Goal: Task Accomplishment & Management: Complete application form

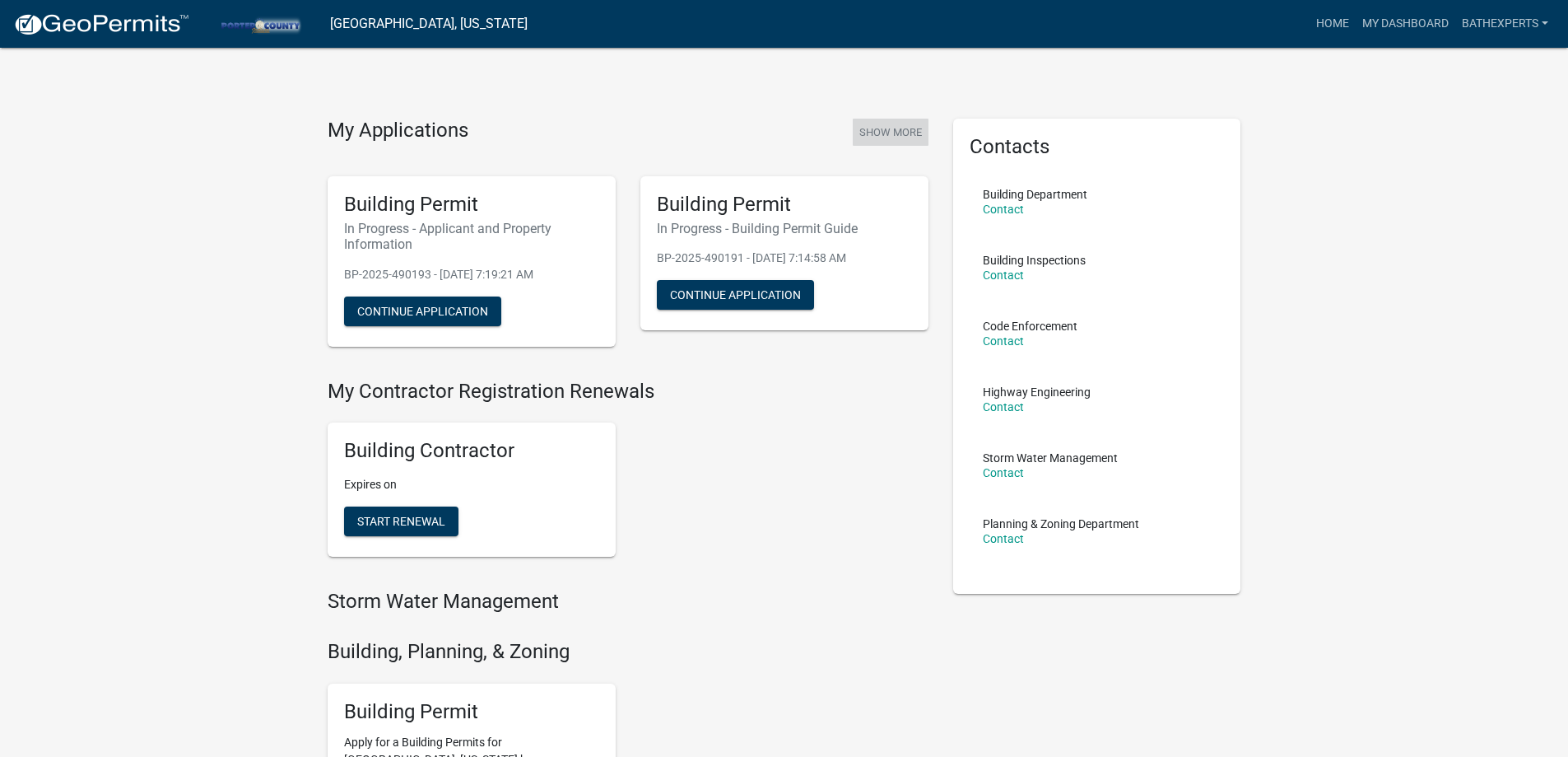
click at [871, 120] on button "Show More" at bounding box center [891, 132] width 76 height 27
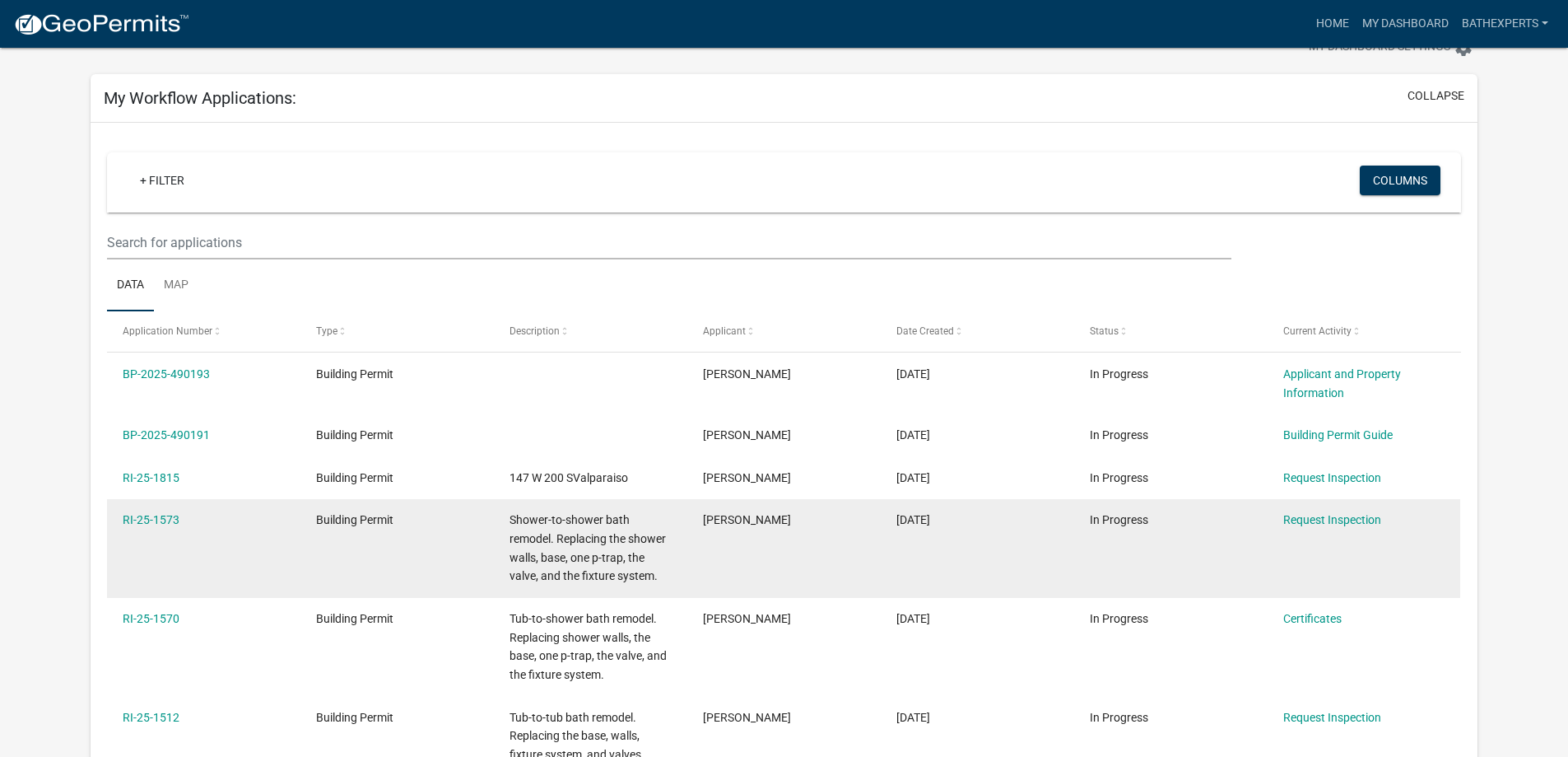
scroll to position [82, 0]
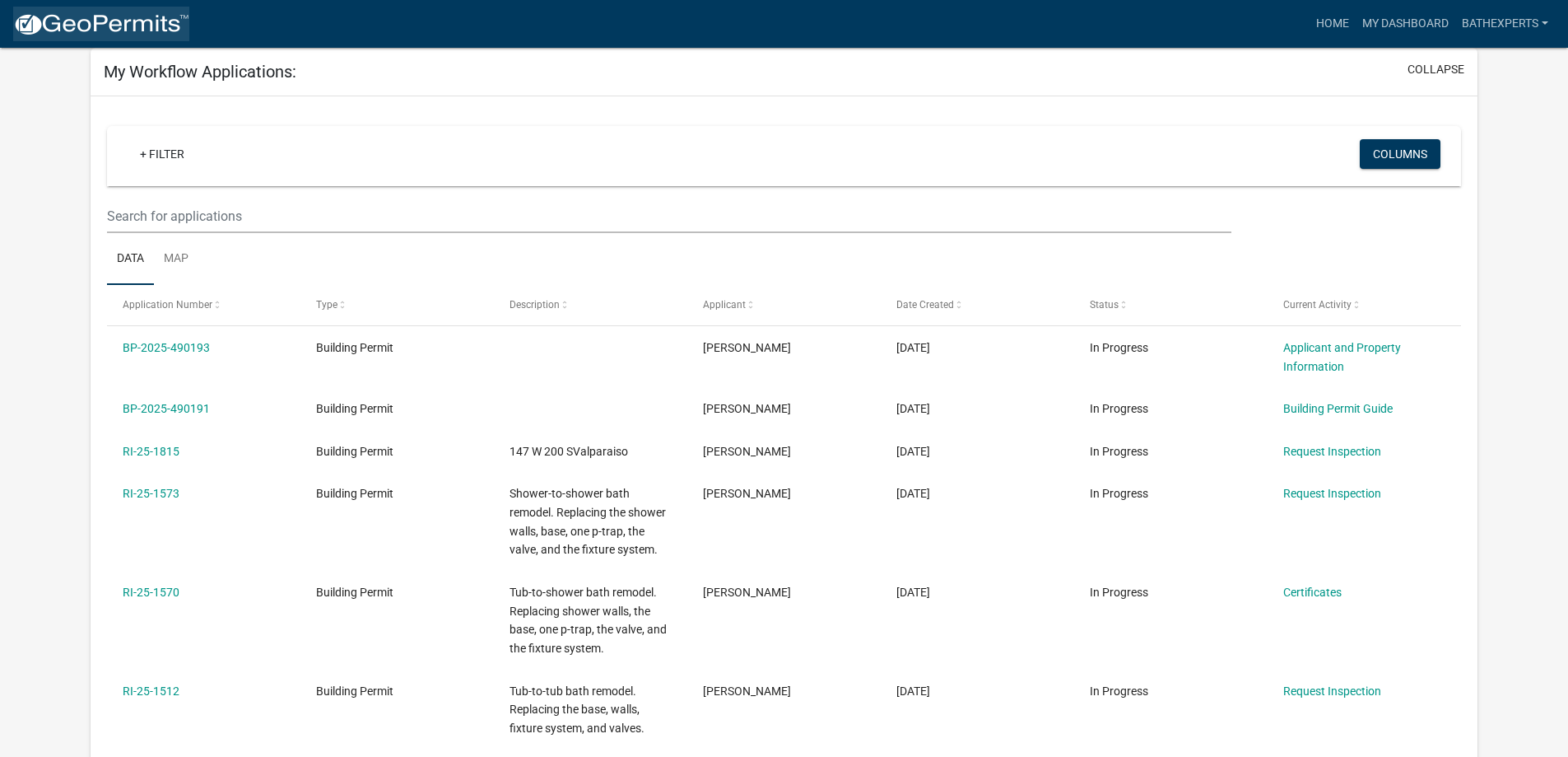
click at [101, 35] on img at bounding box center [101, 24] width 177 height 24
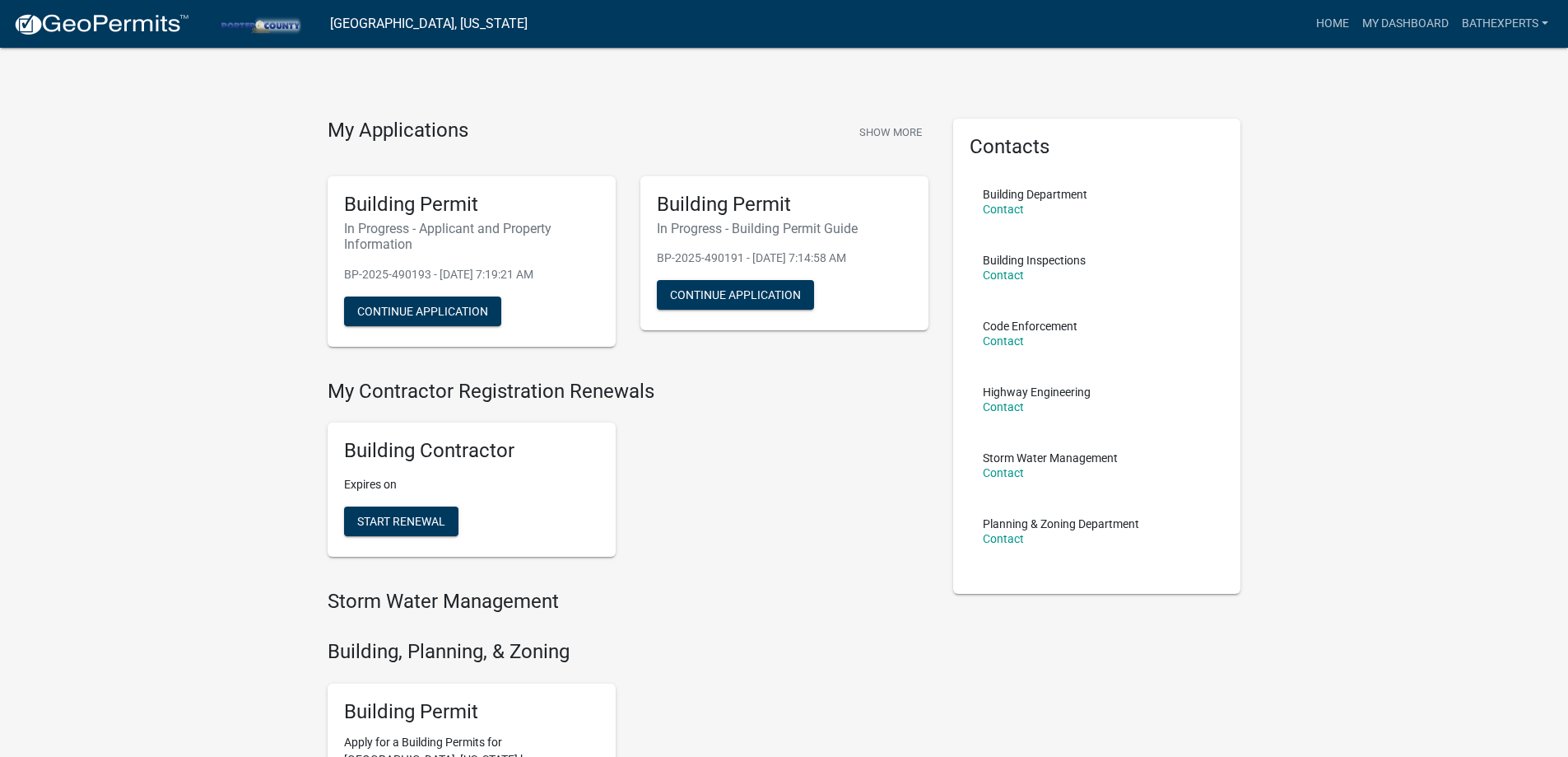
click at [370, 483] on p "Expires on" at bounding box center [472, 484] width 255 height 17
drag, startPoint x: 466, startPoint y: 487, endPoint x: 360, endPoint y: 480, distance: 106.2
click at [360, 480] on p "Expires on" at bounding box center [472, 484] width 255 height 17
click at [376, 475] on div "Building Contractor Expires on Start Renewal" at bounding box center [472, 490] width 288 height 135
click at [1499, 31] on link "BathExperts" at bounding box center [1505, 24] width 100 height 31
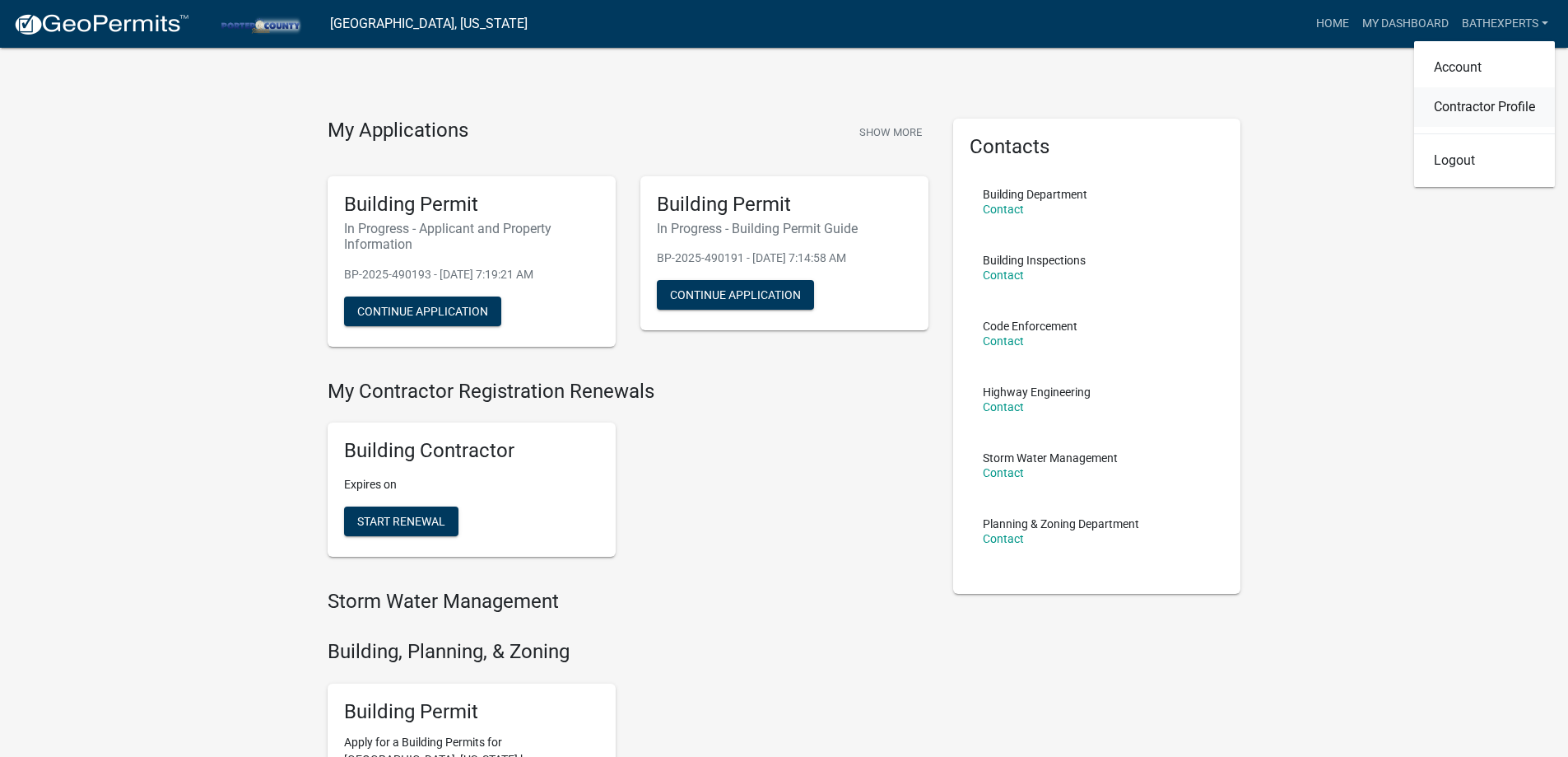
click at [1486, 110] on link "Contractor Profile" at bounding box center [1484, 107] width 141 height 39
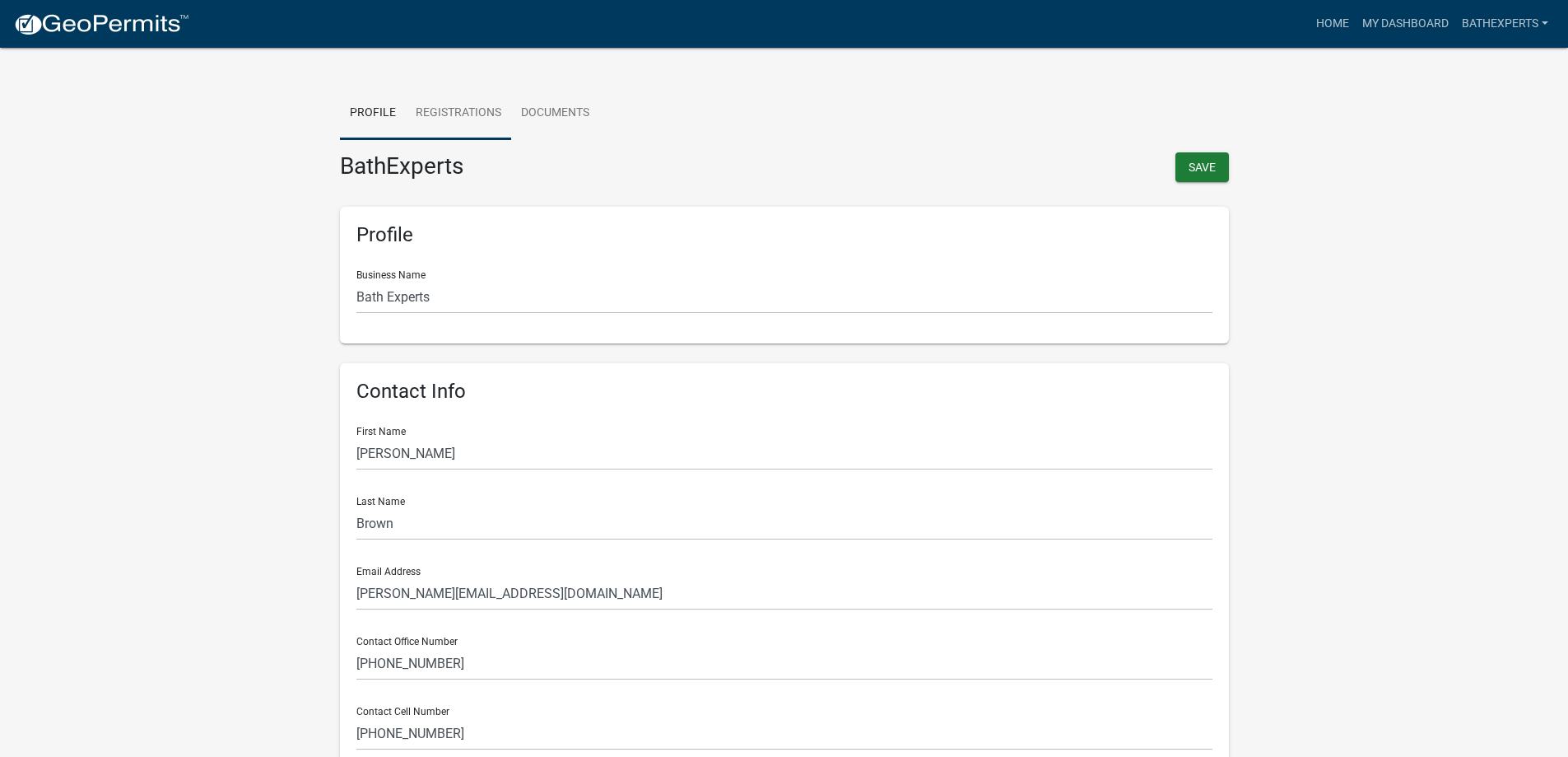
click at [461, 114] on link "Registrations" at bounding box center [458, 114] width 106 height 52
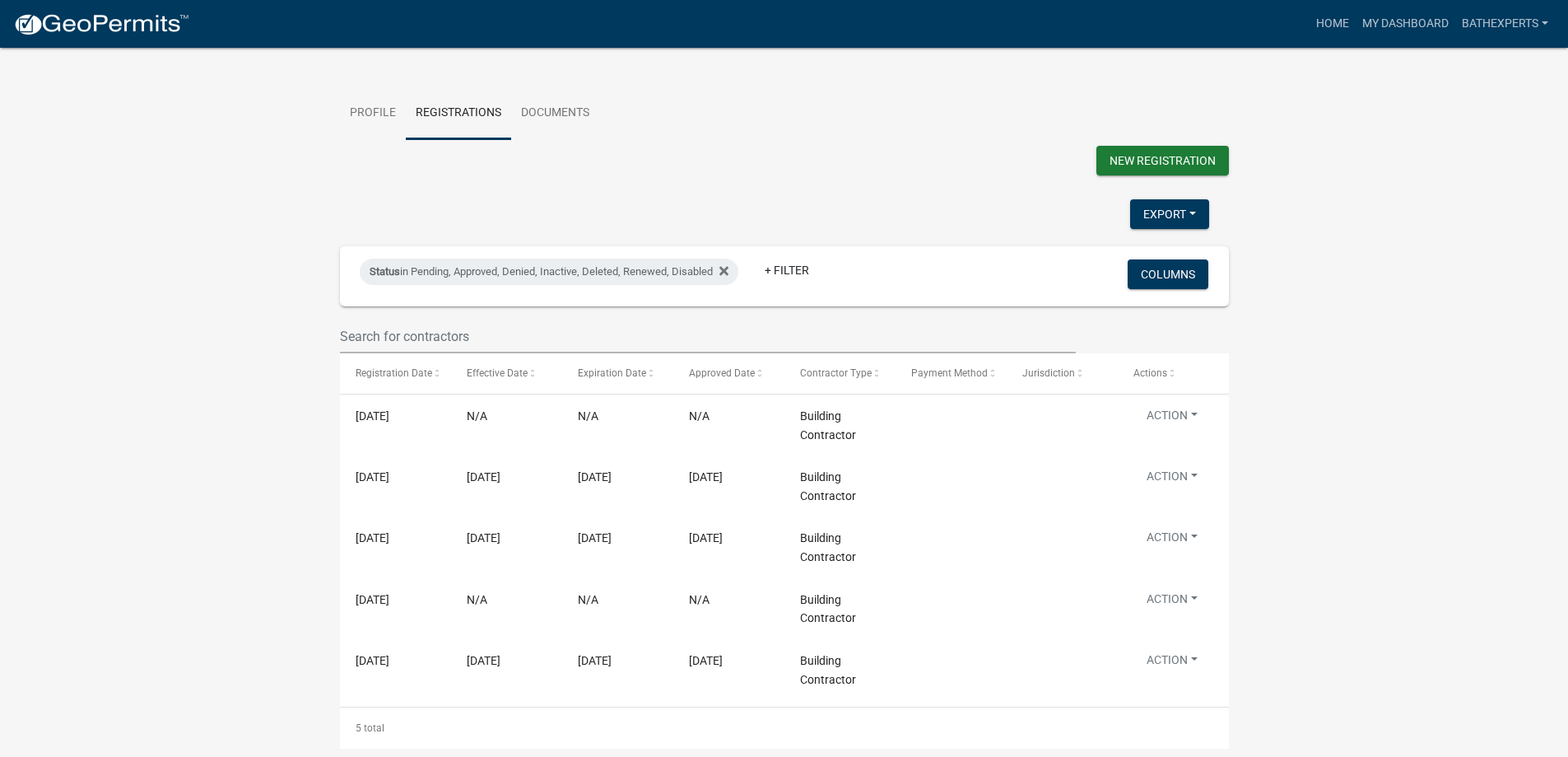
scroll to position [29, 0]
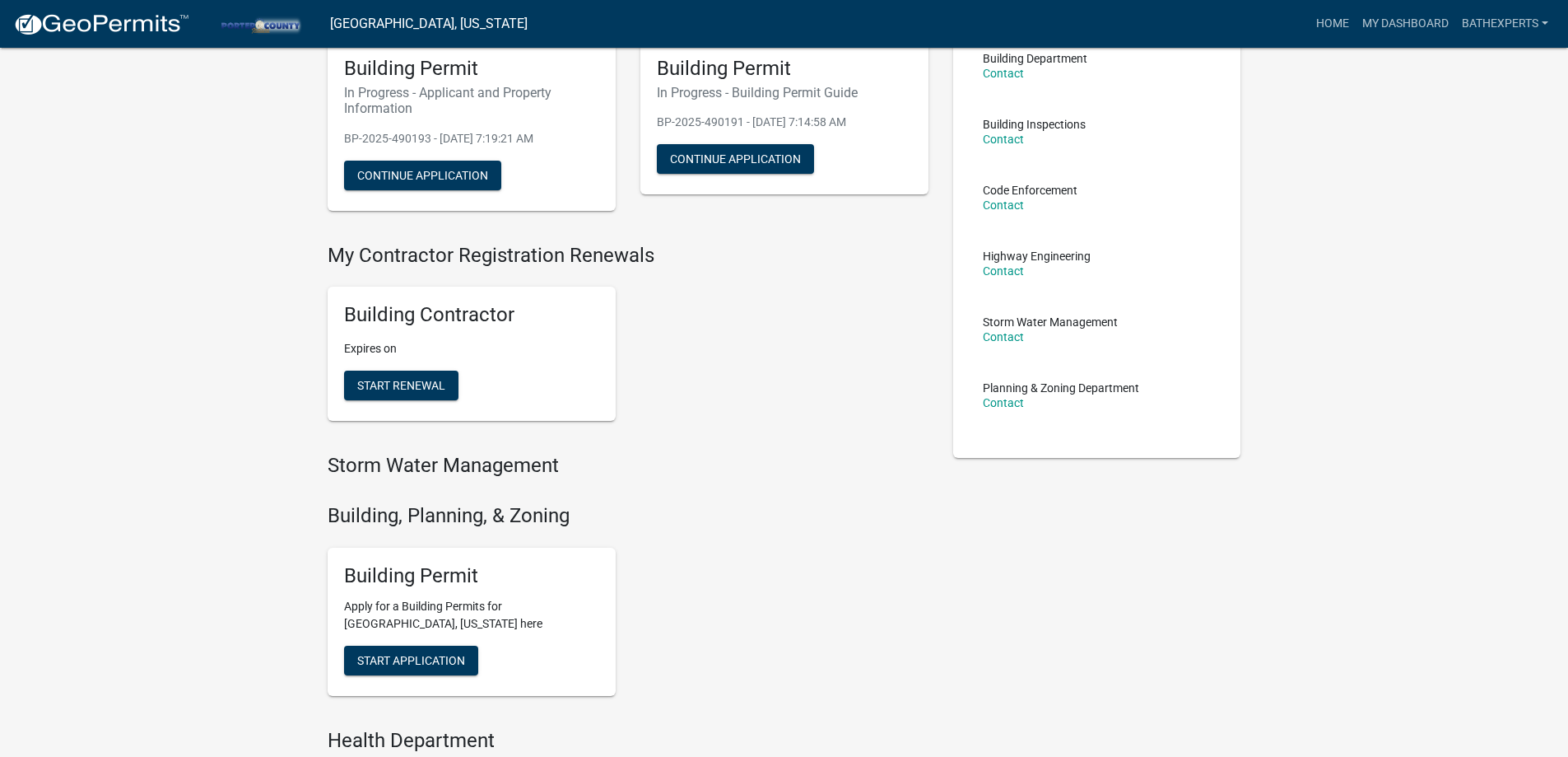
scroll to position [164, 0]
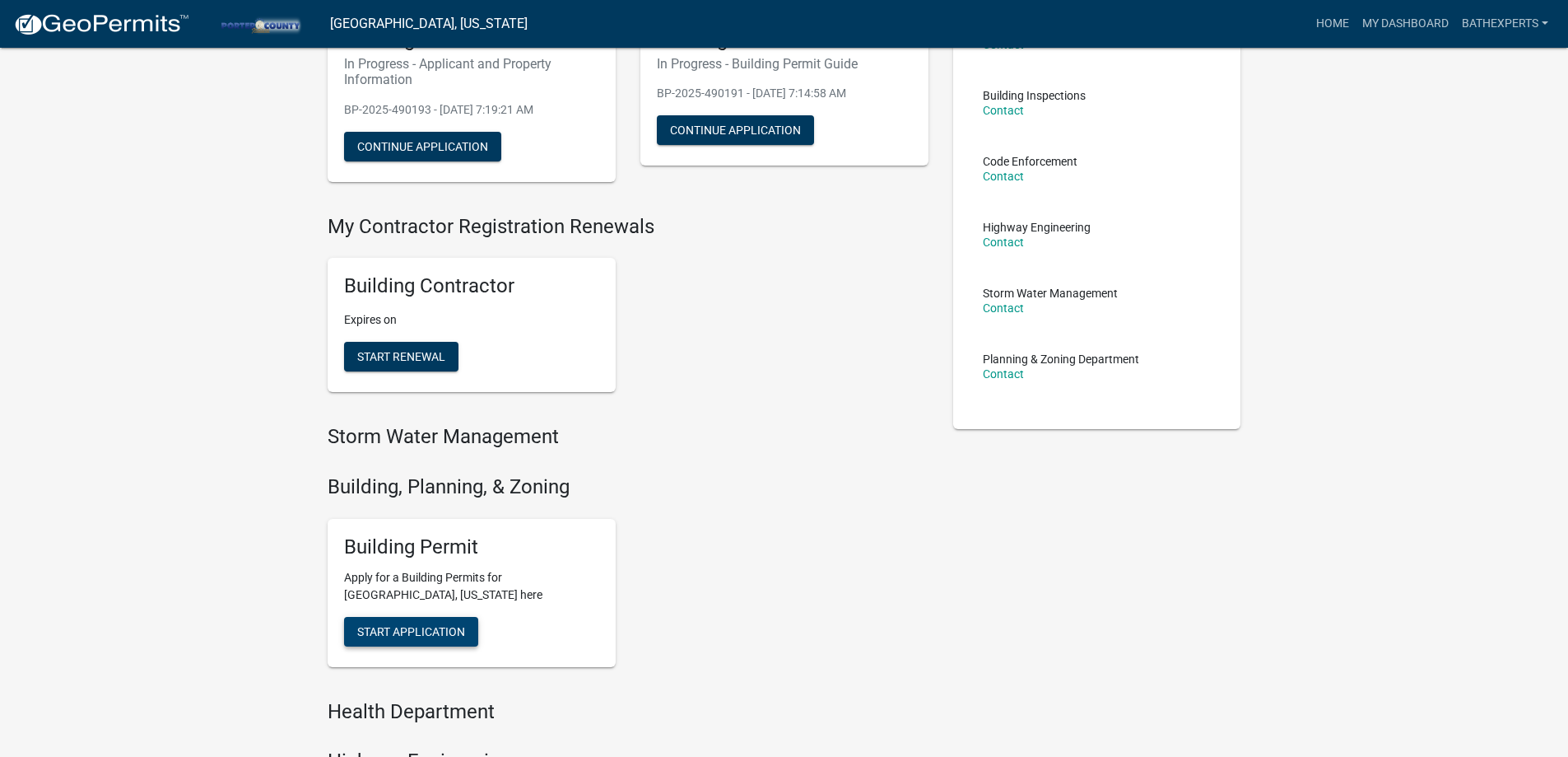
click at [415, 630] on span "Start Application" at bounding box center [411, 630] width 108 height 13
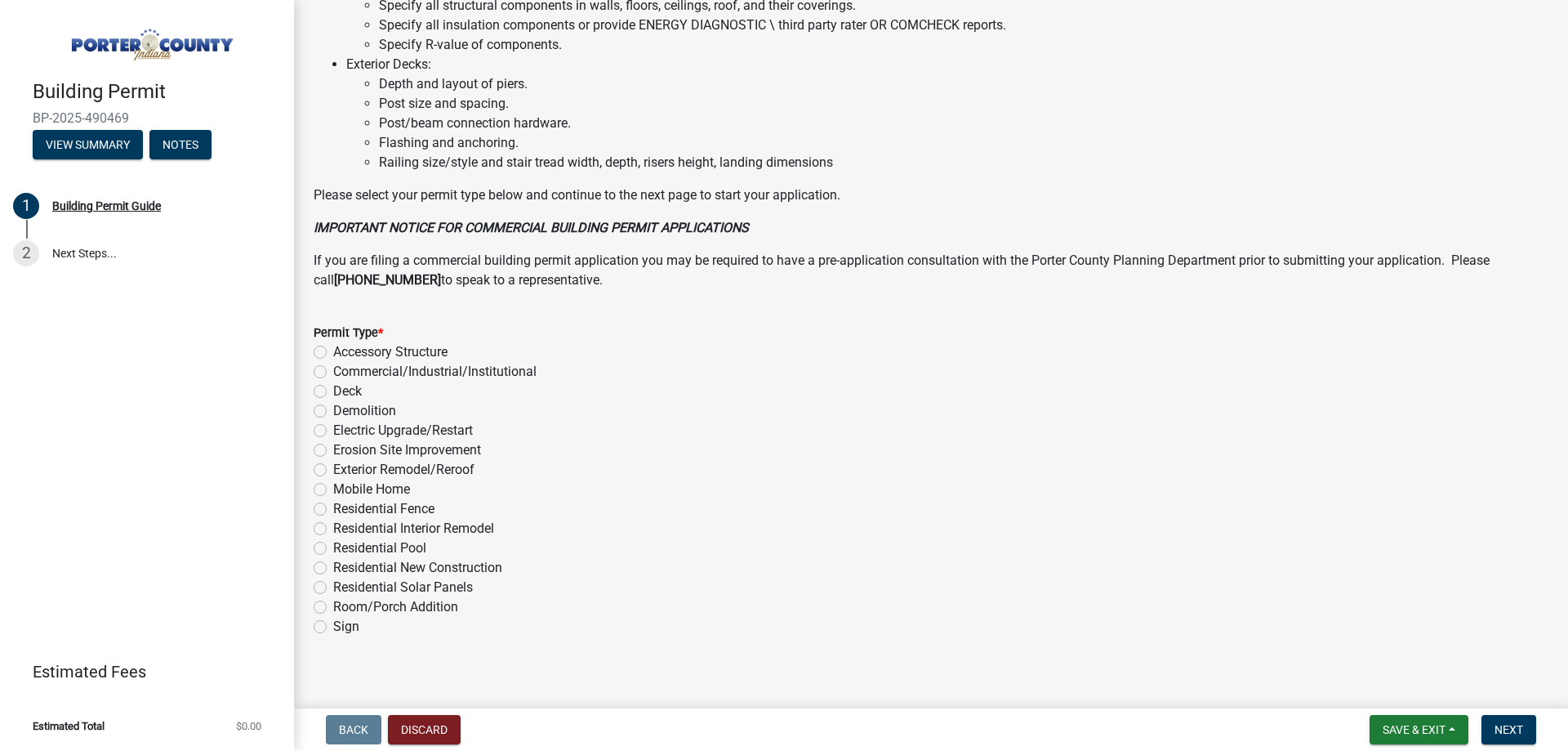
scroll to position [1097, 0]
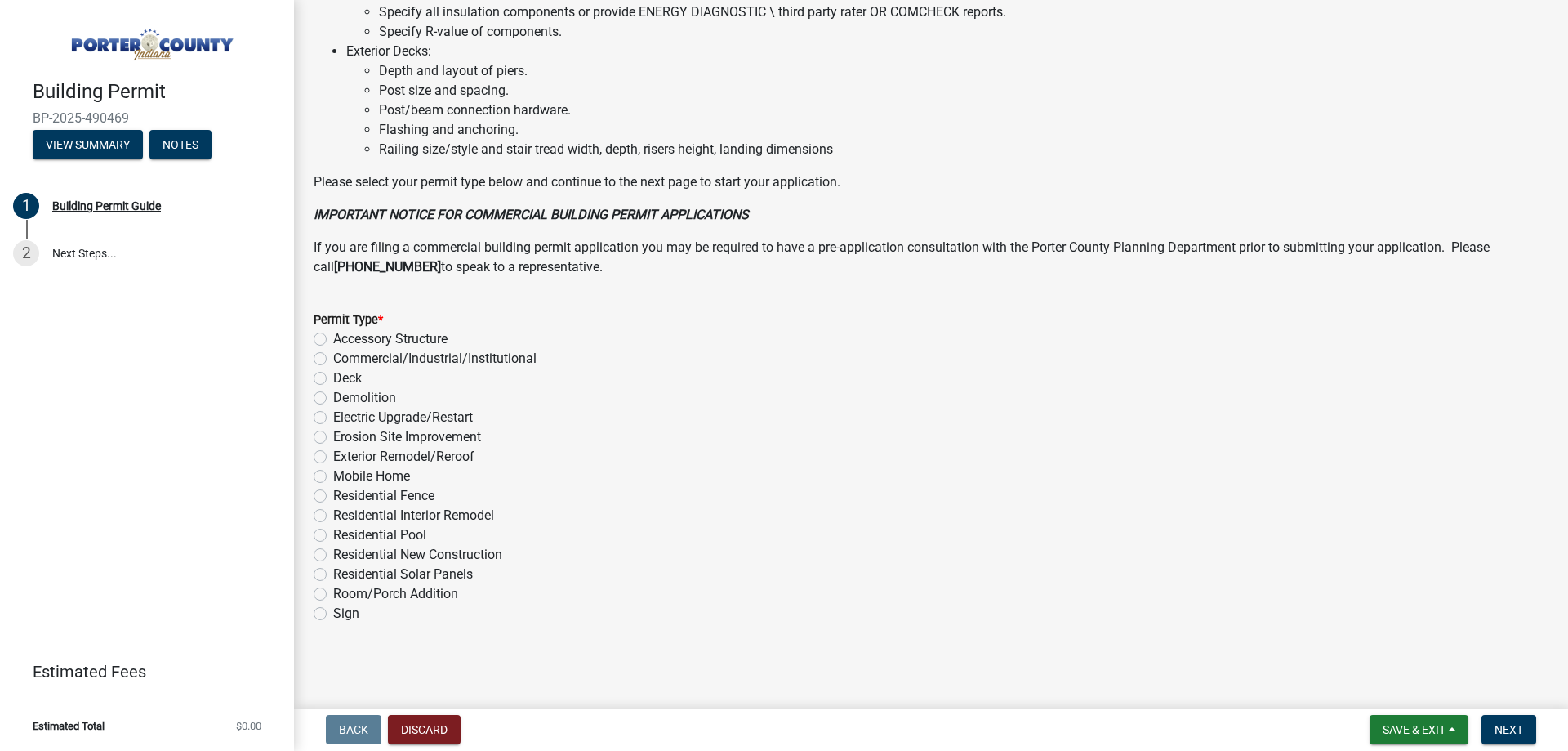
click at [333, 514] on label "Residential Interior Remodel" at bounding box center [413, 515] width 161 height 20
click at [333, 514] on input "Residential Interior Remodel" at bounding box center [338, 511] width 10 height 10
radio input "true"
click at [1520, 728] on span "Next" at bounding box center [1508, 729] width 29 height 13
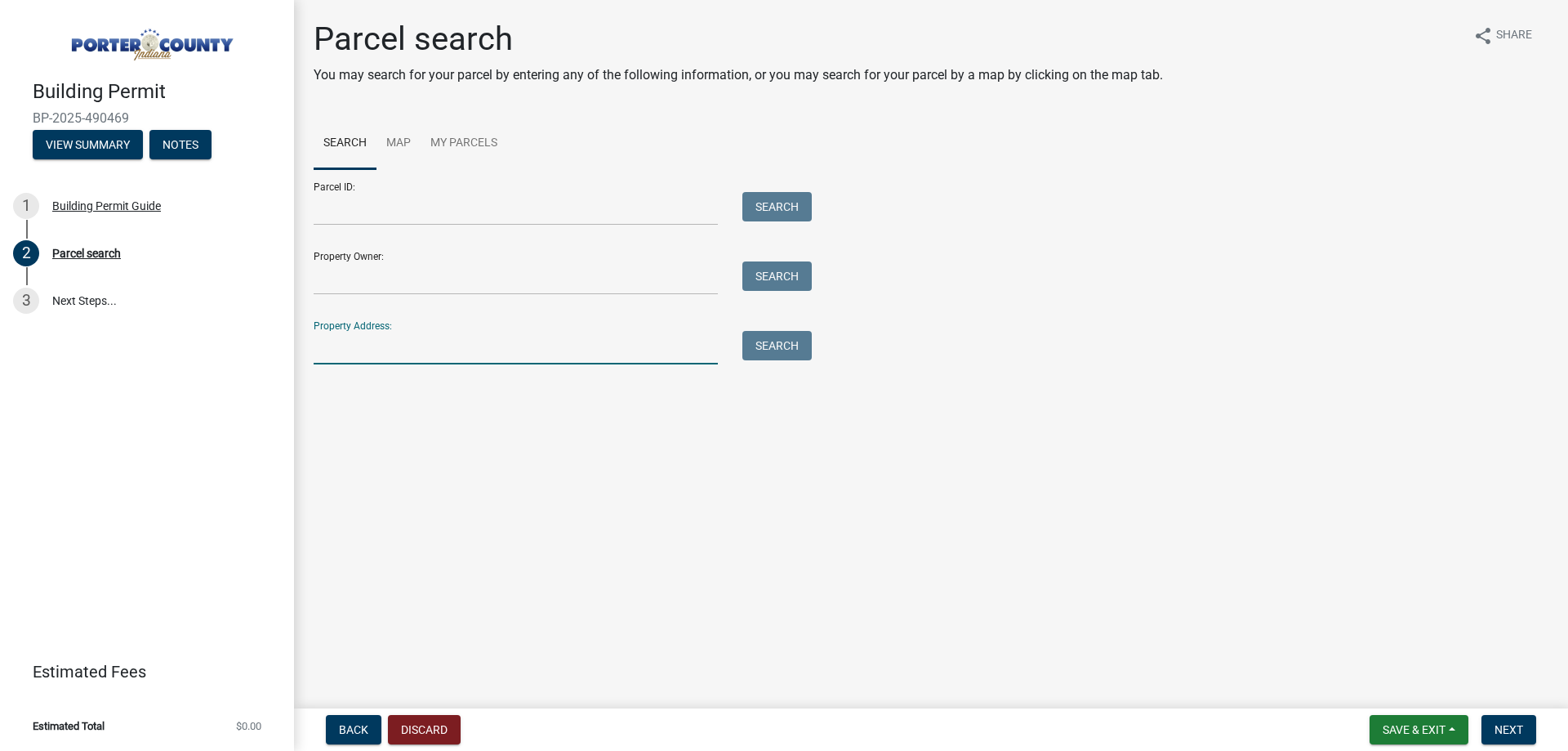
click at [420, 357] on input "Property Address:" at bounding box center [516, 347] width 404 height 34
paste input "64-06-29-226-023.000-015"
type input "64-06-29-226-023.000-015"
click at [377, 212] on input "Parcel ID:" at bounding box center [516, 208] width 404 height 34
paste input "64-06-29-226-023.000-015"
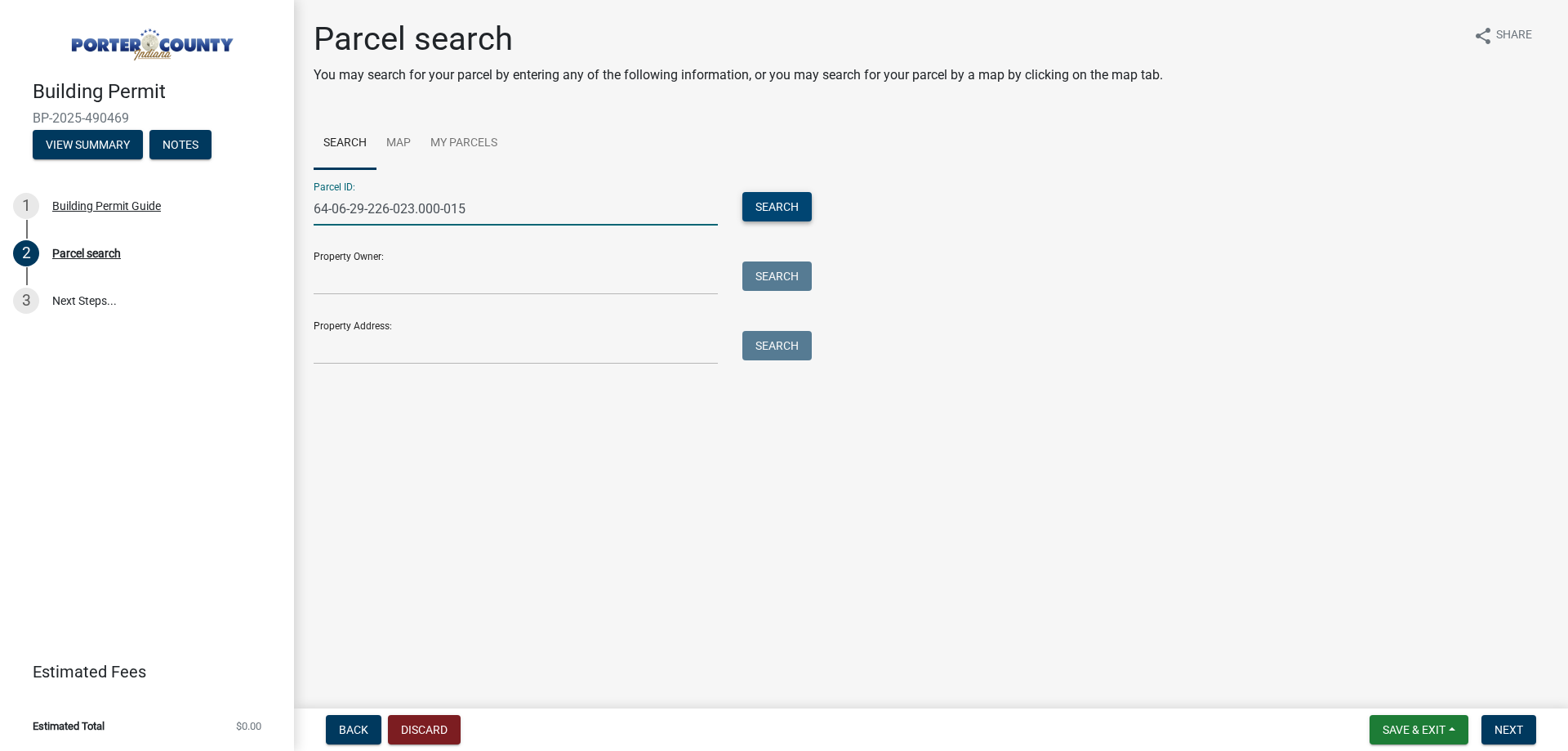
type input "64-06-29-226-023.000-015"
click at [763, 203] on button "Search" at bounding box center [777, 206] width 69 height 29
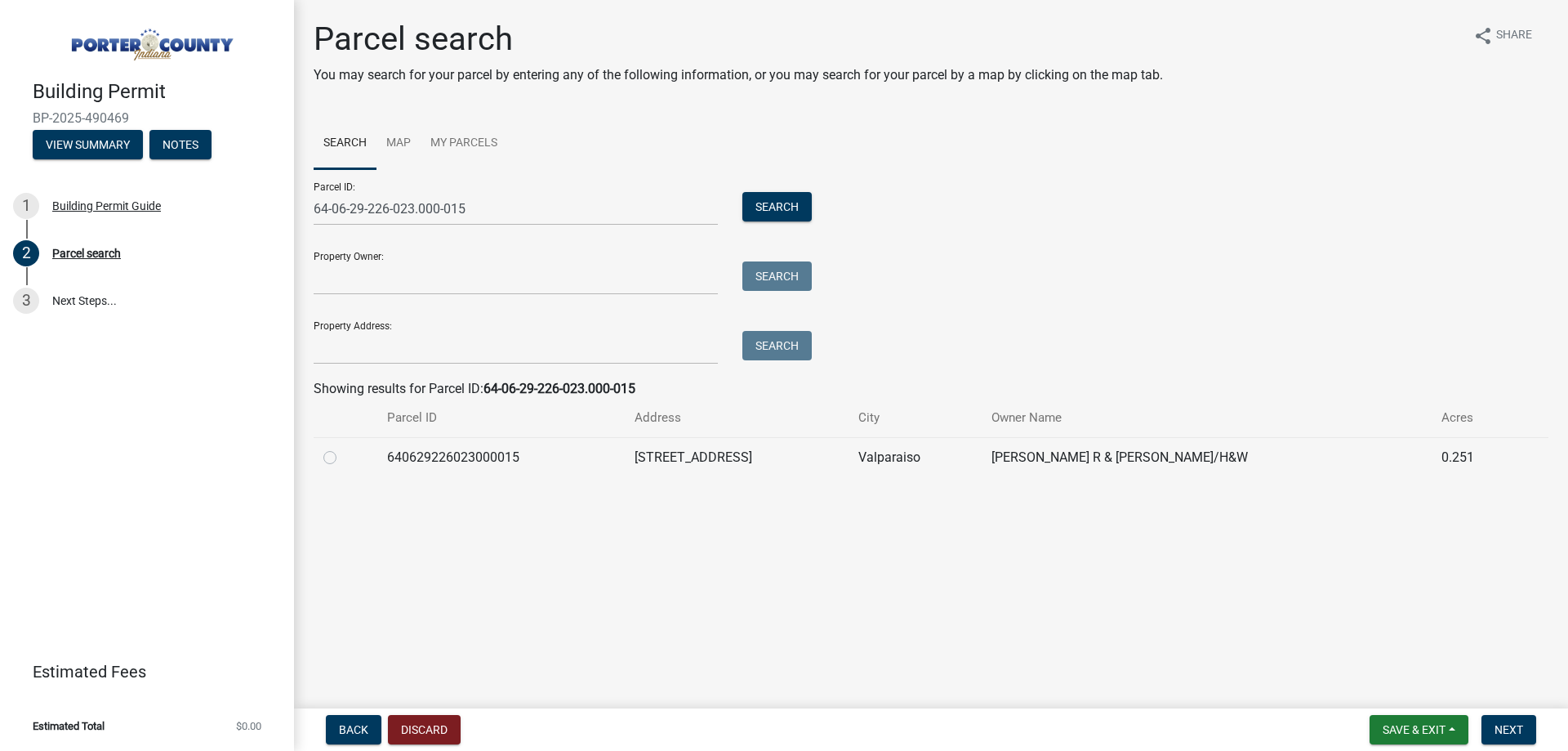
click at [321, 457] on td at bounding box center [345, 457] width 63 height 40
click at [343, 447] on label at bounding box center [343, 447] width 0 height 0
click at [343, 457] on input "radio" at bounding box center [348, 453] width 10 height 10
radio input "true"
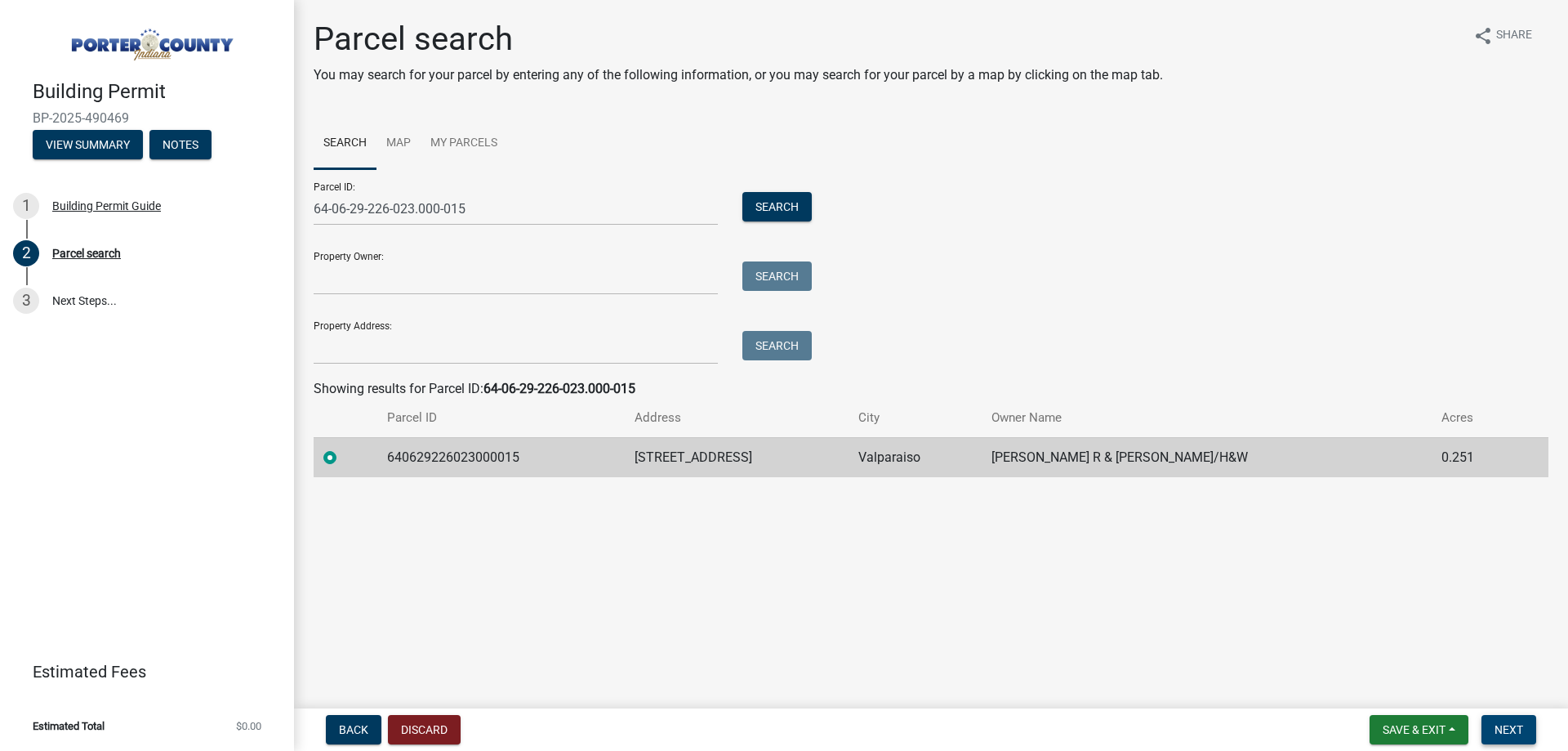
click at [1505, 729] on span "Next" at bounding box center [1508, 729] width 29 height 13
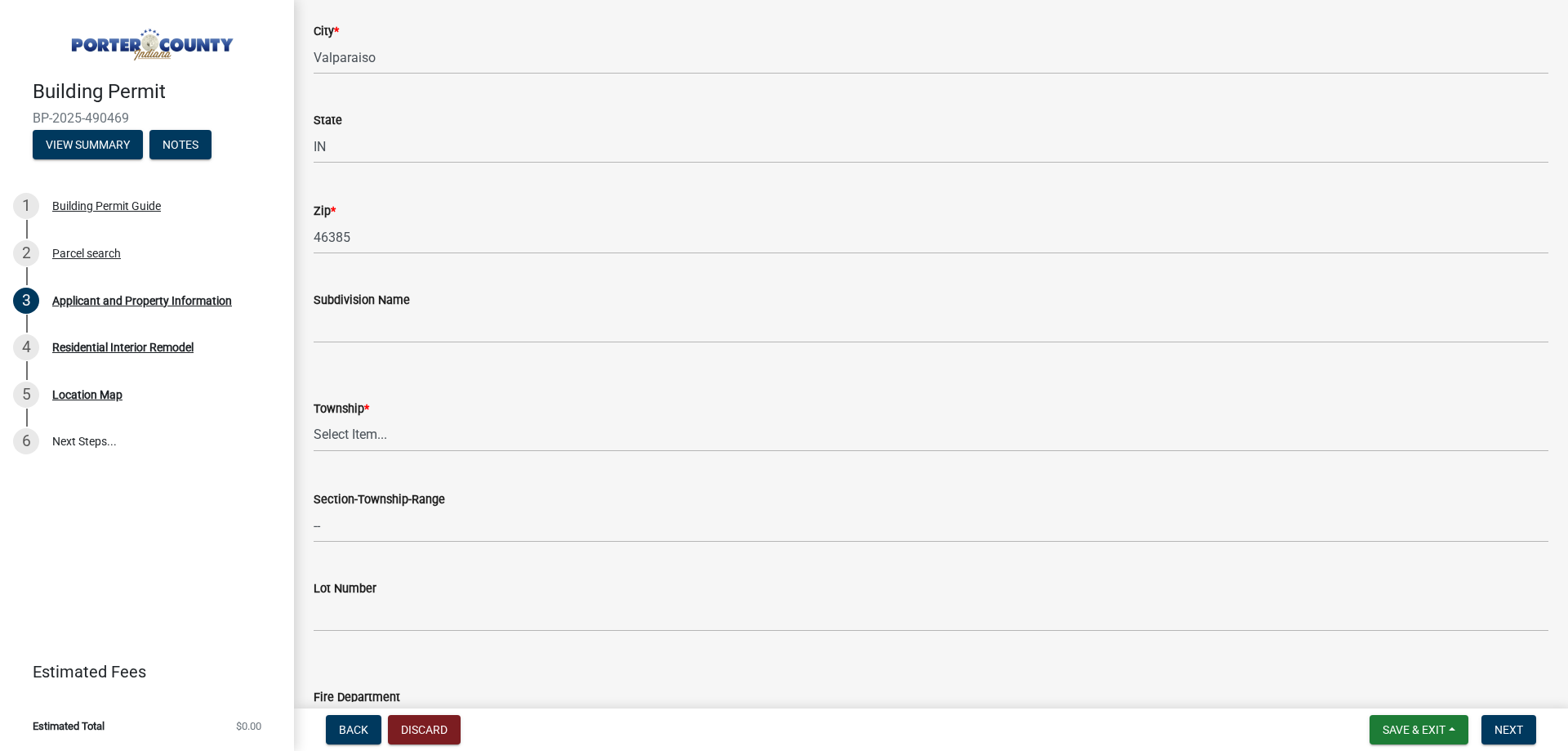
scroll to position [490, 0]
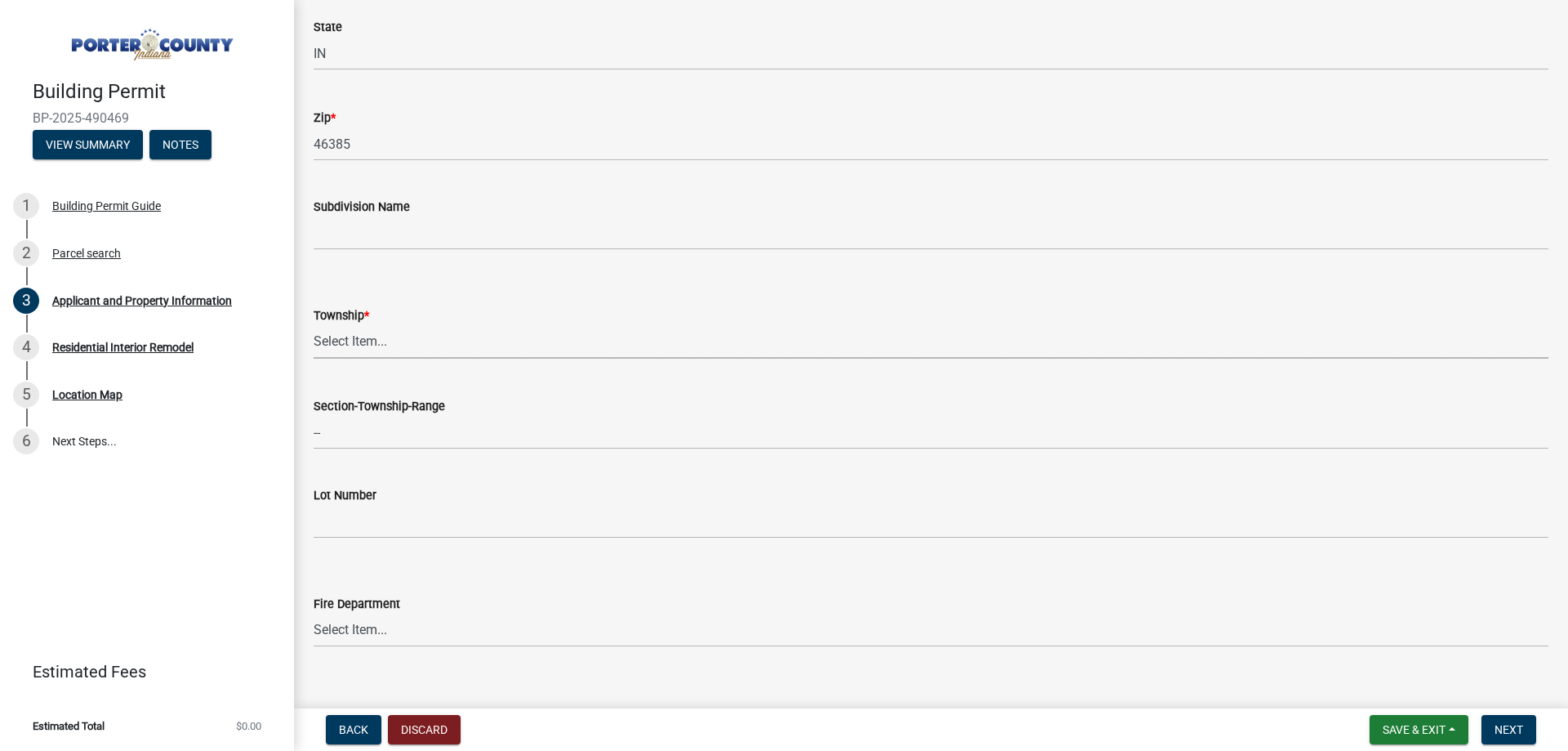
click at [461, 349] on select "Select Item... [PERSON_NAME][GEOGRAPHIC_DATA] [PERSON_NAME][GEOGRAPHIC_DATA] [G…" at bounding box center [931, 342] width 1234 height 34
click at [314, 325] on select "Select Item... [PERSON_NAME][GEOGRAPHIC_DATA] [PERSON_NAME][GEOGRAPHIC_DATA] [G…" at bounding box center [931, 342] width 1234 height 34
select select "3ef279d8-364d-4472-9edf-8c32643de6c0"
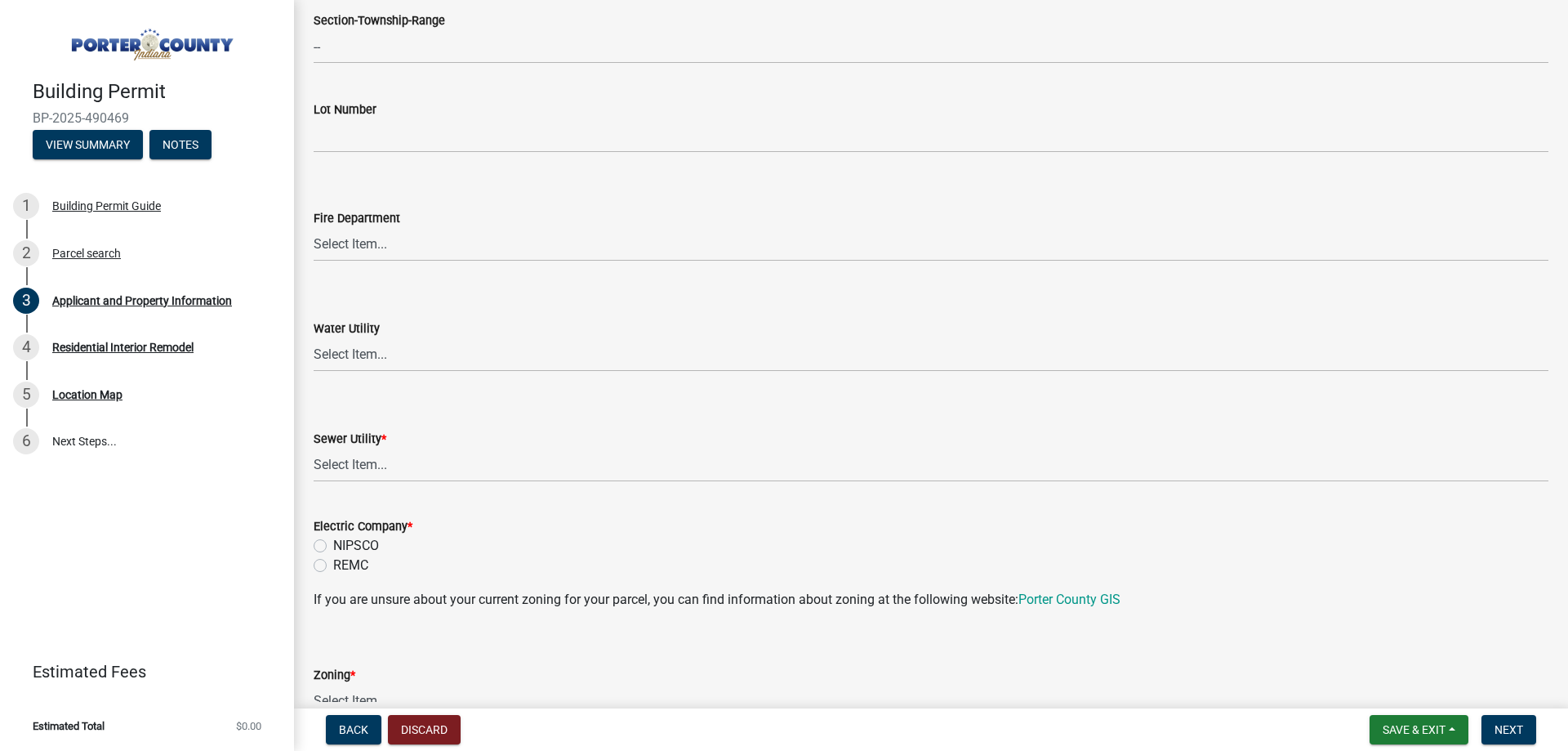
scroll to position [898, 0]
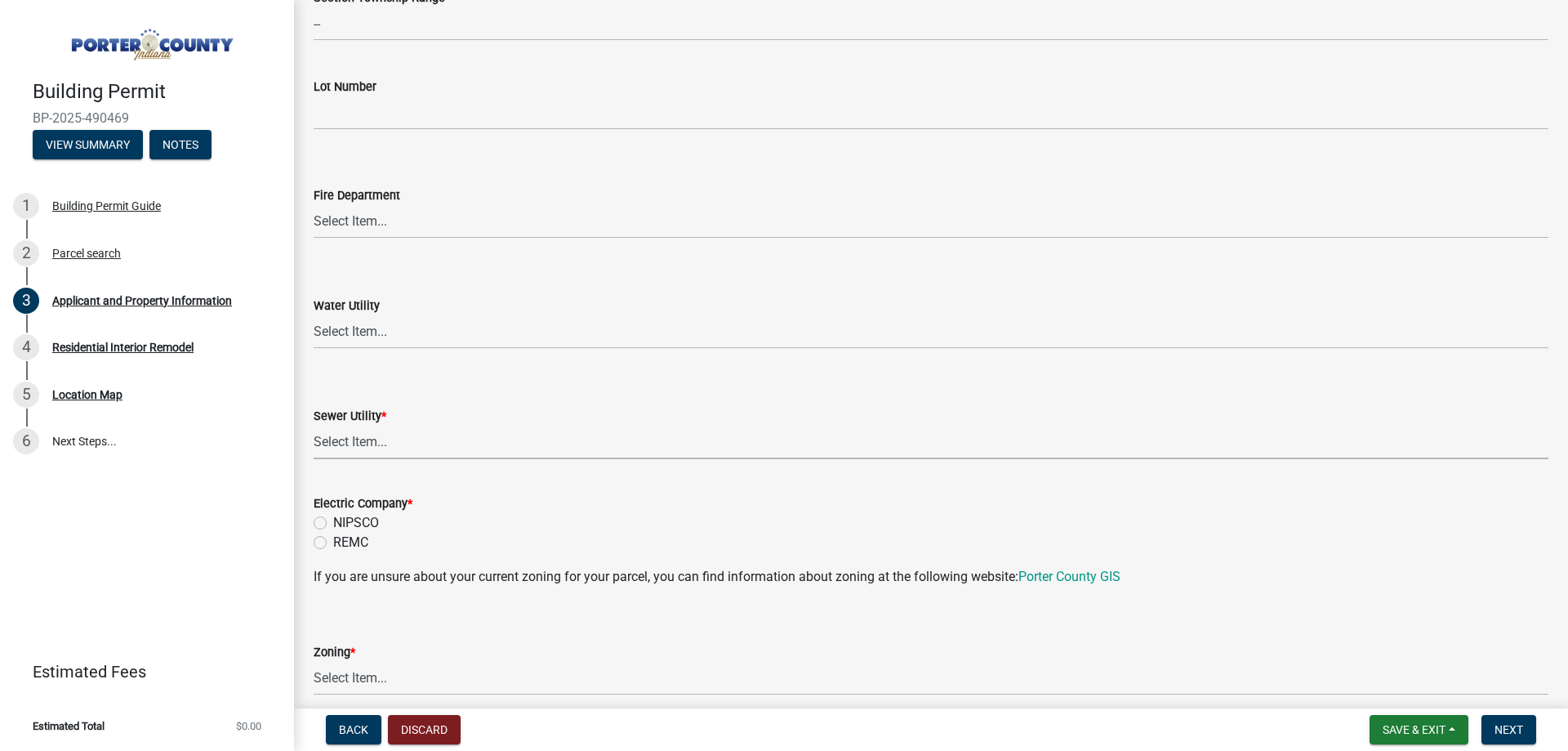
click at [520, 443] on select "Select Item... Aqua [US_STATE] Inc Damon Run Falling Waters Lake Eliza - LEACD …" at bounding box center [931, 442] width 1234 height 34
click at [314, 426] on select "Select Item... Aqua [US_STATE] Inc Damon Run Falling Waters Lake Eliza - LEACD …" at bounding box center [931, 442] width 1234 height 34
select select "ad46db9b-b68a-4590-8d08-f4fb10f3ead6"
click at [333, 526] on label "NIPSCO" at bounding box center [355, 523] width 46 height 20
click at [333, 524] on input "NIPSCO" at bounding box center [338, 519] width 10 height 10
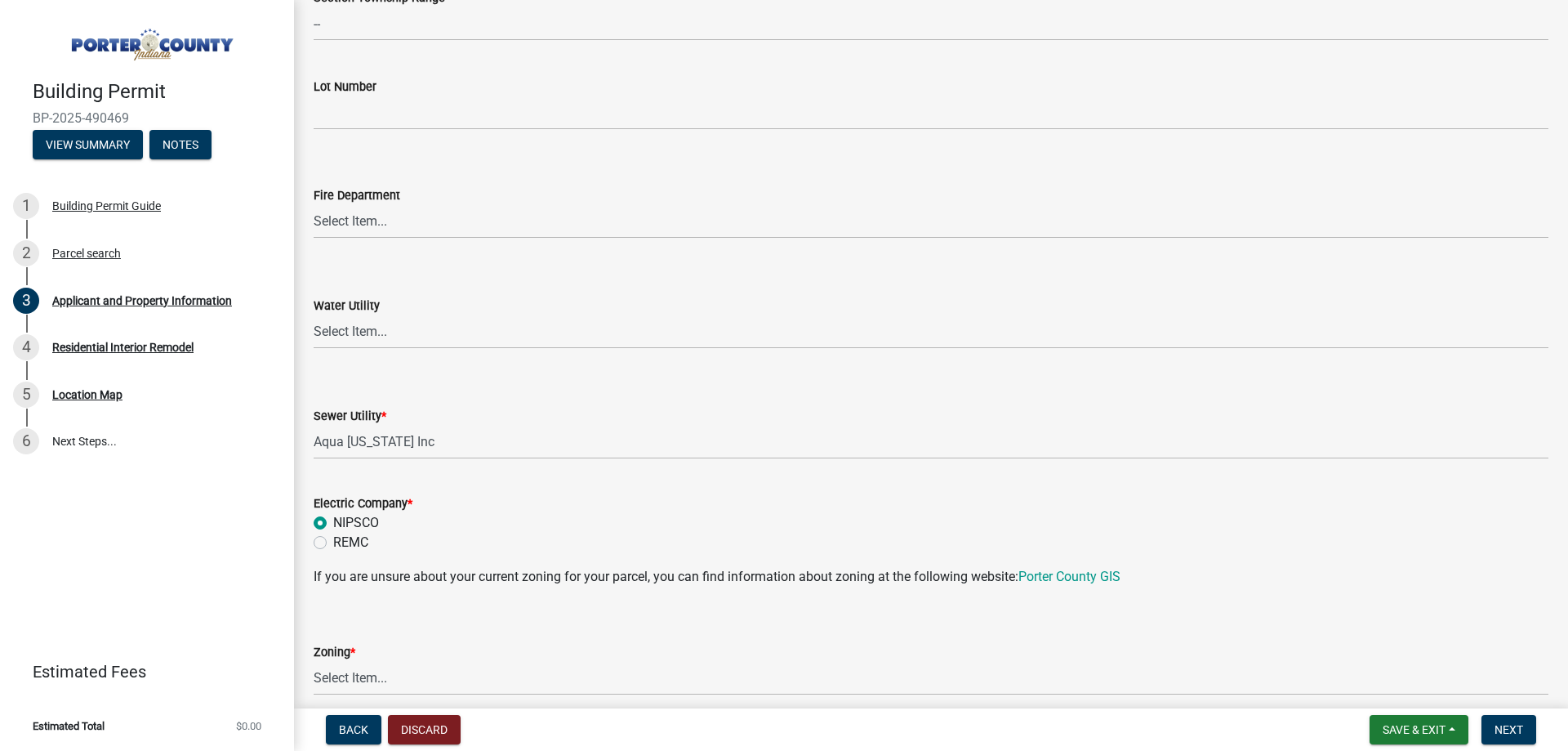
radio input "true"
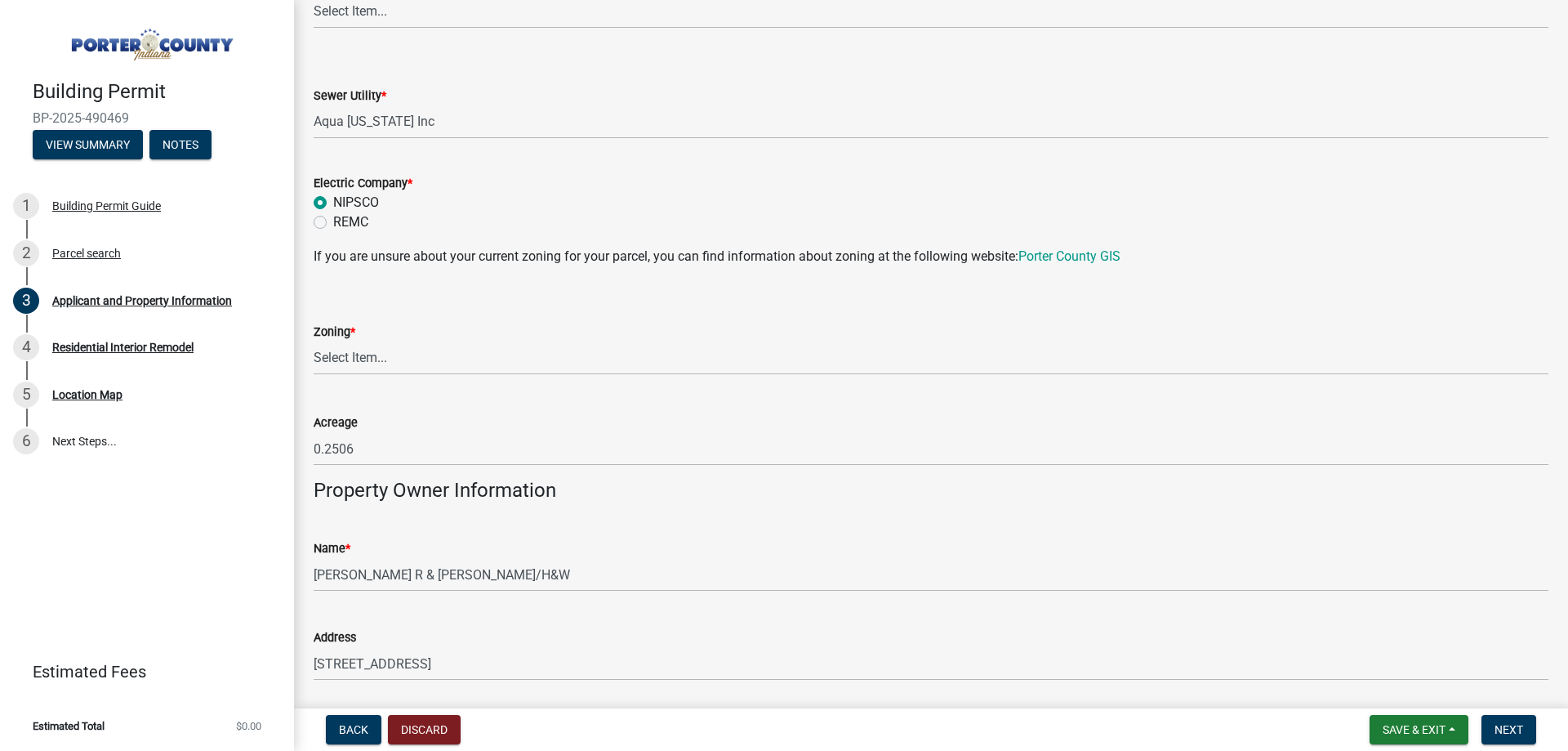
scroll to position [1225, 0]
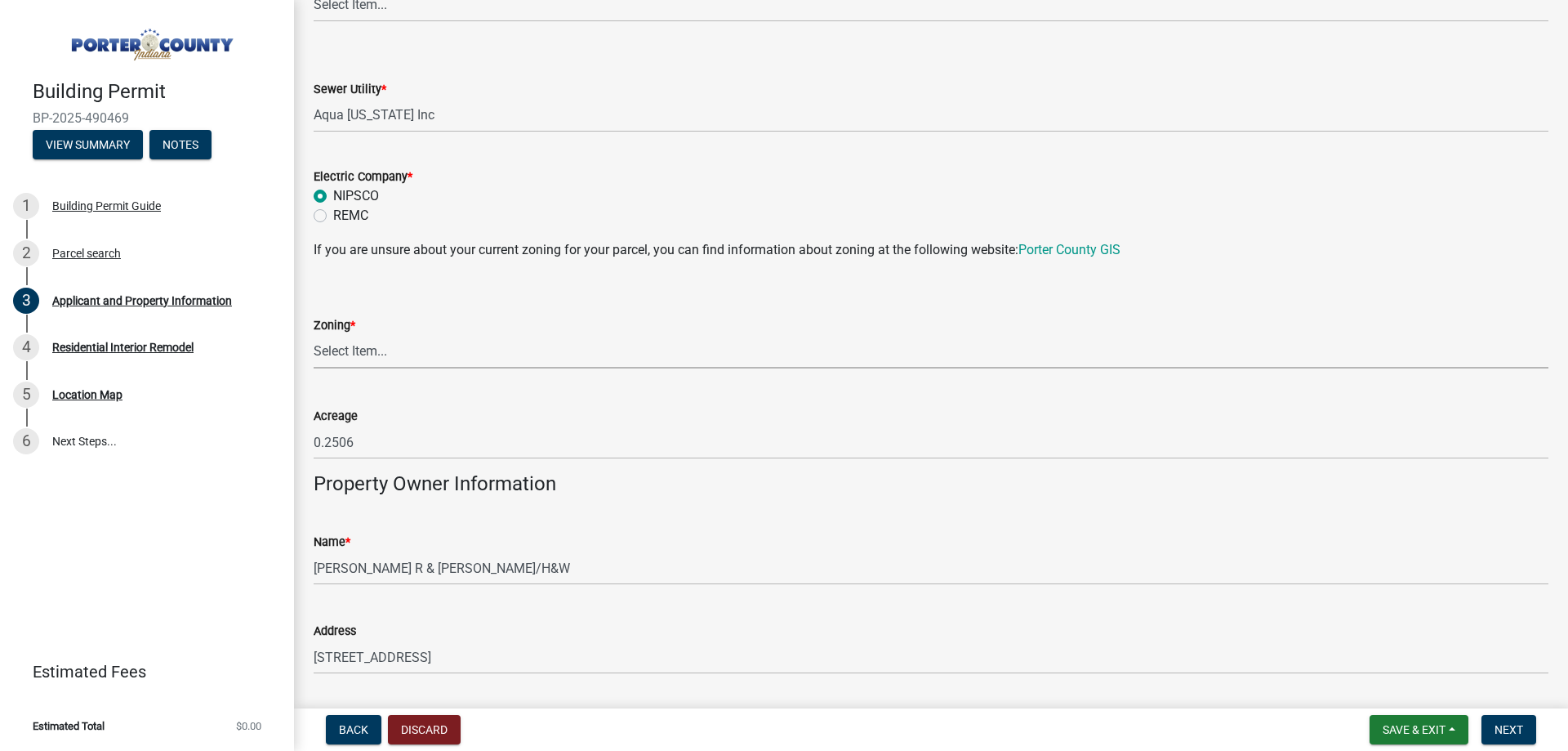
click at [410, 354] on select "Select Item... A1 A2 CH CM CN I1 I2 I3 IN MP OT P1 P2 PUD R1 R2 R3 R4 RL RR" at bounding box center [931, 351] width 1234 height 34
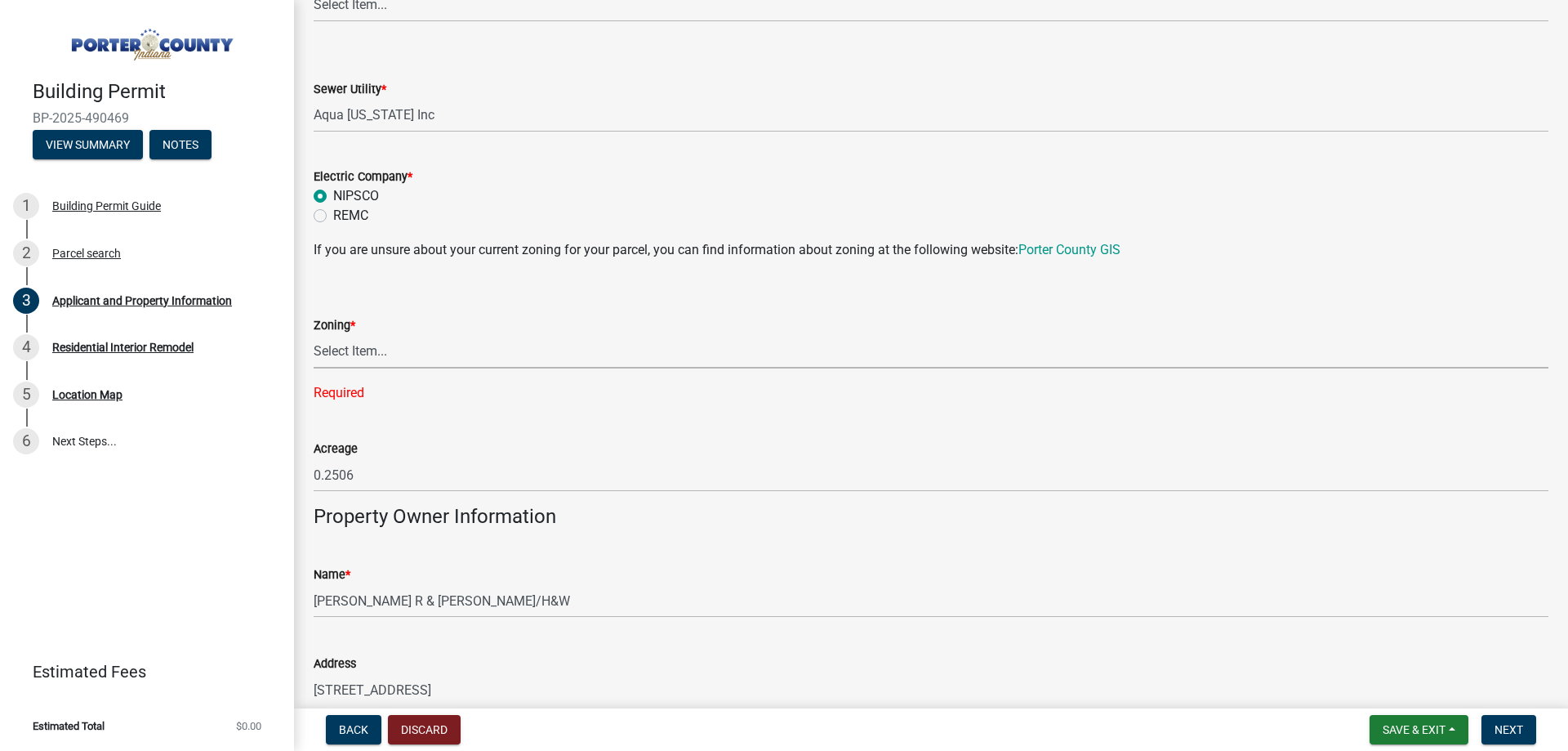
click at [410, 345] on select "Select Item... A1 A2 CH CM CN I1 I2 I3 IN MP OT P1 P2 PUD R1 R2 R3 R4 RL RR" at bounding box center [931, 351] width 1234 height 34
click at [314, 335] on select "Select Item... A1 A2 CH CM CN I1 I2 I3 IN MP OT P1 P2 PUD R1 R2 R3 R4 RL RR" at bounding box center [931, 351] width 1234 height 34
select select "0d764019-f1ff-4f3b-9299-33f0d080acc7"
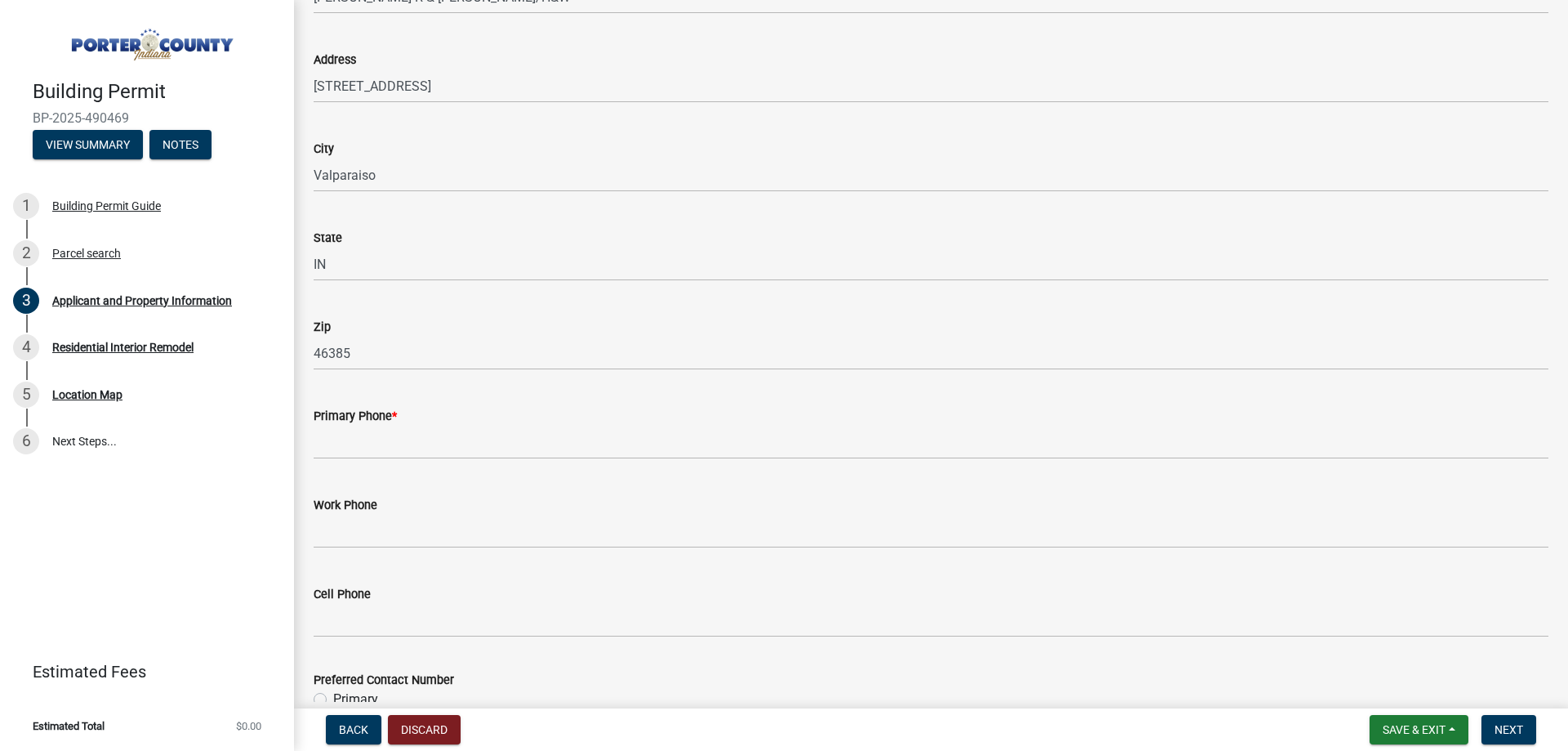
scroll to position [1797, 0]
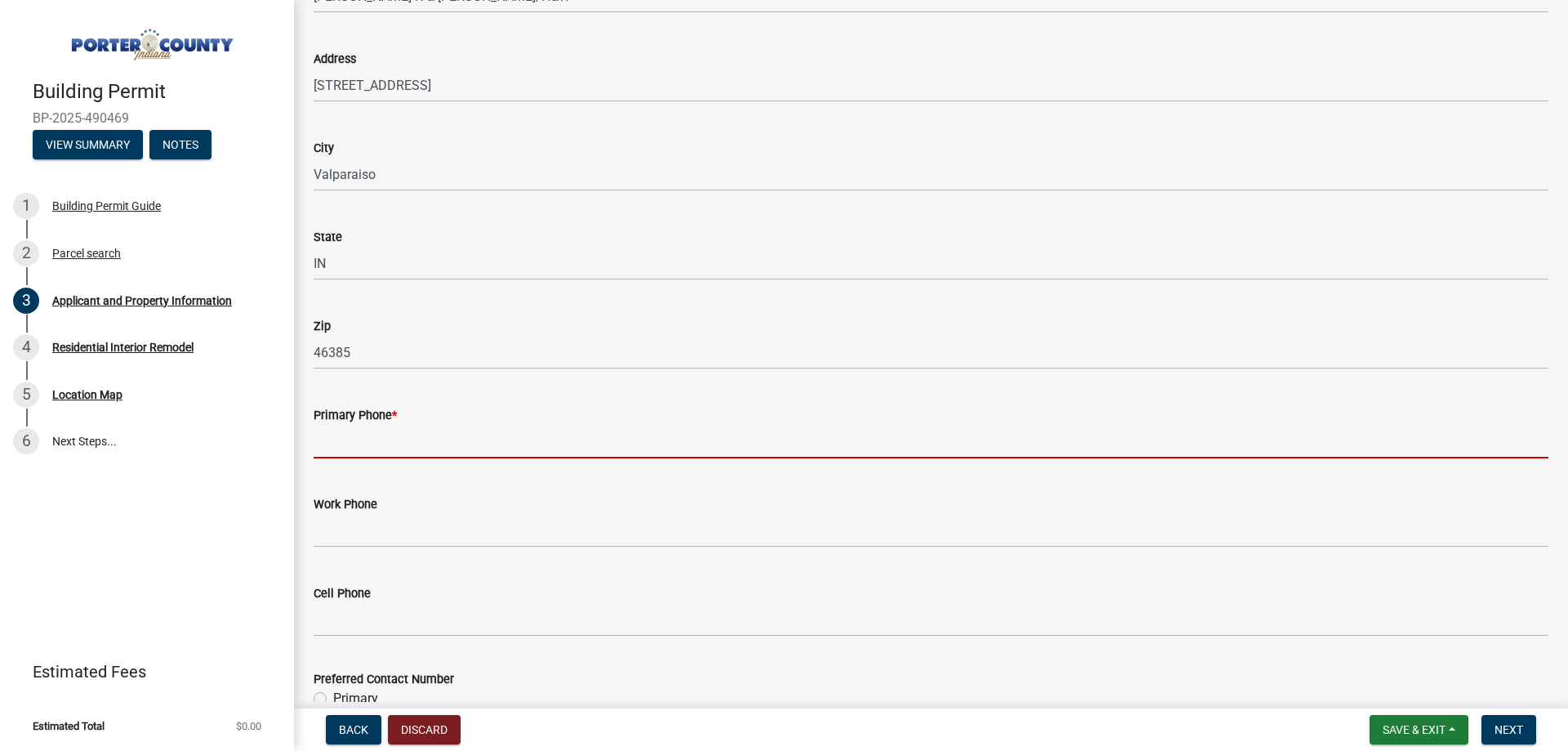
click at [432, 435] on input "Primary Phone *" at bounding box center [931, 441] width 1234 height 34
click at [388, 447] on input "Primary Phone *" at bounding box center [931, 441] width 1234 height 34
paste input "[PHONE_NUMBER]"
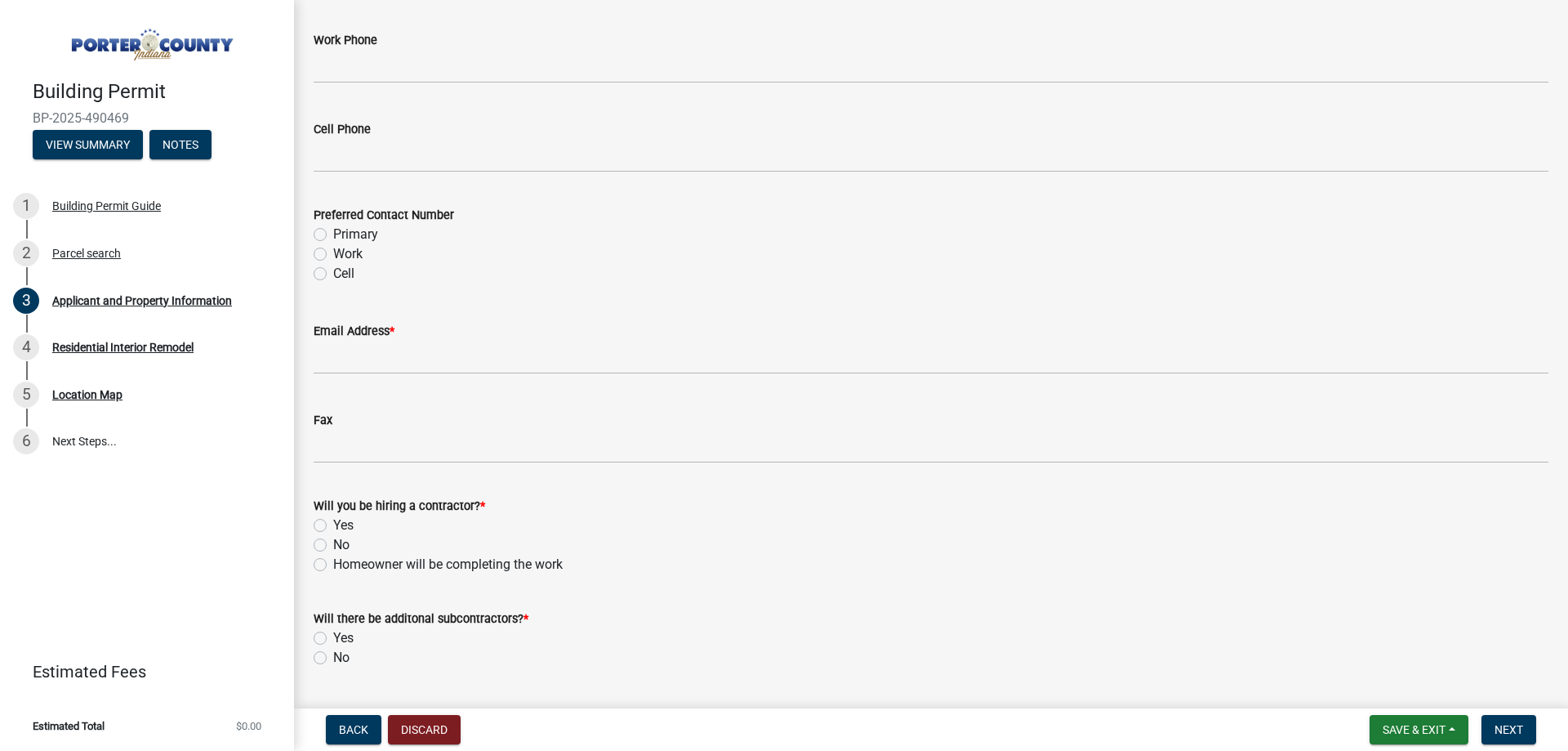
scroll to position [2287, 0]
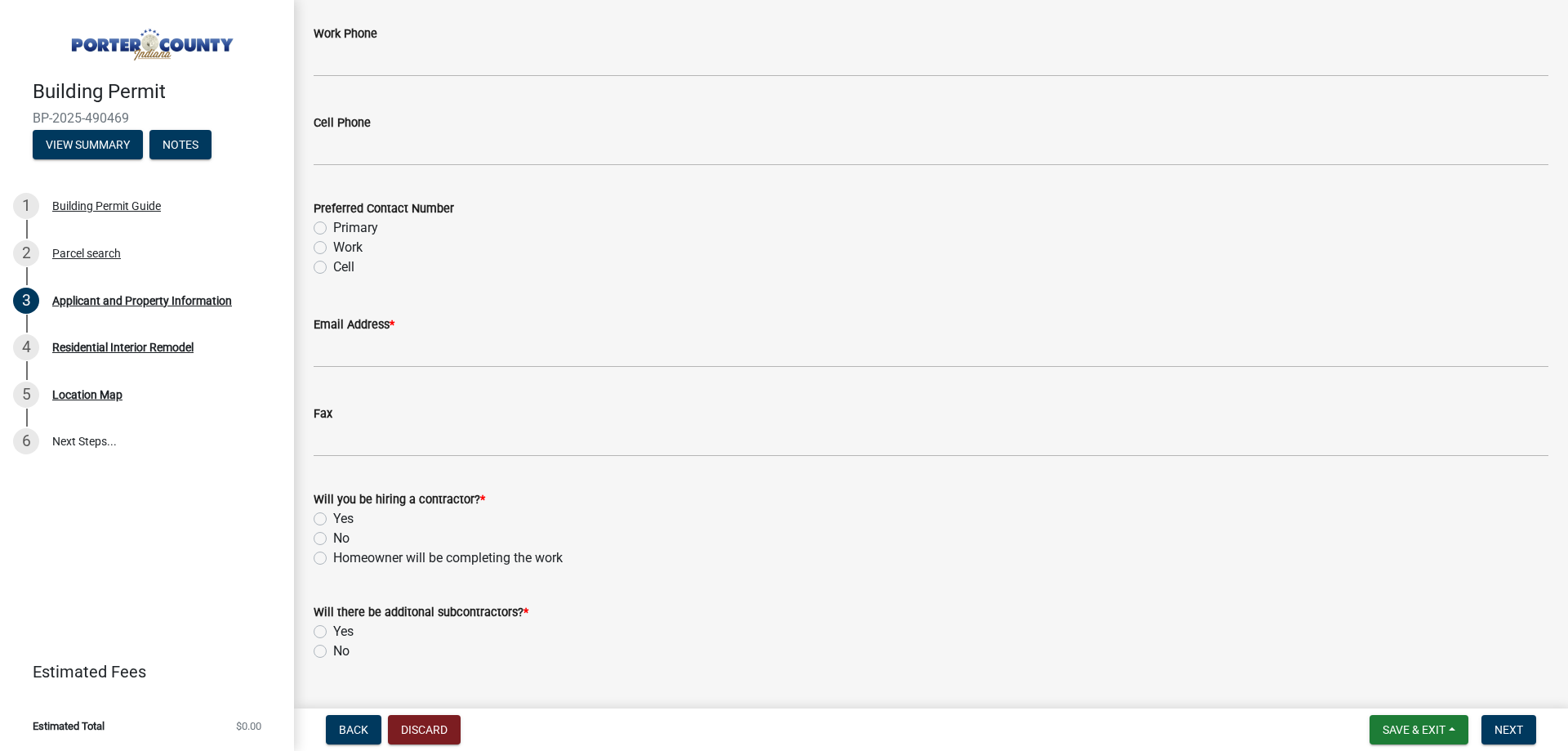
type input "[PHONE_NUMBER]"
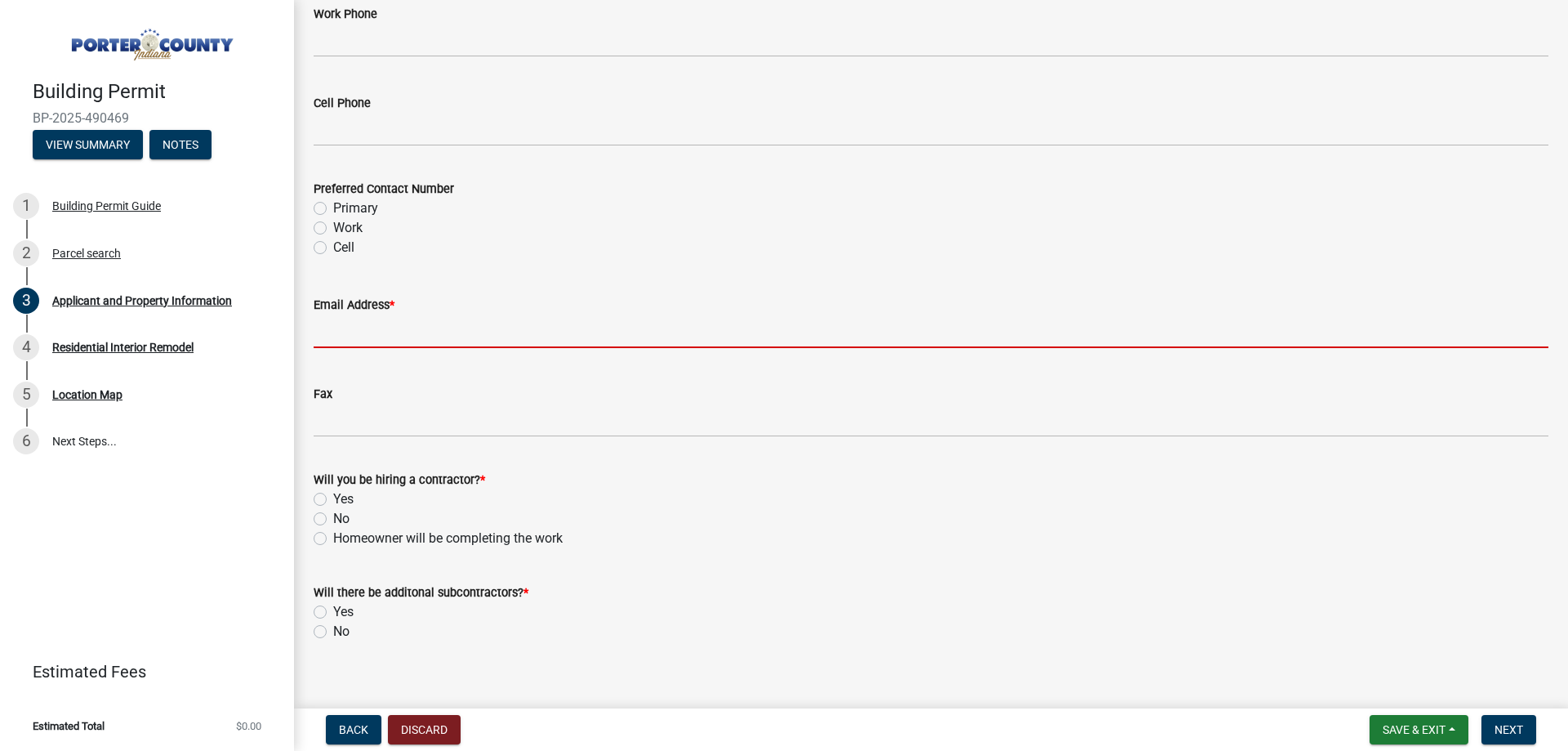
click at [437, 340] on input "Email Address *" at bounding box center [931, 331] width 1234 height 34
paste input "[PERSON_NAME][EMAIL_ADDRESS][PERSON_NAME][DOMAIN_NAME]"
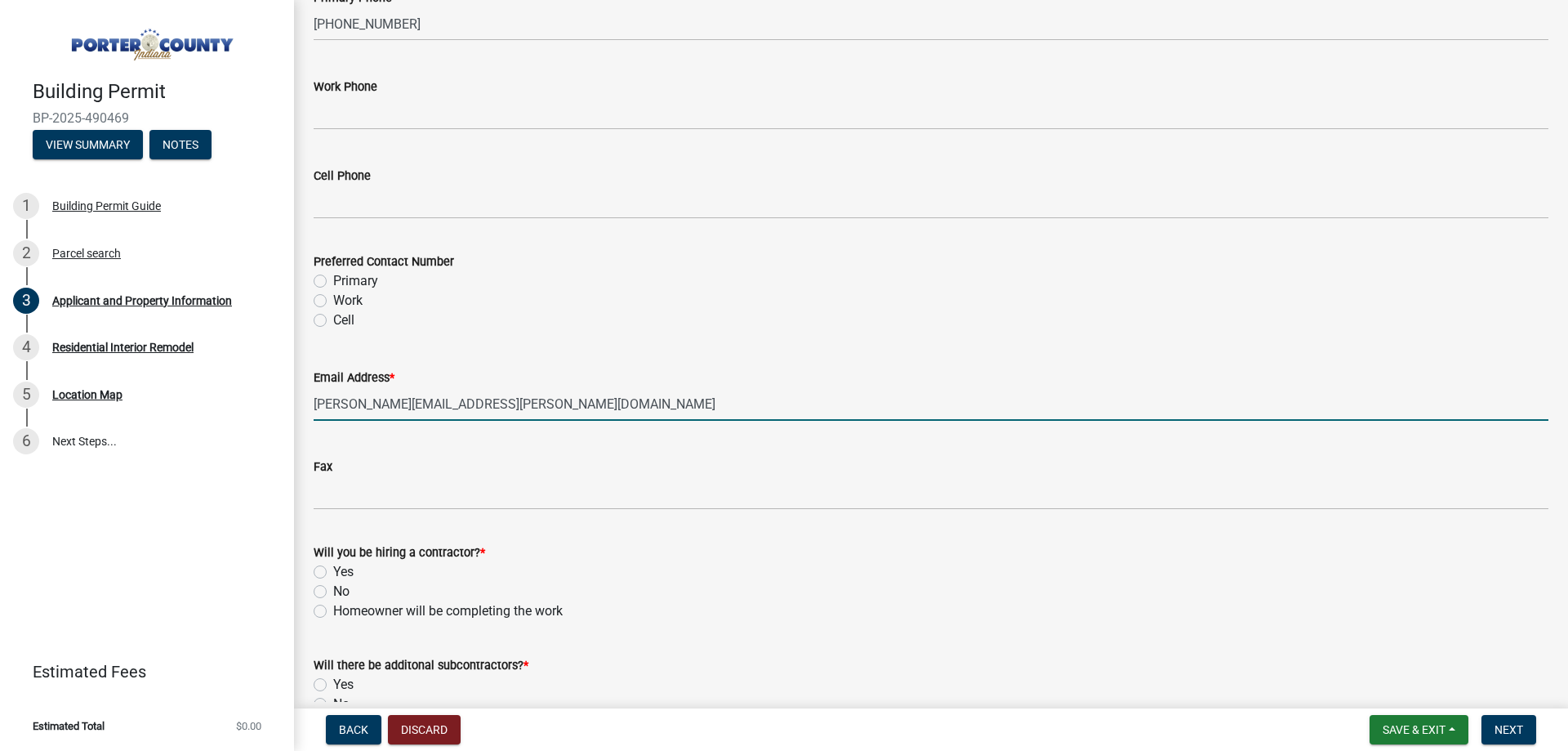
scroll to position [2305, 0]
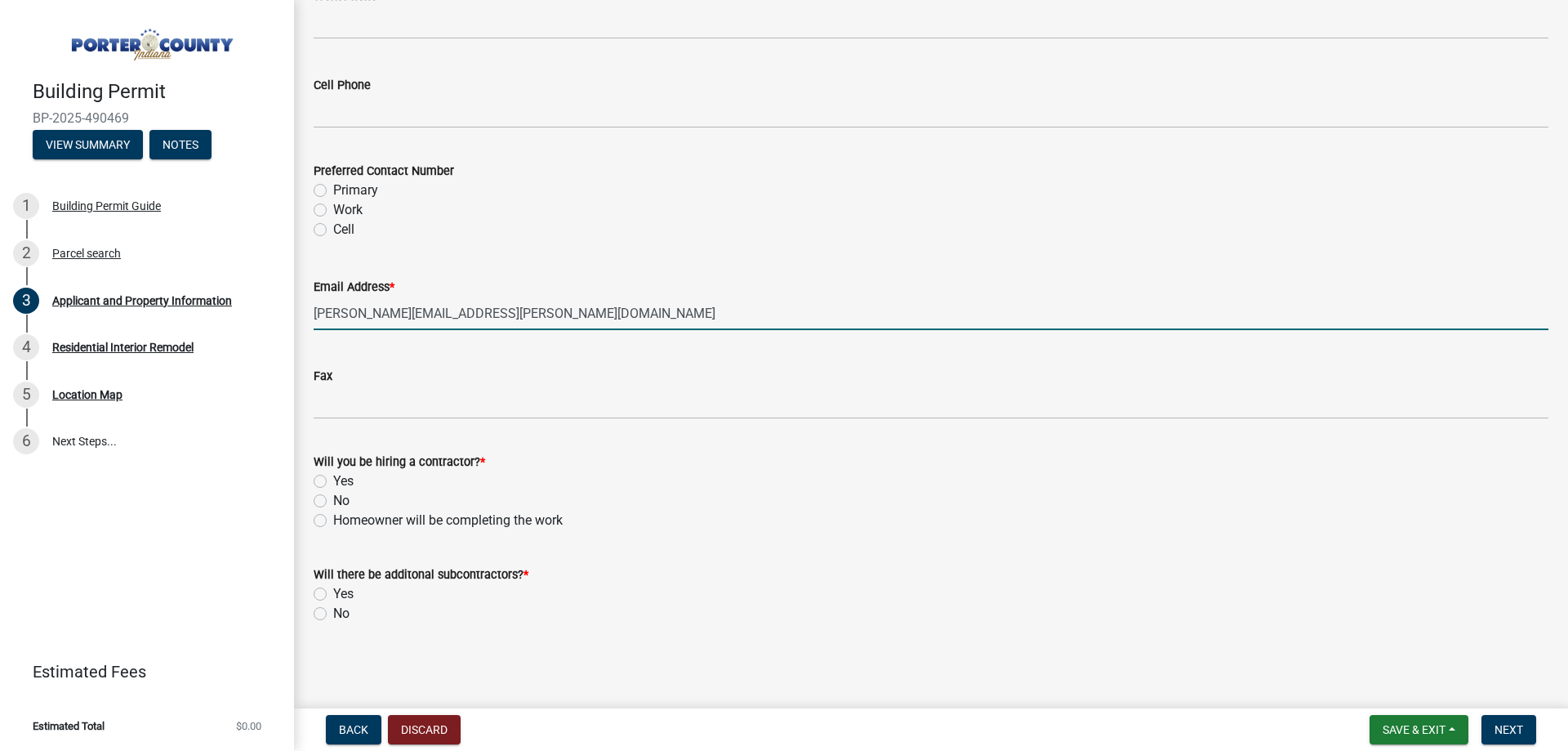
type input "[PERSON_NAME][EMAIL_ADDRESS][PERSON_NAME][DOMAIN_NAME]"
click at [333, 500] on label "No" at bounding box center [341, 500] width 16 height 20
click at [333, 500] on input "No" at bounding box center [338, 496] width 10 height 10
radio input "true"
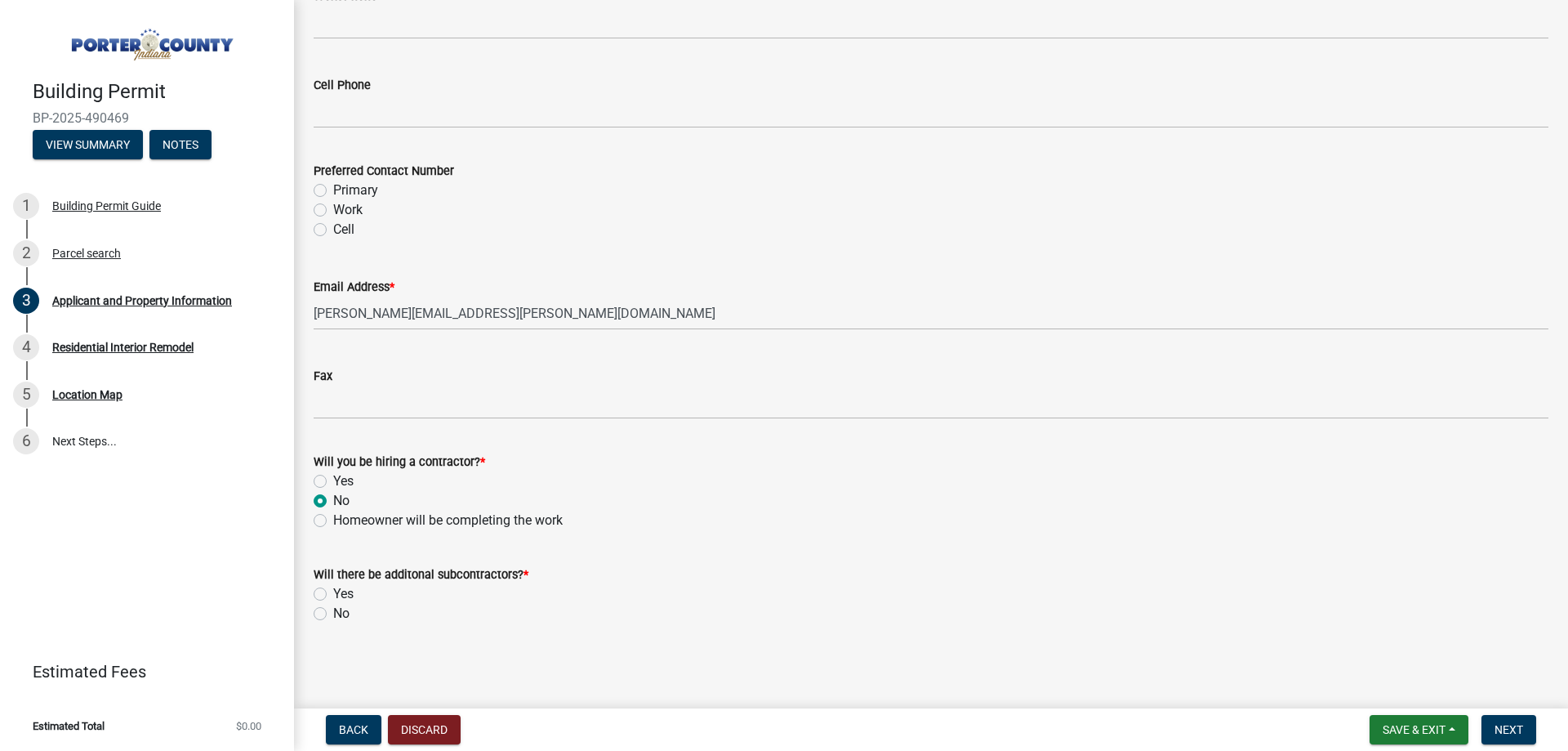
click at [333, 611] on label "No" at bounding box center [341, 613] width 16 height 20
click at [333, 611] on input "No" at bounding box center [338, 609] width 10 height 10
radio input "true"
click at [333, 484] on label "Yes" at bounding box center [343, 481] width 21 height 20
click at [333, 482] on input "Yes" at bounding box center [338, 477] width 10 height 10
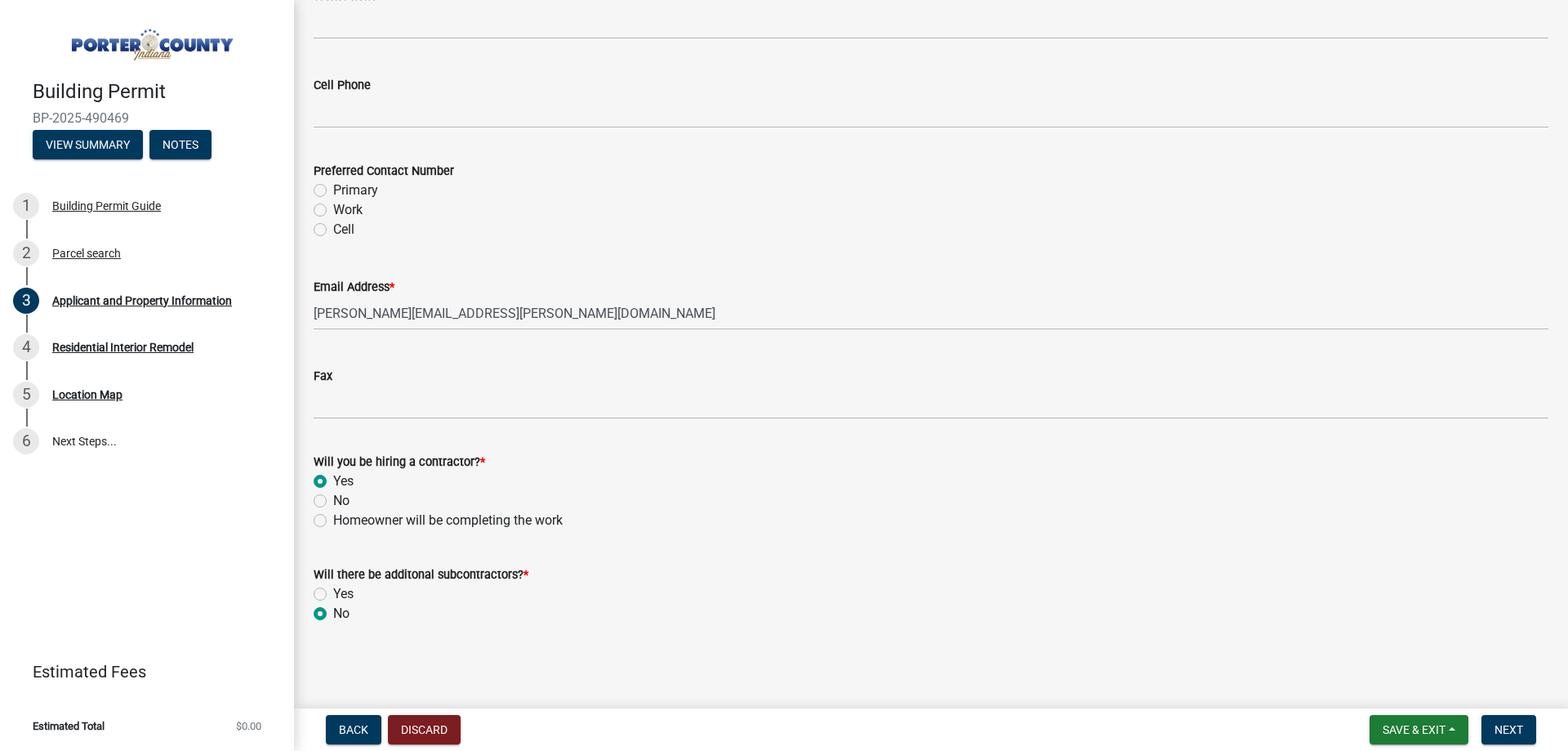
radio input "true"
click at [1516, 728] on span "Next" at bounding box center [1508, 729] width 29 height 13
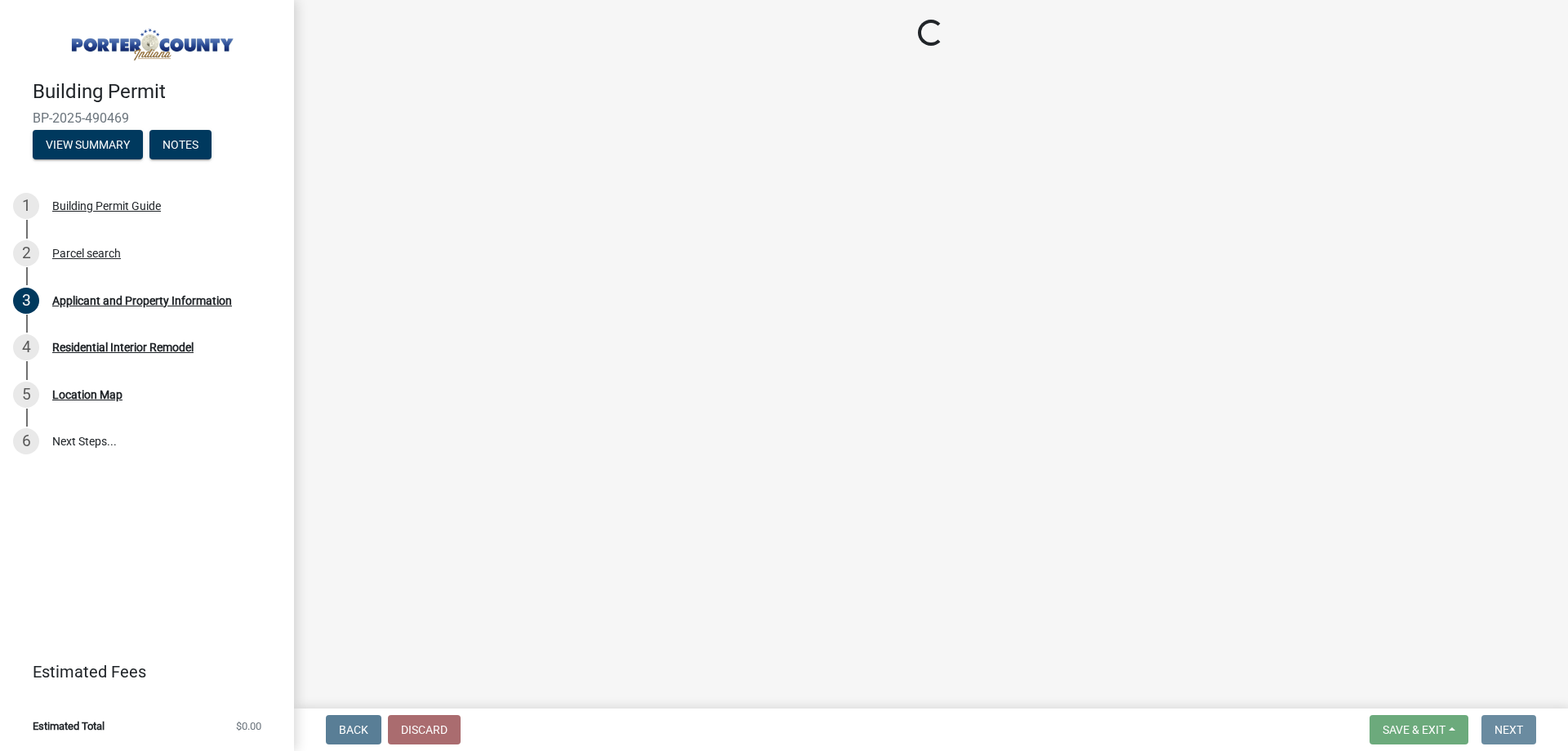
scroll to position [0, 0]
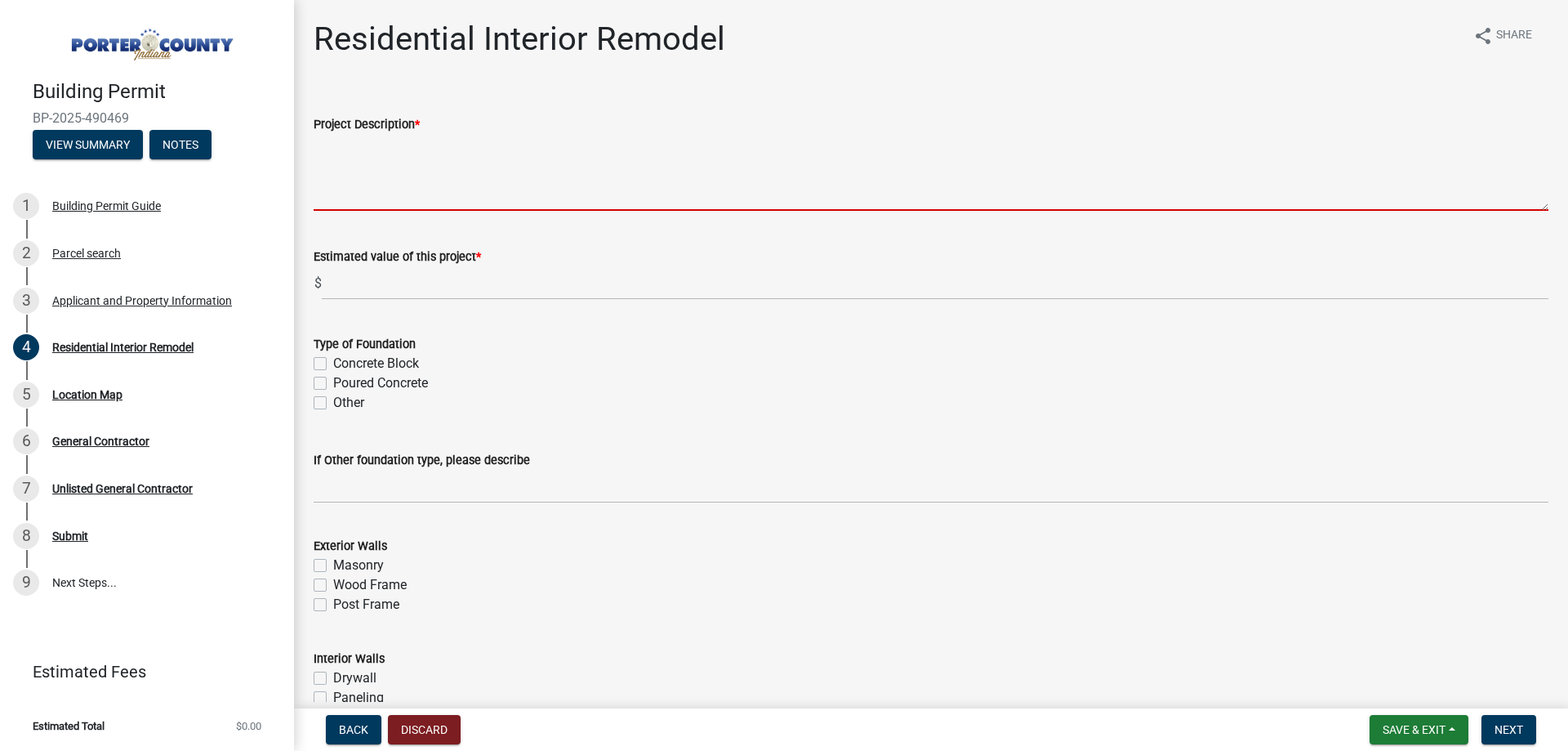
click at [369, 173] on textarea "Project Description *" at bounding box center [931, 172] width 1234 height 77
paste textarea "Bath remodel. Replacing the base, walls, fixture system, and valves."
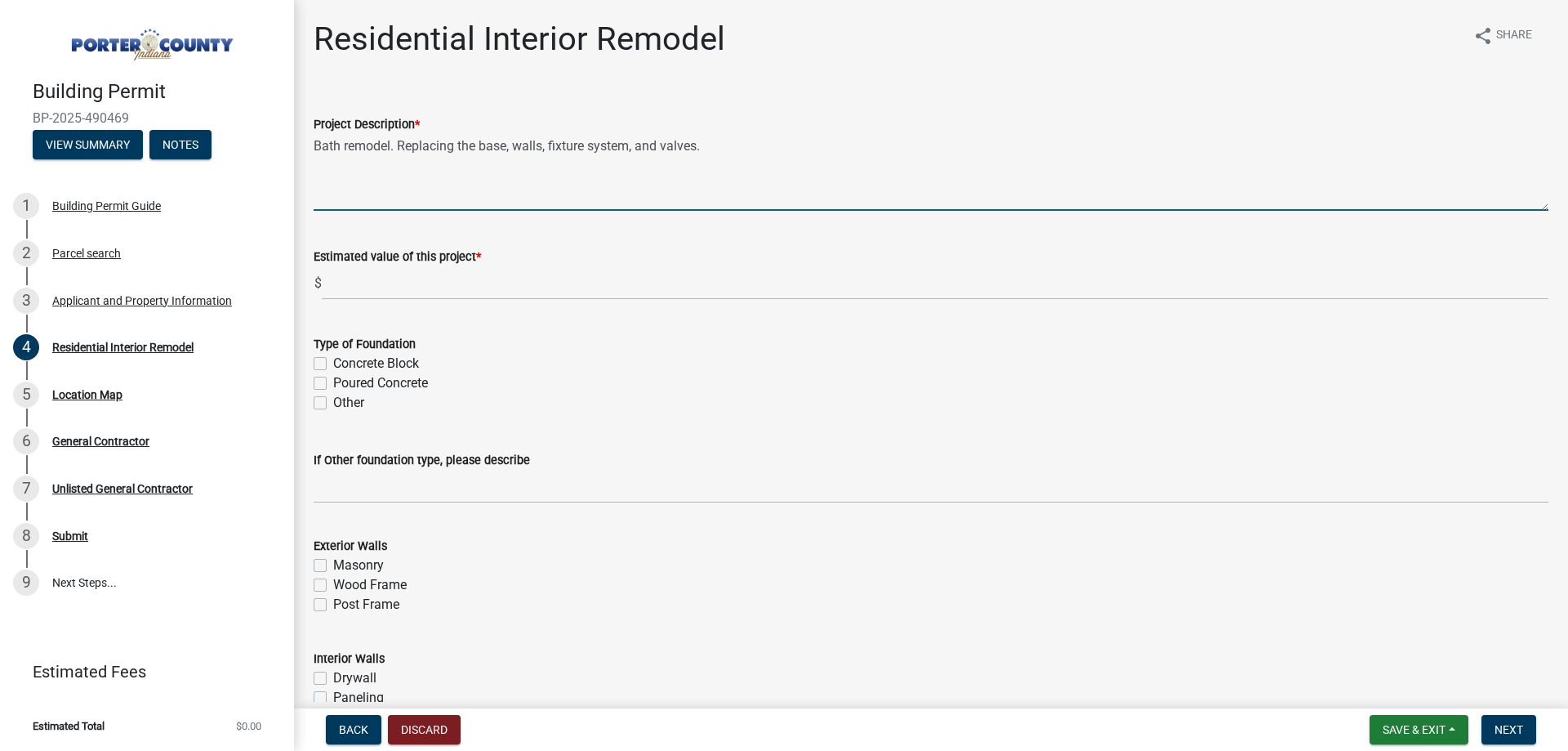
type textarea "Bath remodel. Replacing the base, walls, fixture system, and valves."
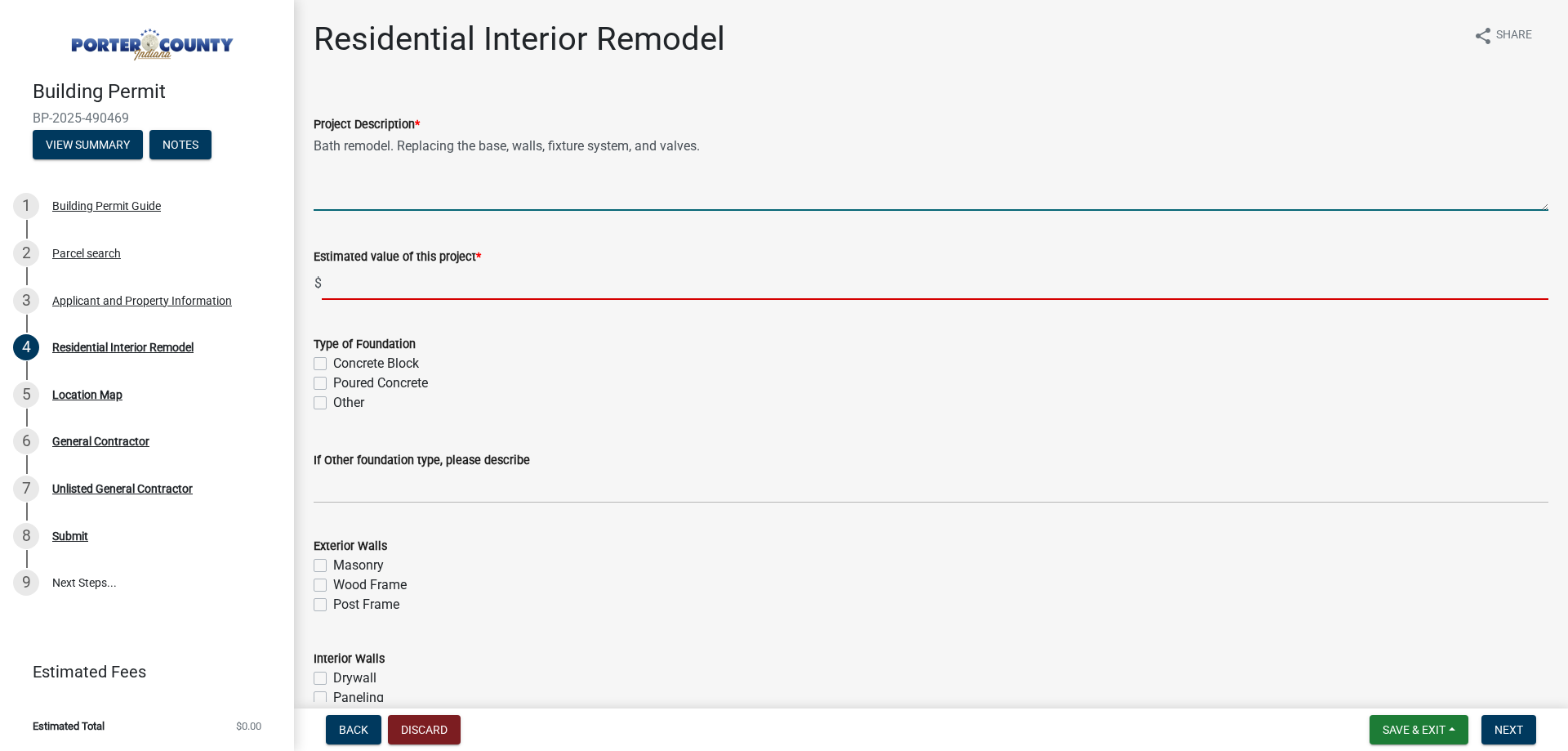
click at [406, 284] on input "text" at bounding box center [934, 283] width 1226 height 34
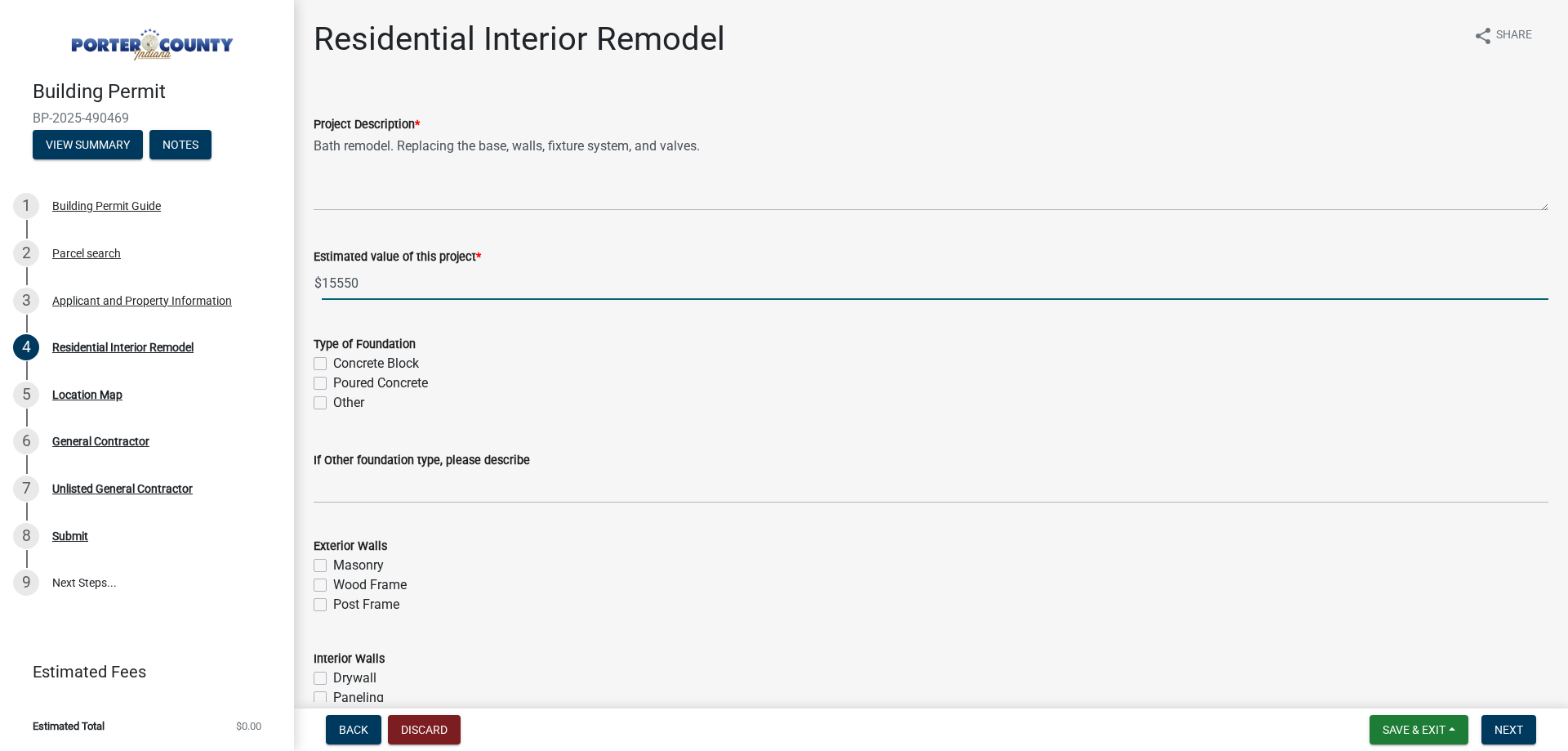
type input "15550"
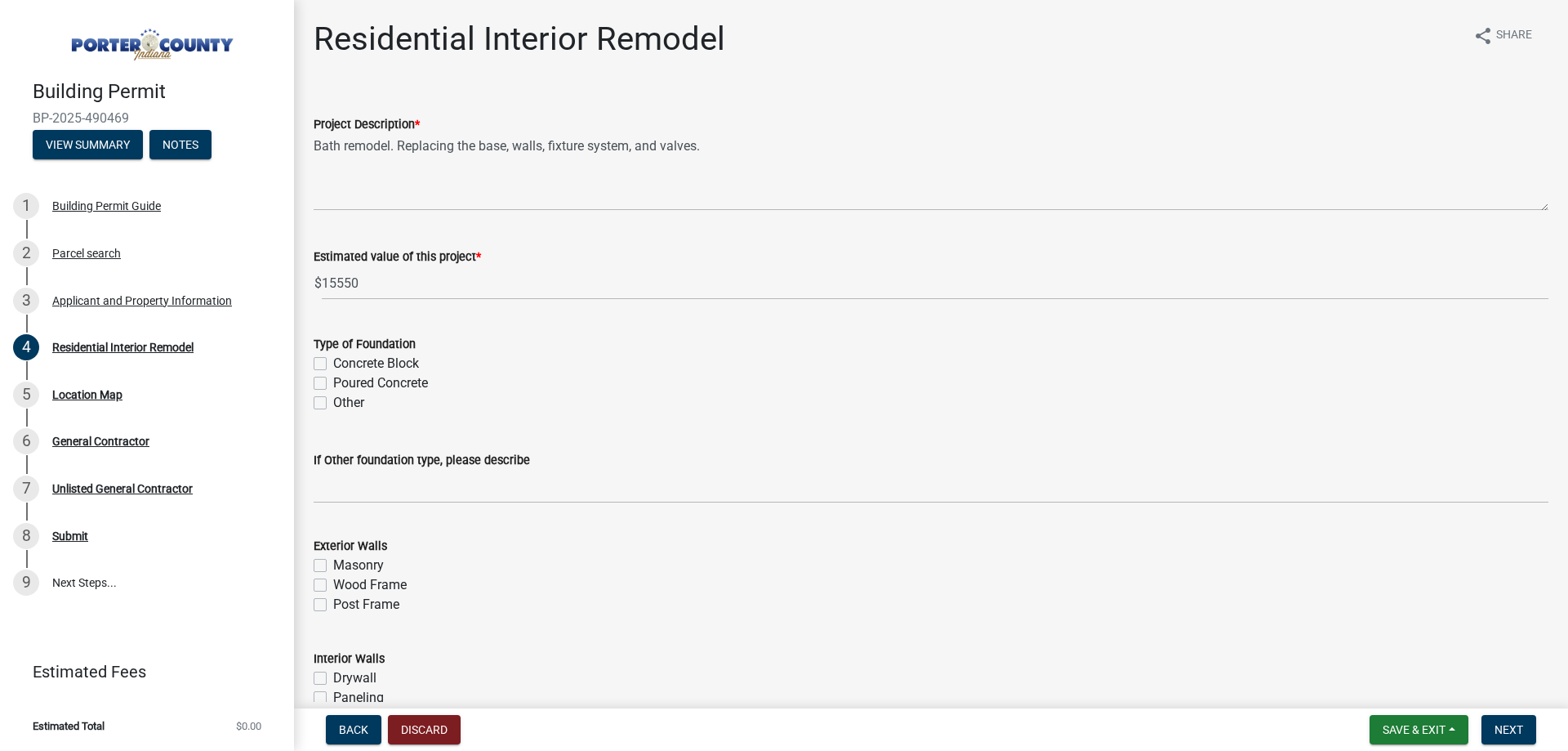
click at [536, 336] on div "Type of Foundation" at bounding box center [931, 343] width 1234 height 20
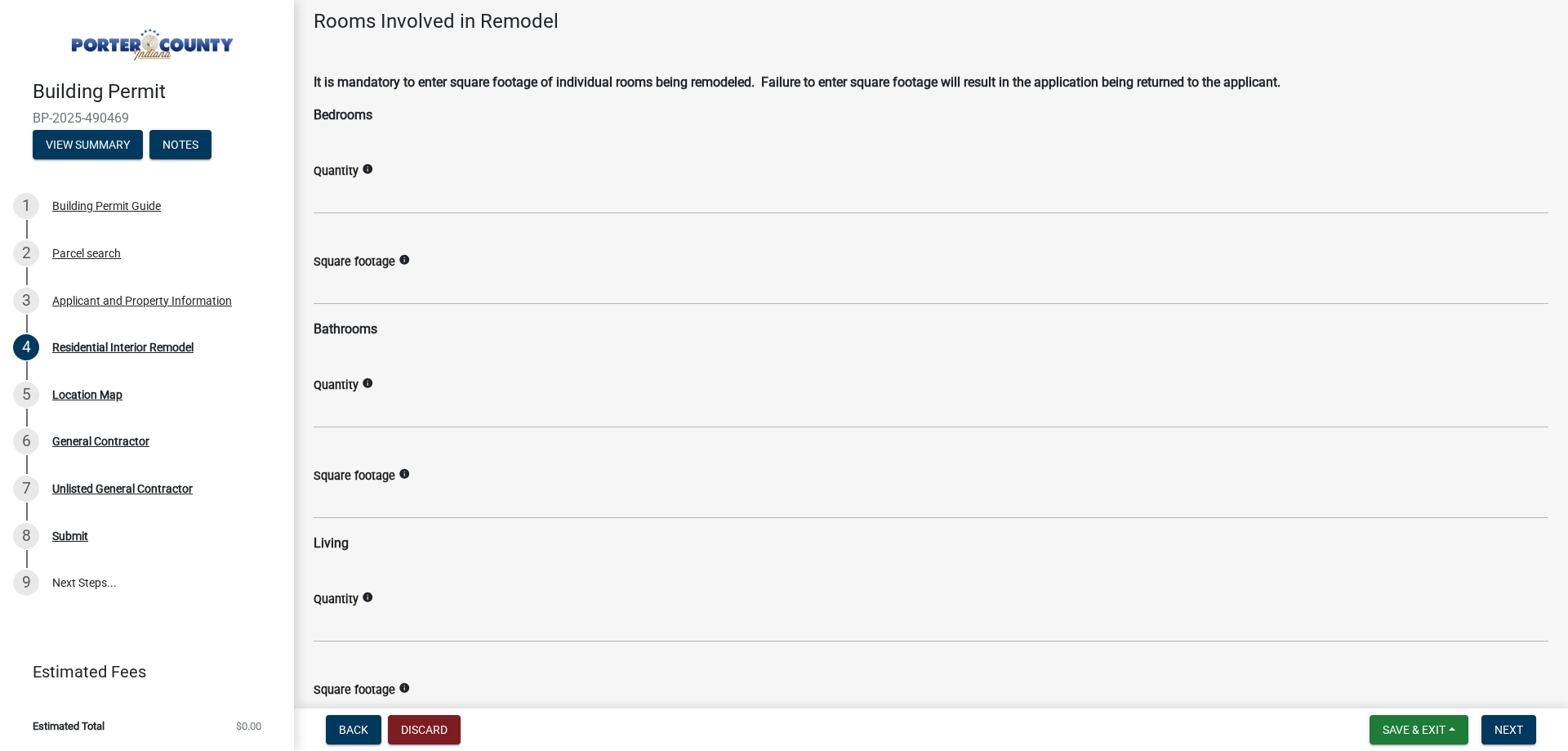
scroll to position [980, 0]
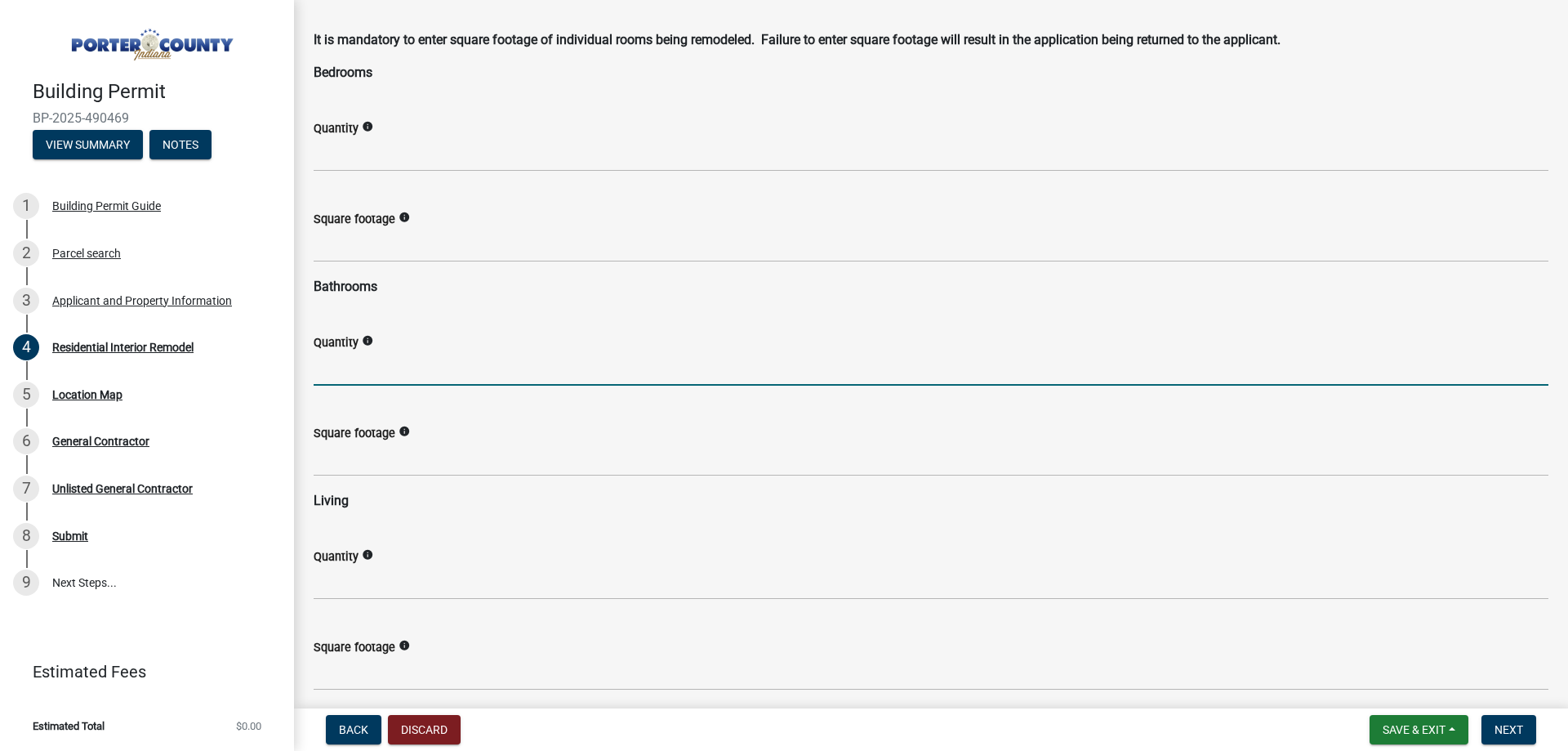
click at [393, 370] on input "text" at bounding box center [931, 369] width 1234 height 34
type input "1"
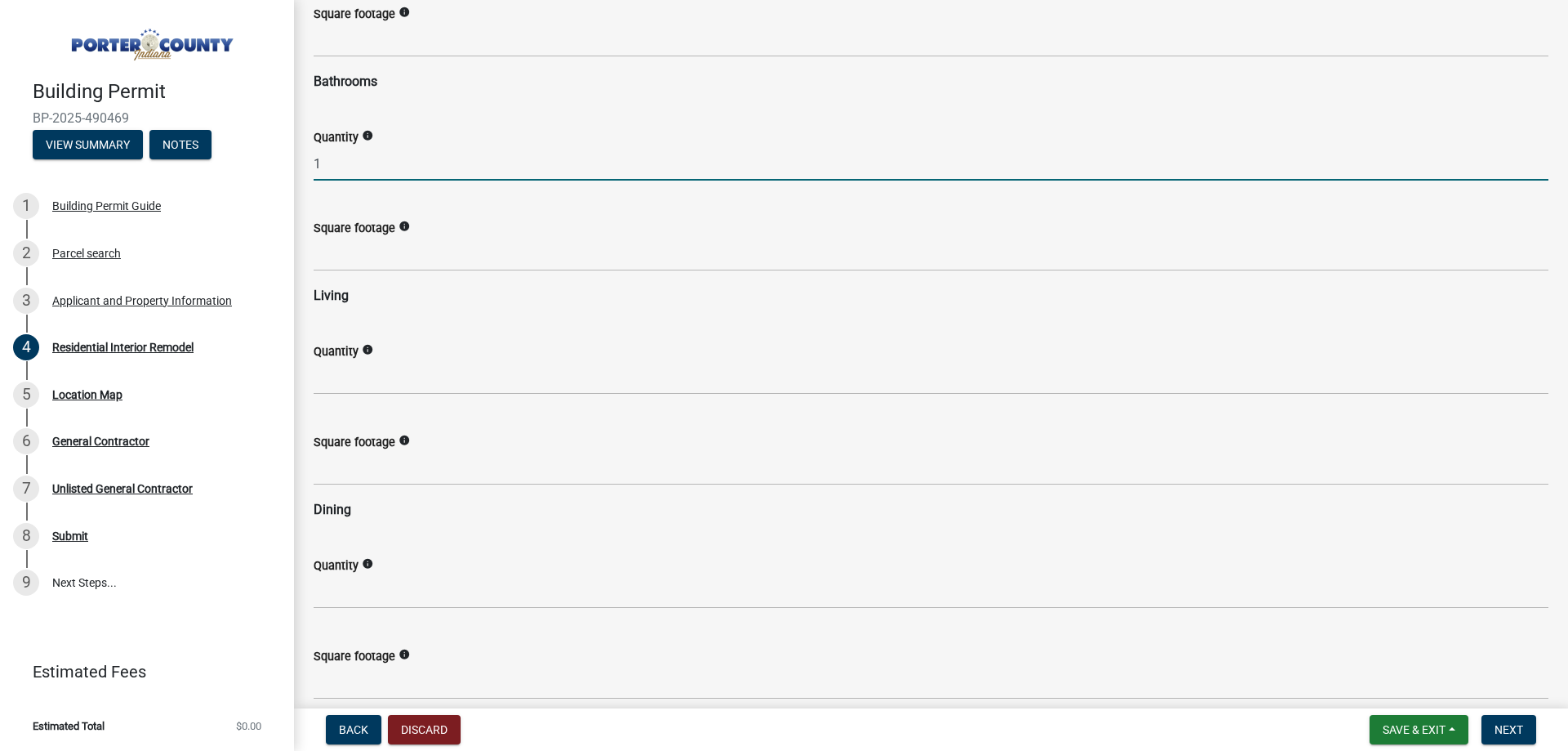
scroll to position [1225, 0]
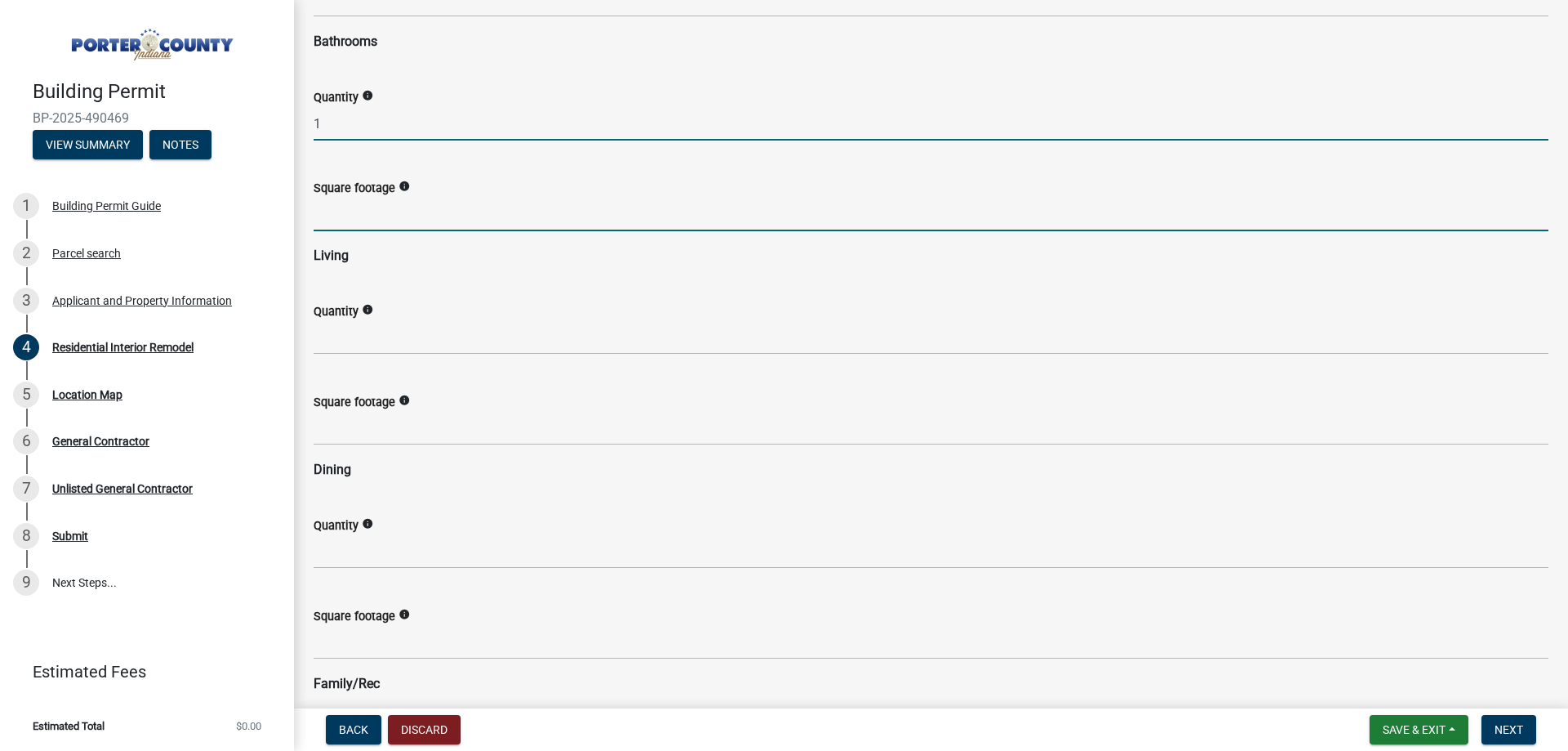
click at [397, 212] on input "text" at bounding box center [931, 214] width 1234 height 34
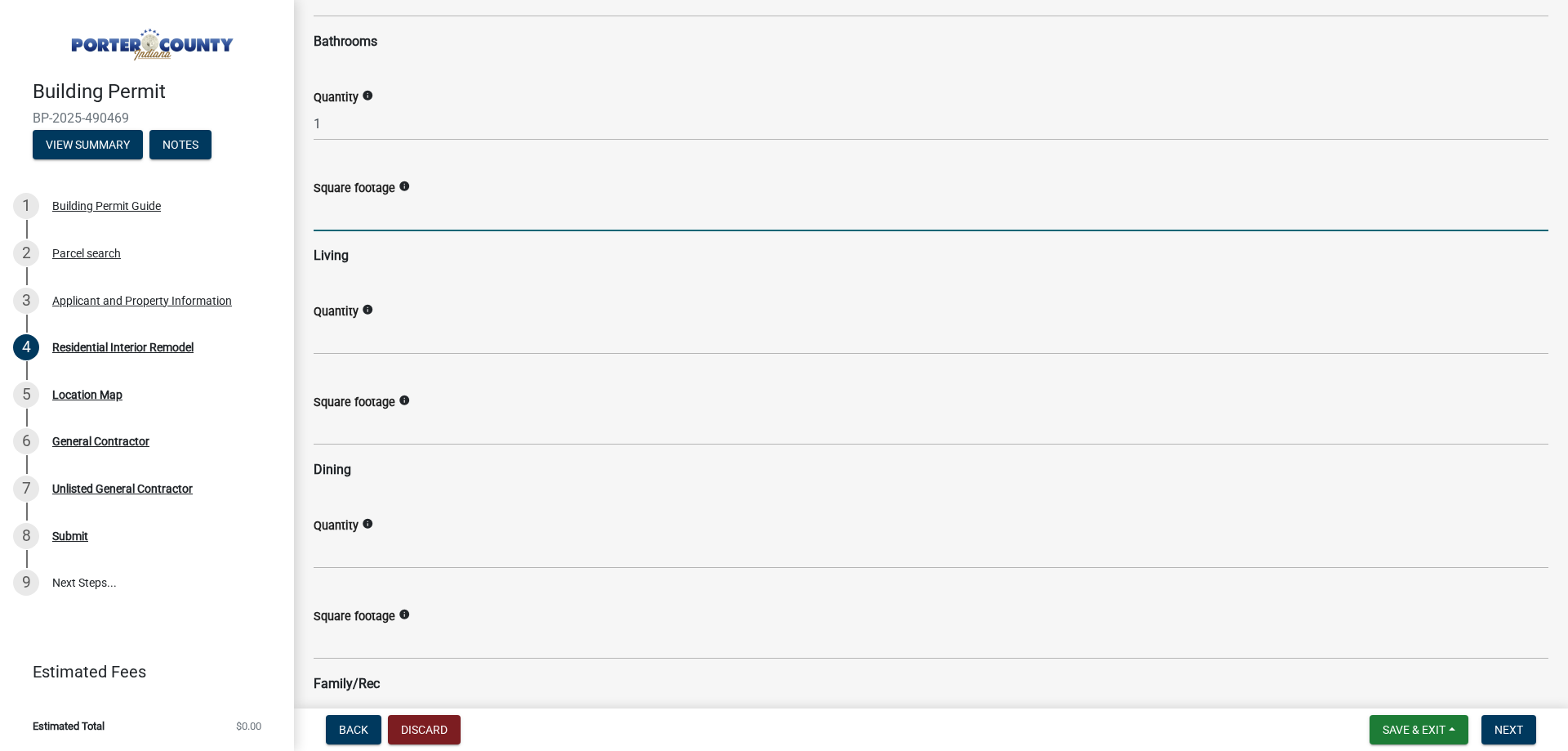
type input "40"
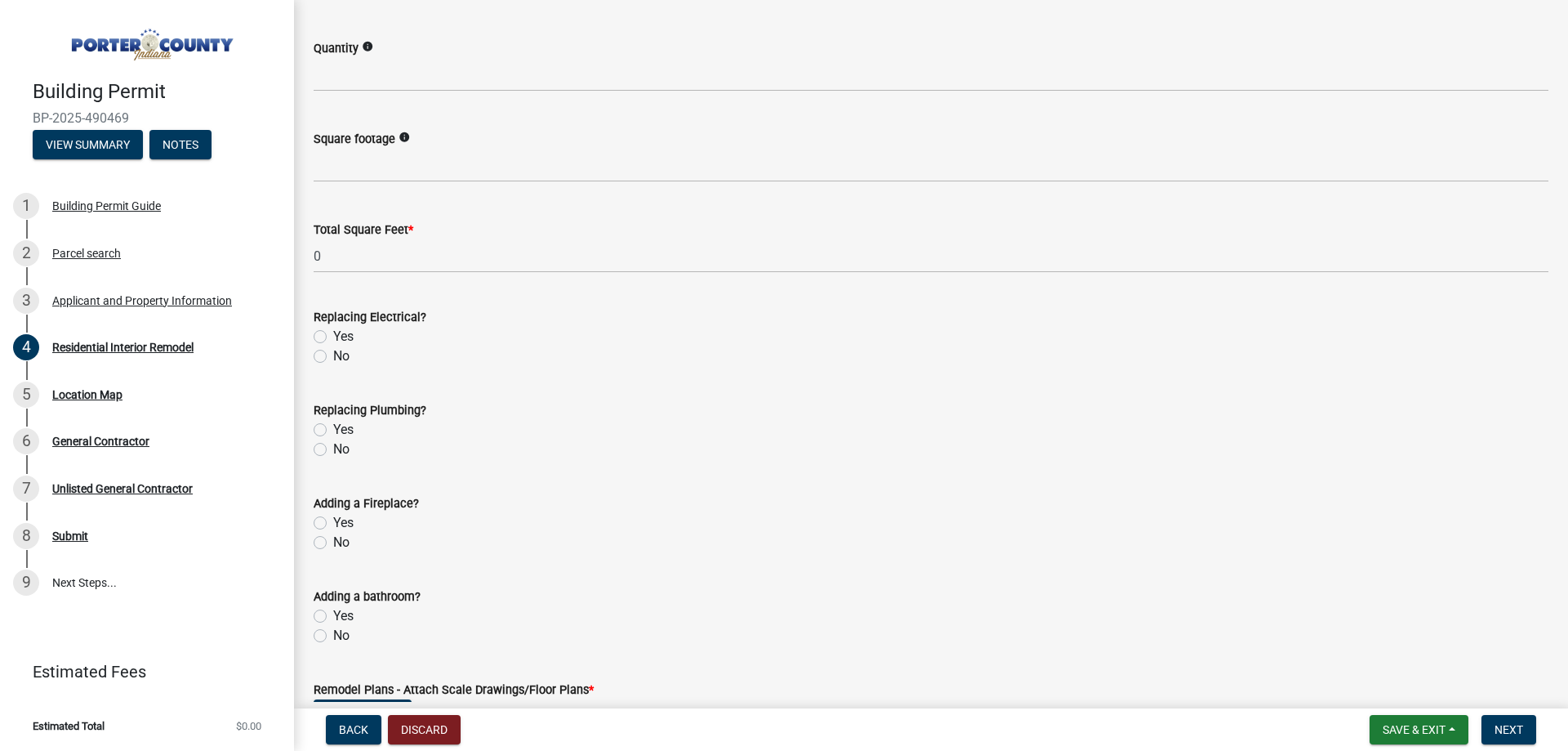
scroll to position [2369, 0]
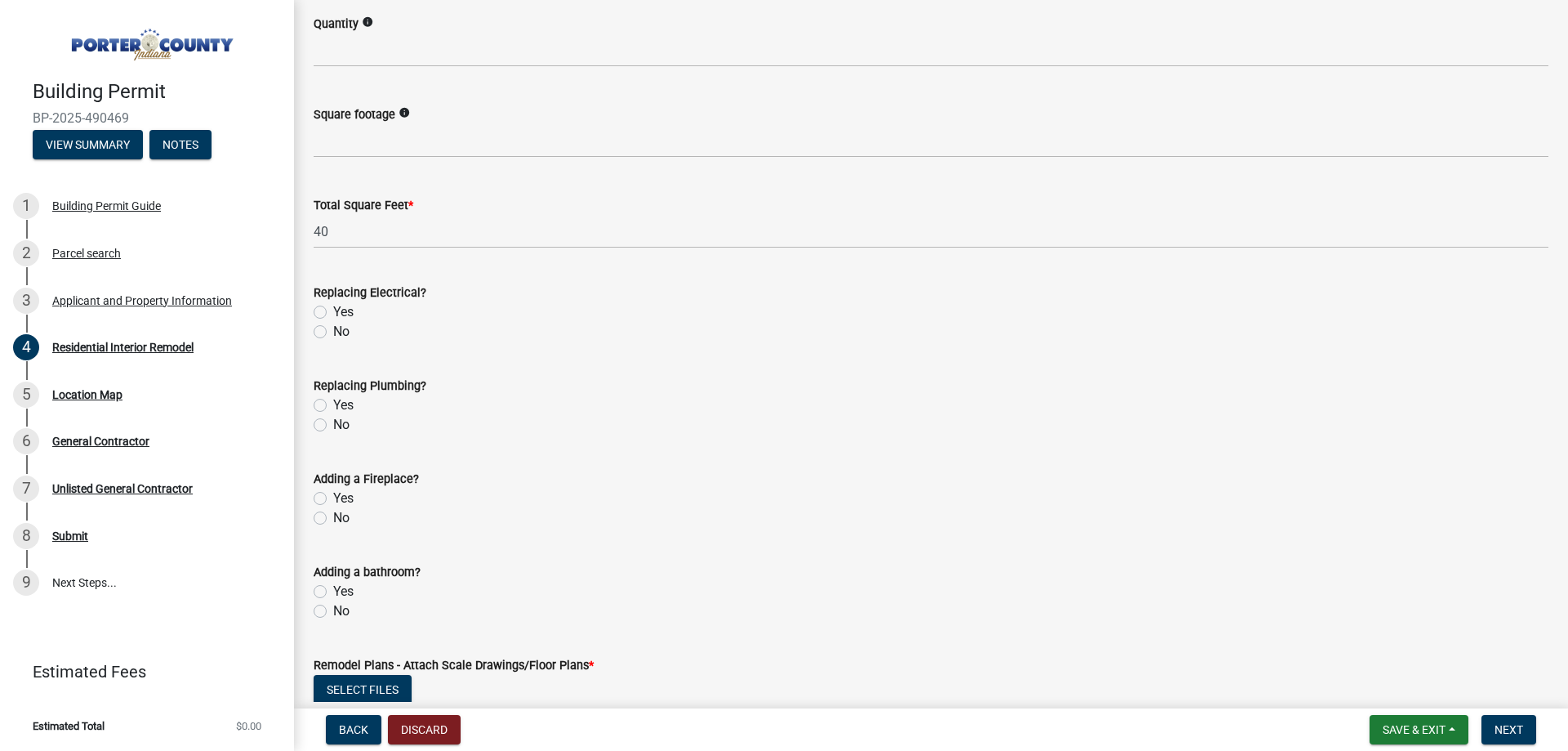
click at [333, 327] on label "No" at bounding box center [341, 331] width 16 height 20
click at [333, 327] on input "No" at bounding box center [338, 327] width 10 height 10
radio input "true"
click at [333, 405] on label "Yes" at bounding box center [343, 405] width 21 height 20
click at [333, 405] on input "Yes" at bounding box center [338, 401] width 10 height 10
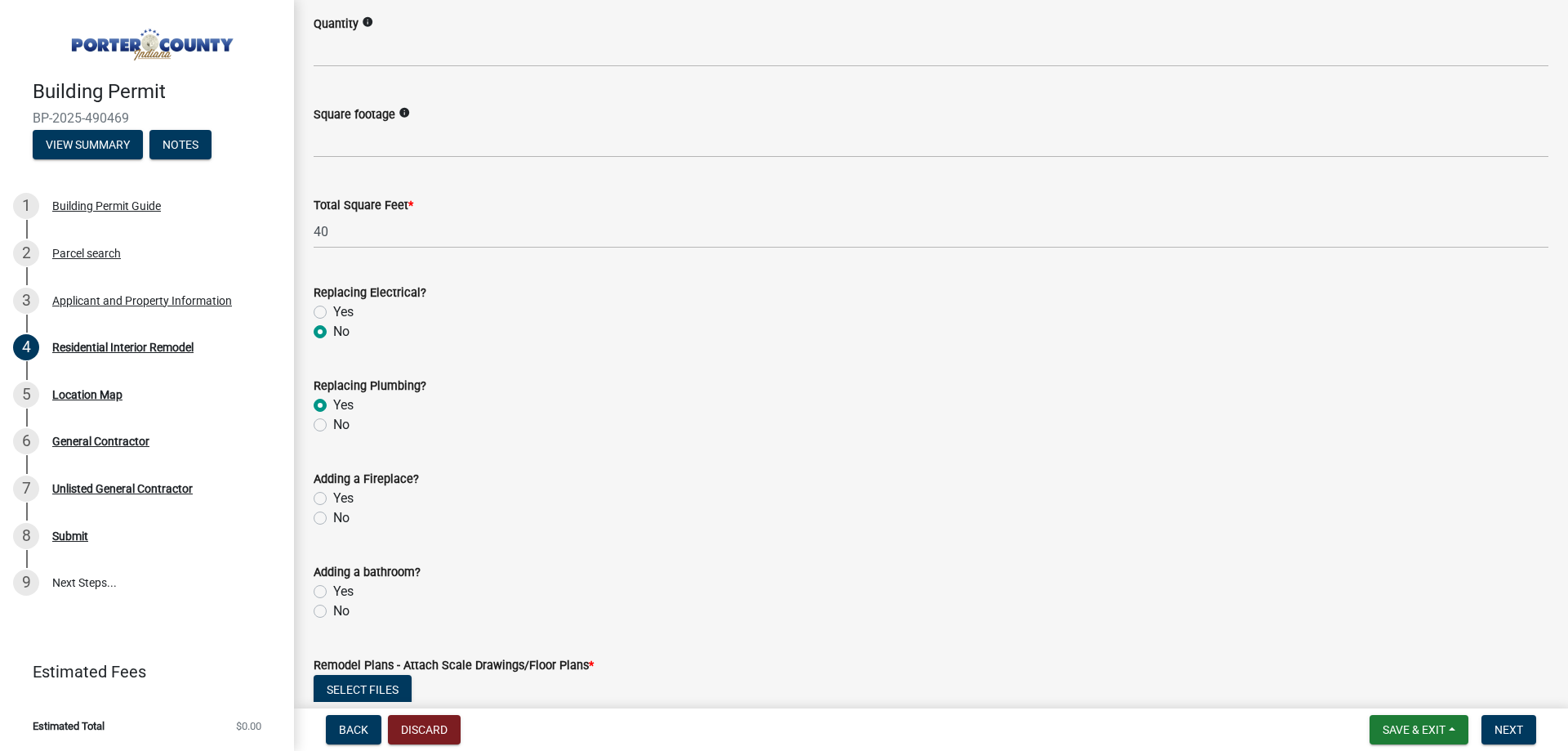
radio input "true"
click at [333, 519] on label "No" at bounding box center [341, 518] width 16 height 20
click at [333, 519] on input "No" at bounding box center [338, 513] width 10 height 10
radio input "true"
click at [333, 614] on label "No" at bounding box center [341, 611] width 16 height 20
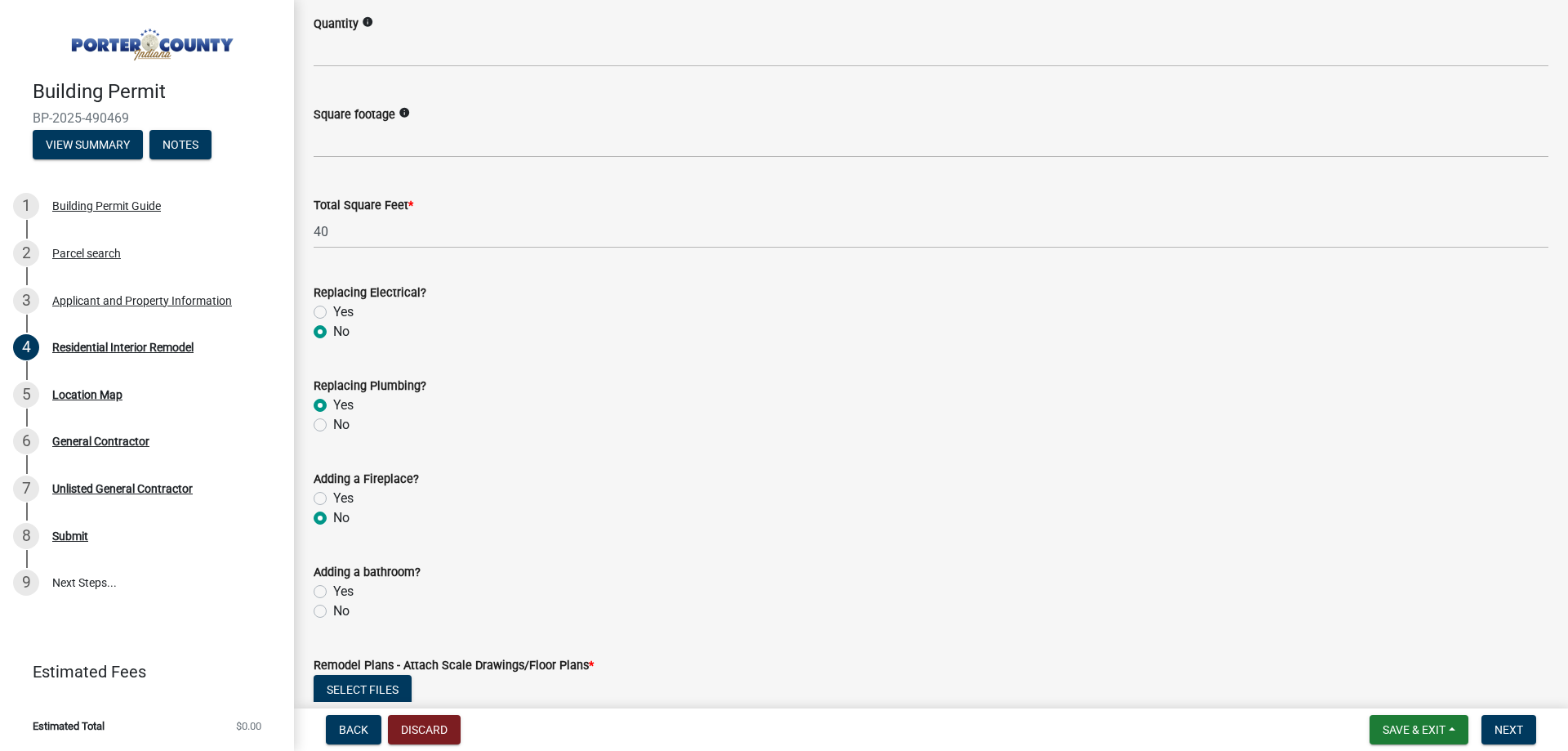
click at [333, 612] on input "No" at bounding box center [338, 606] width 10 height 10
radio input "true"
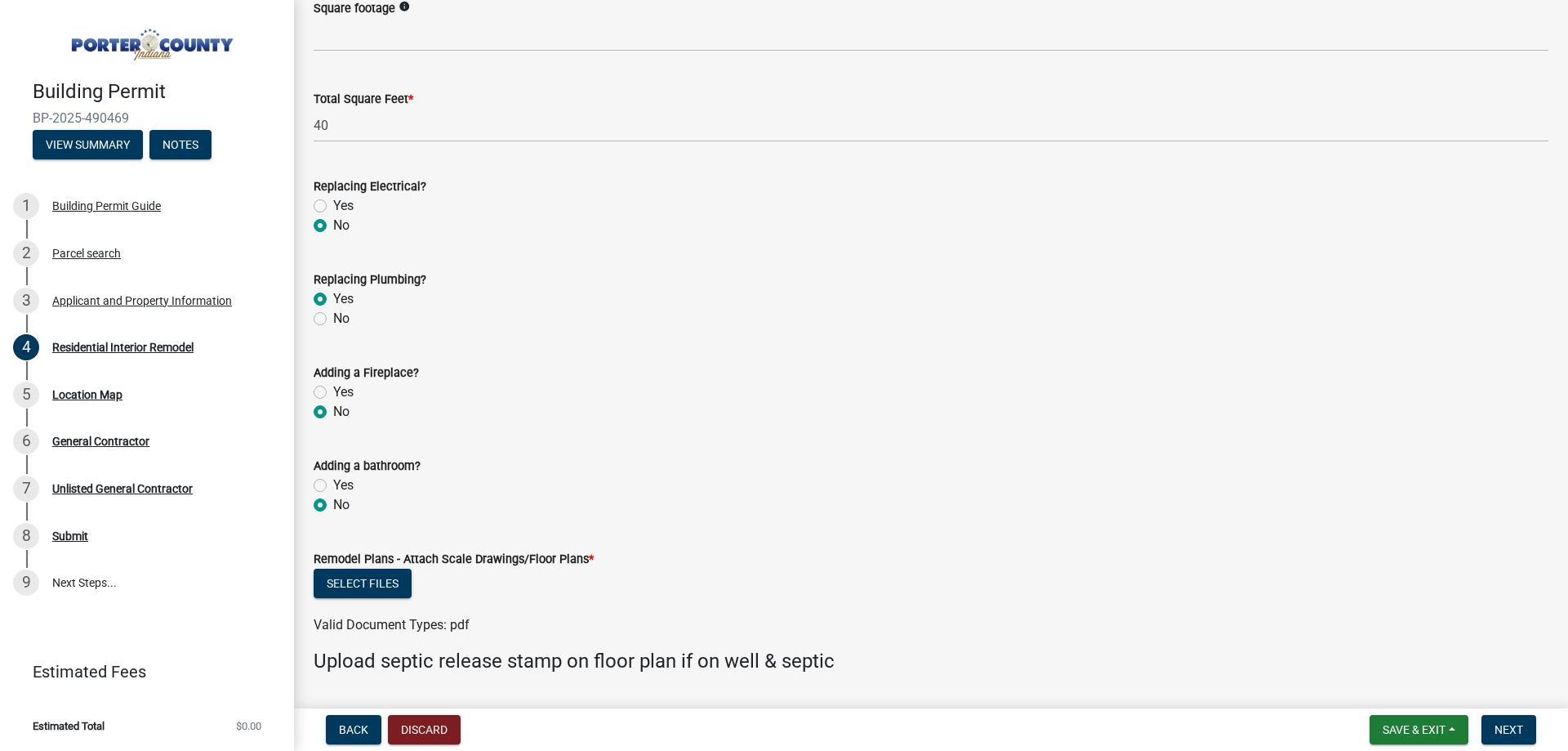
scroll to position [2614, 0]
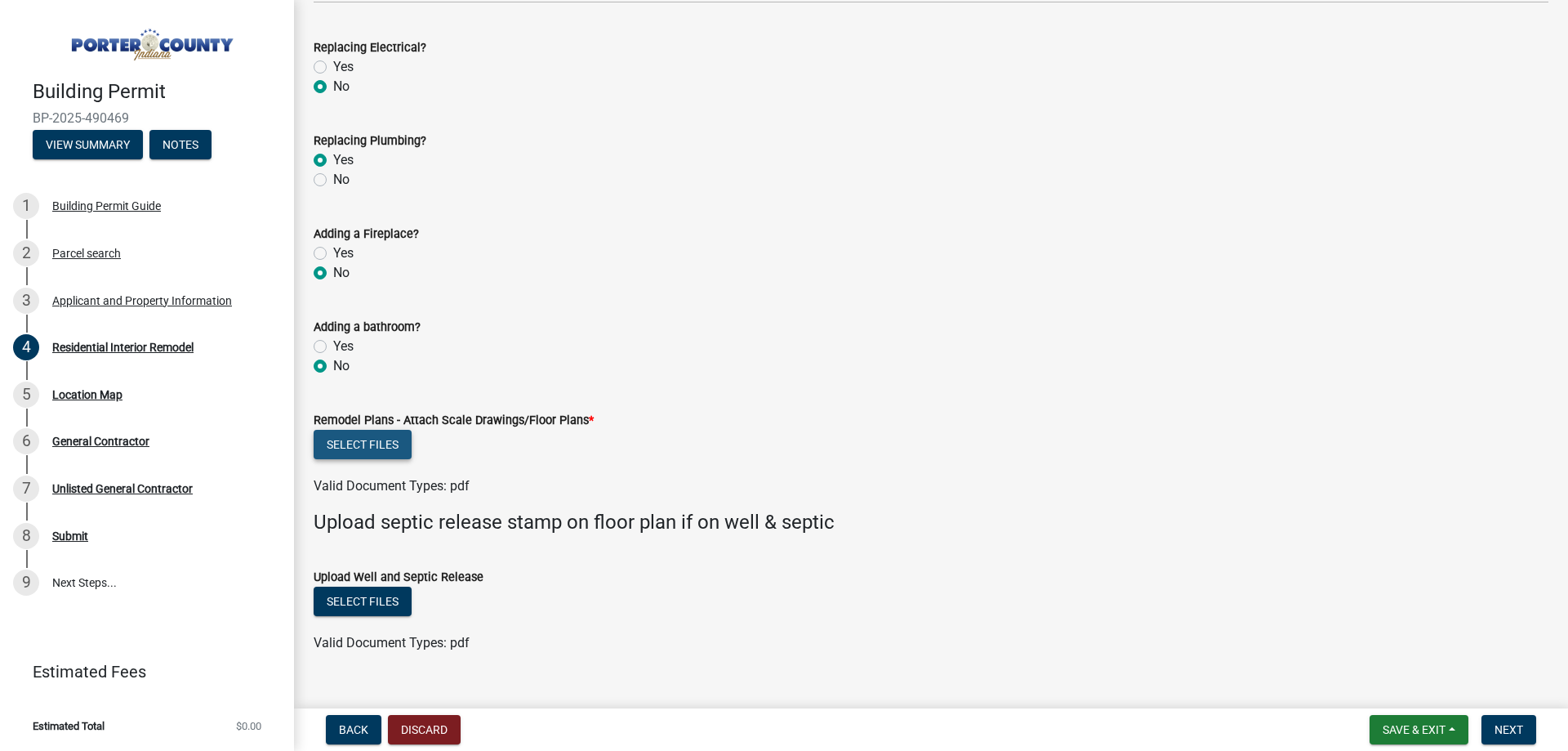
click at [373, 449] on button "Select files" at bounding box center [362, 444] width 98 height 29
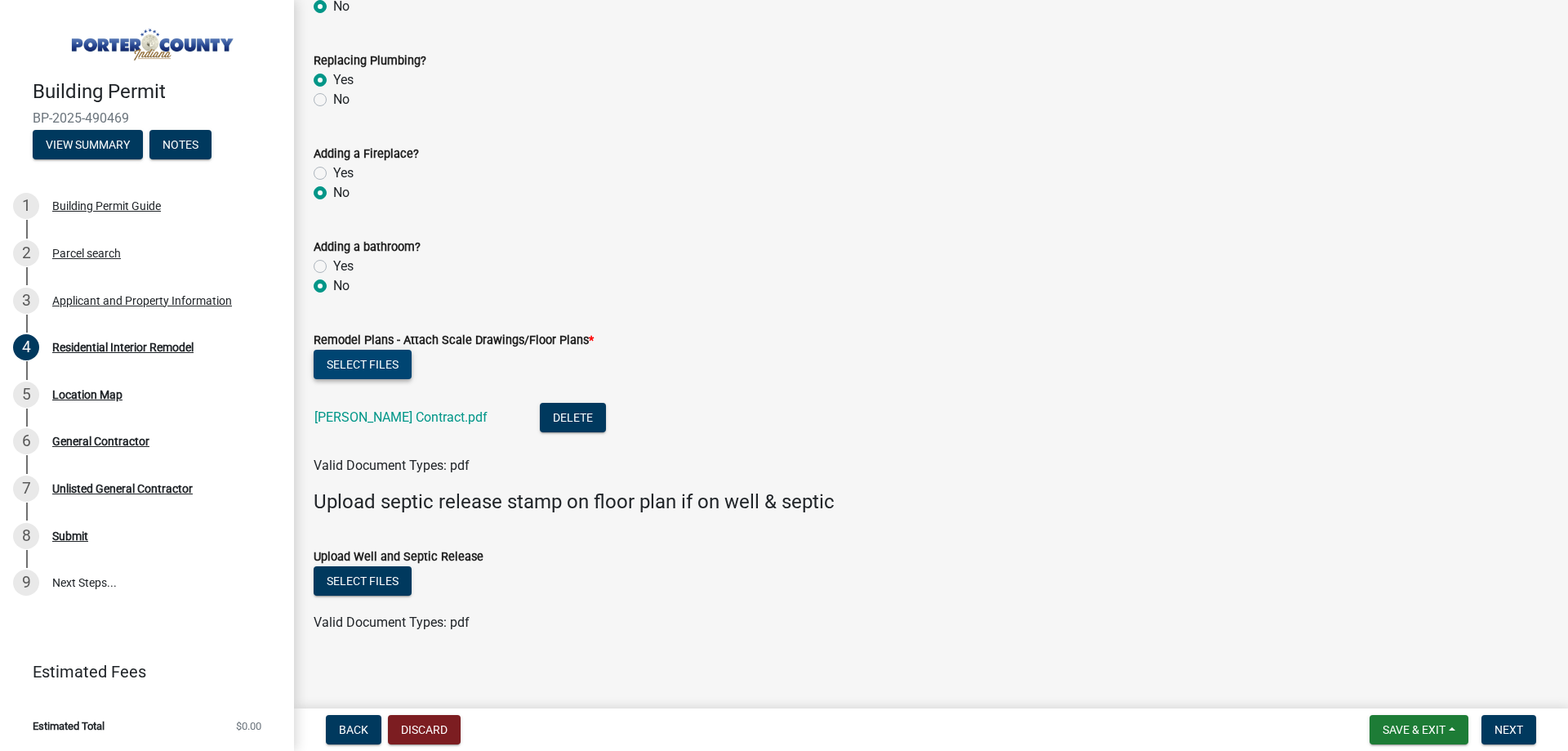
scroll to position [2703, 0]
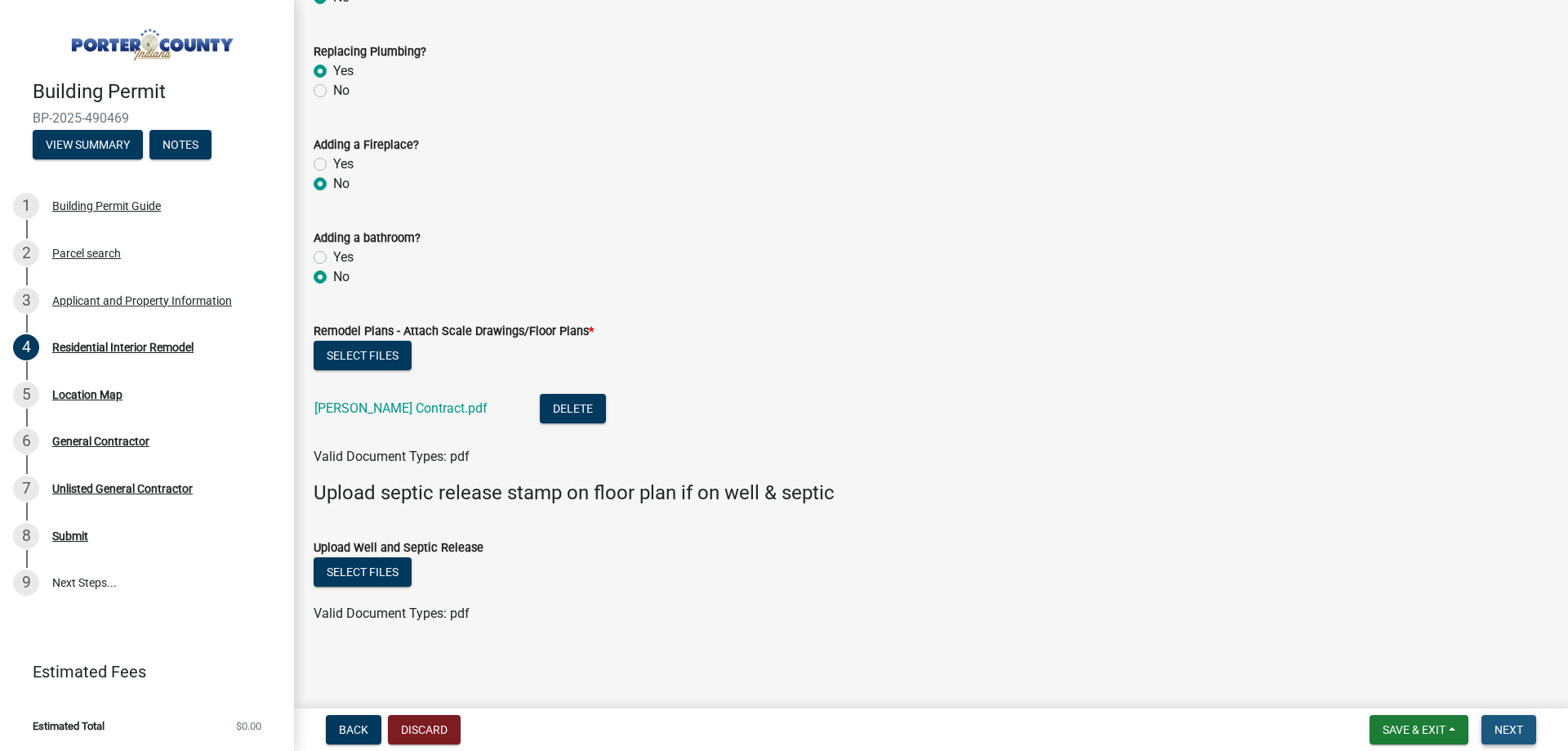
click at [1516, 729] on span "Next" at bounding box center [1508, 729] width 29 height 13
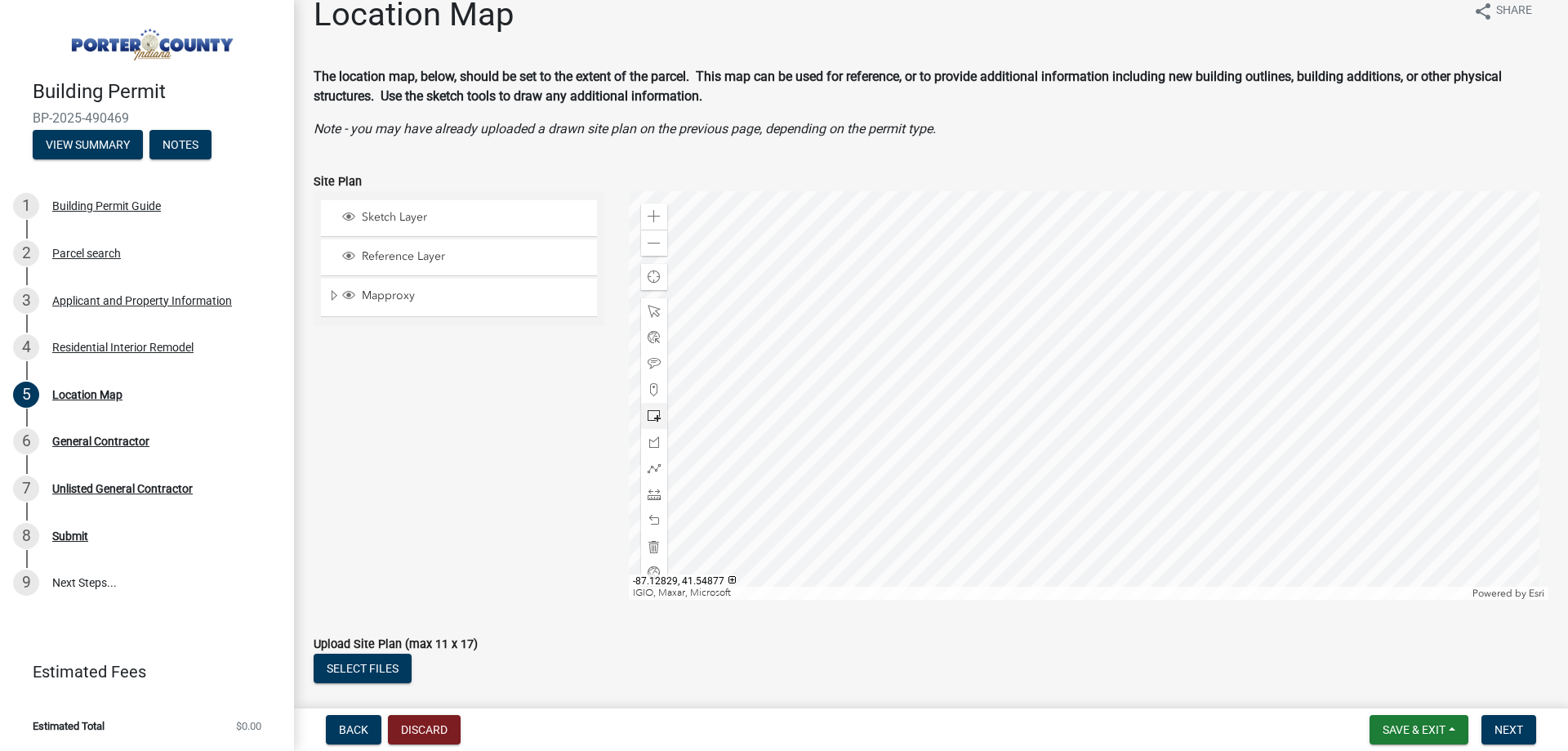
scroll to position [0, 0]
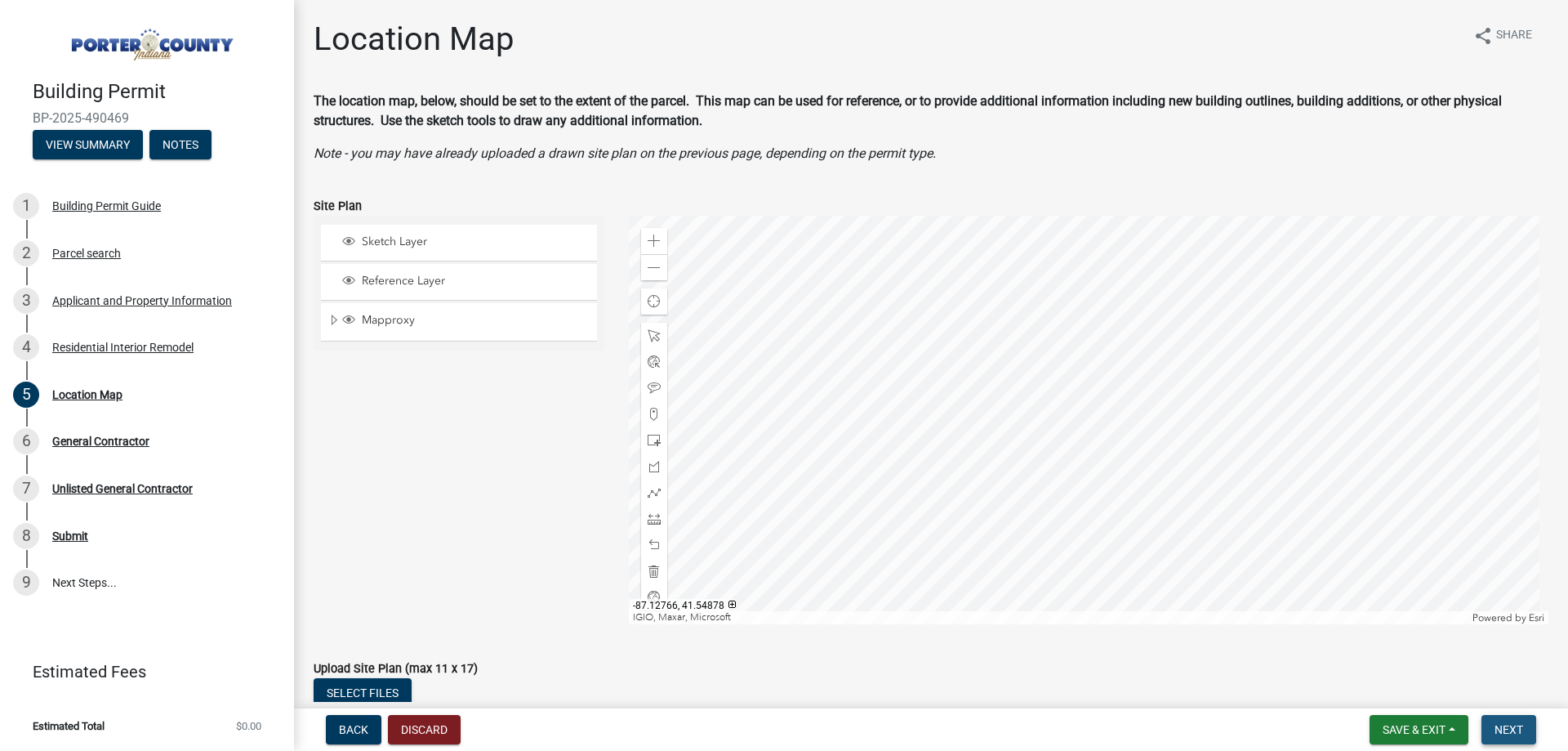
click at [1524, 737] on button "Next" at bounding box center [1508, 729] width 55 height 29
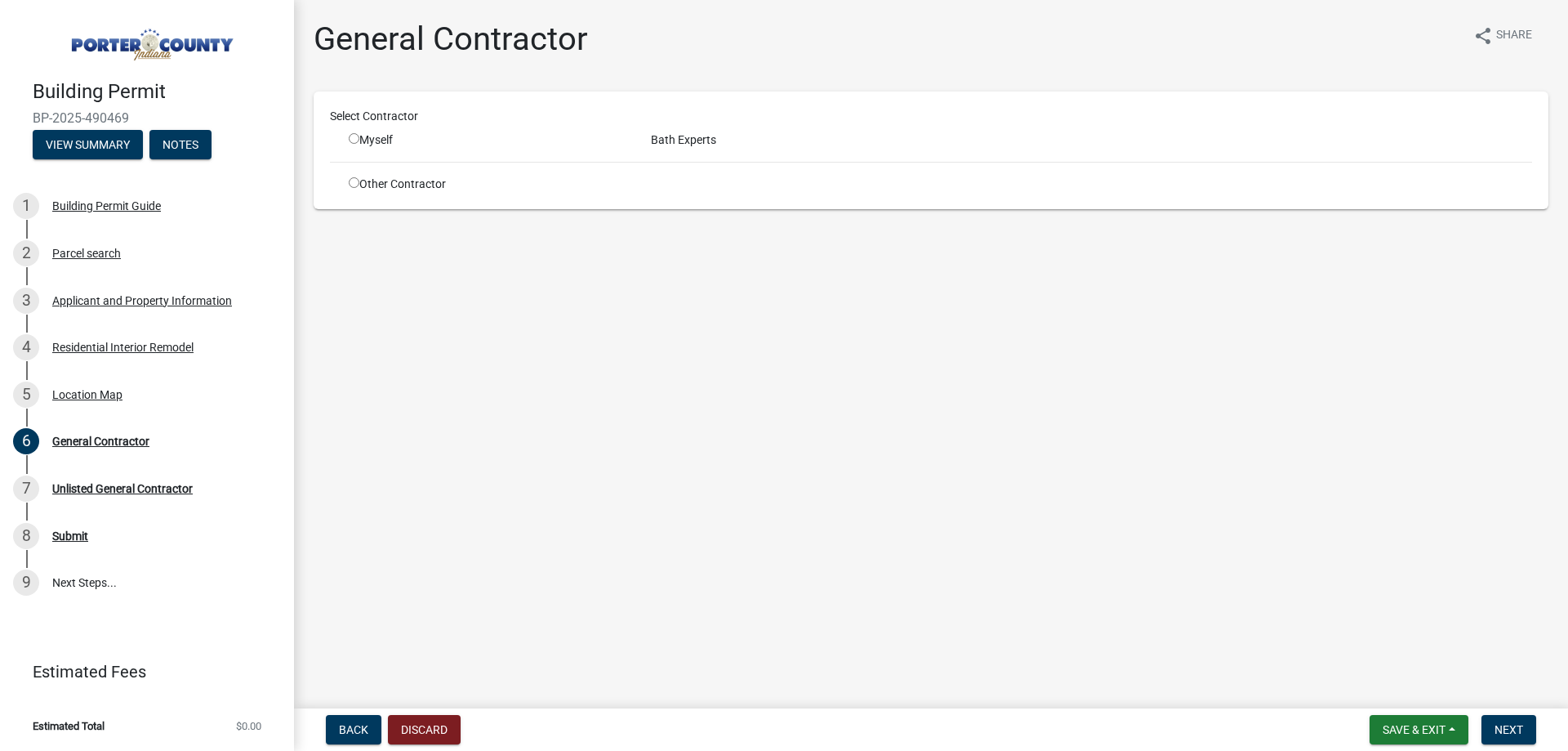
click at [353, 140] on input "radio" at bounding box center [354, 139] width 10 height 10
radio input "true"
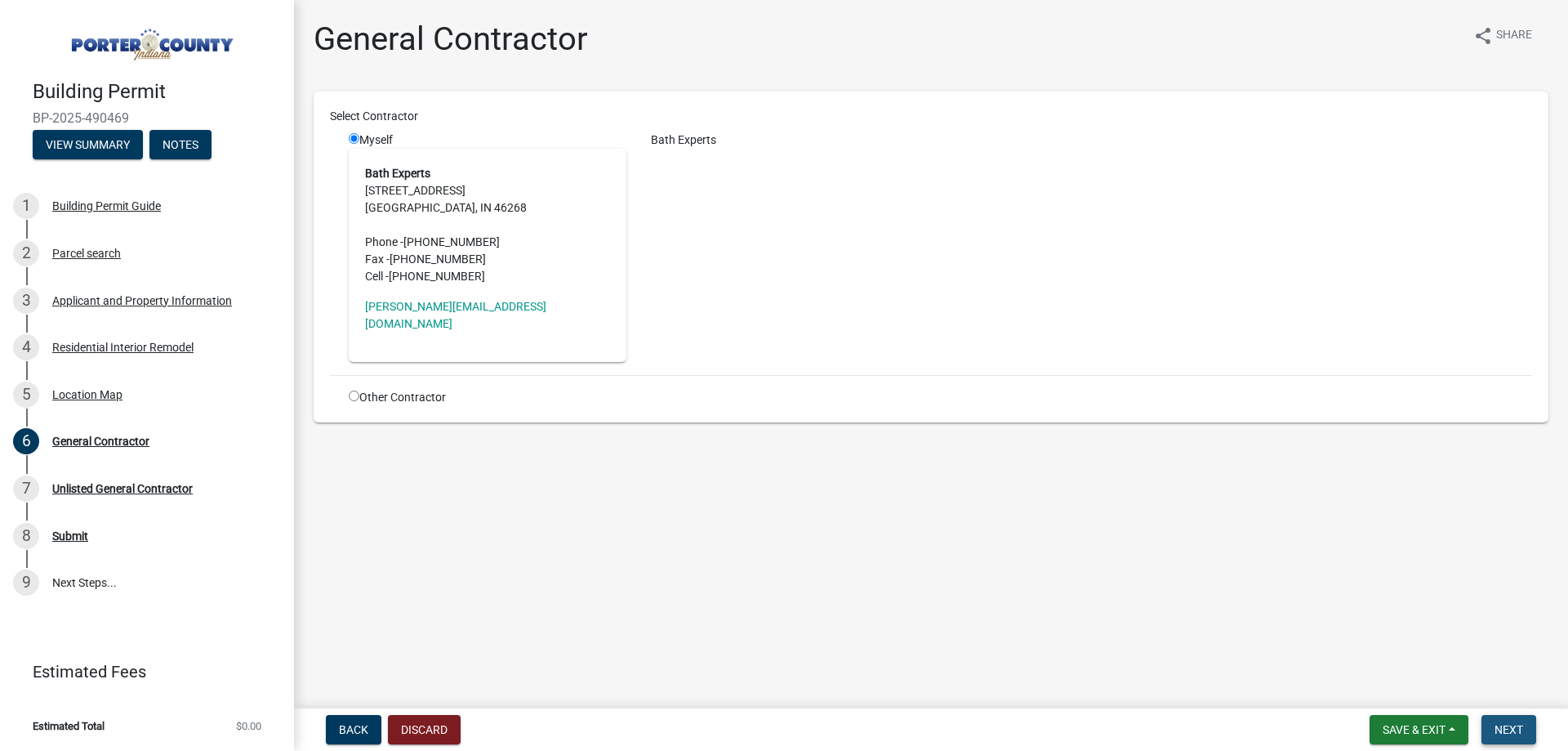
click at [1504, 729] on span "Next" at bounding box center [1508, 729] width 29 height 13
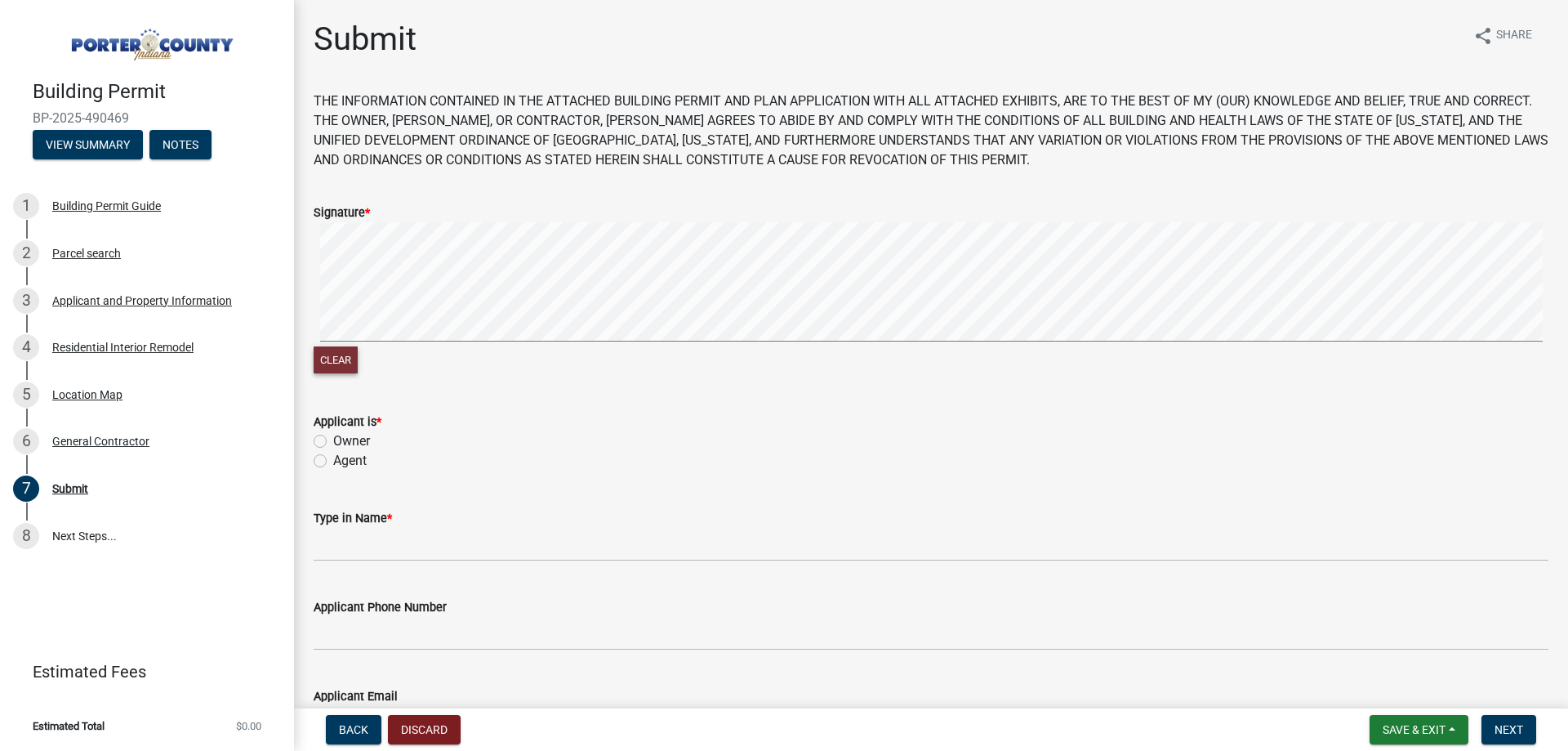
drag, startPoint x: 345, startPoint y: 359, endPoint x: 359, endPoint y: 344, distance: 20.5
click at [345, 357] on button "Clear" at bounding box center [335, 359] width 44 height 27
click at [340, 356] on button "Clear" at bounding box center [335, 359] width 44 height 27
click at [345, 357] on button "Clear" at bounding box center [335, 359] width 44 height 27
click at [344, 358] on button "Clear" at bounding box center [335, 359] width 44 height 27
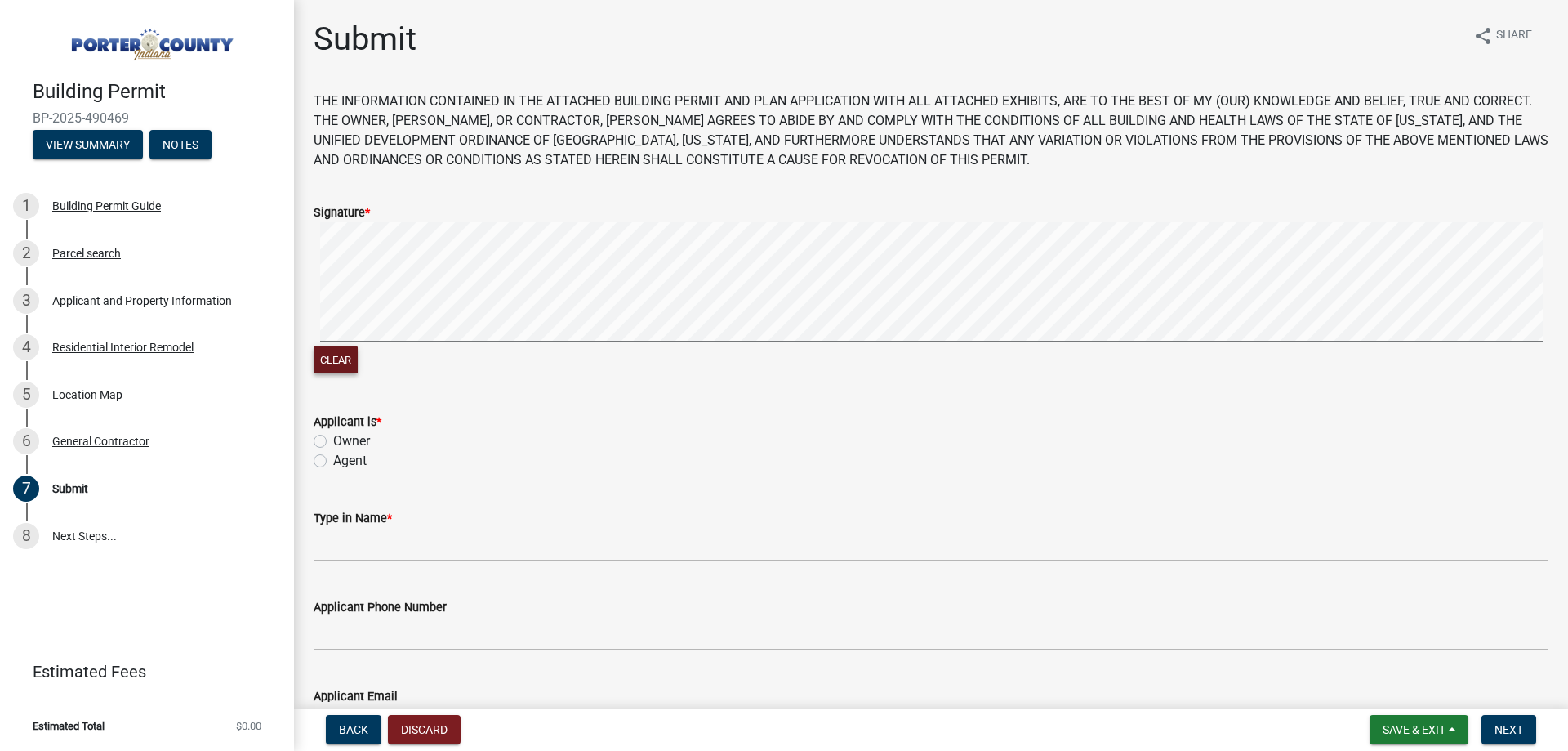
click at [341, 356] on button "Clear" at bounding box center [335, 359] width 44 height 27
click at [554, 359] on div "Clear" at bounding box center [931, 299] width 1234 height 155
click at [333, 461] on label "Agent" at bounding box center [349, 460] width 34 height 20
click at [333, 461] on input "Agent" at bounding box center [338, 456] width 10 height 10
radio input "true"
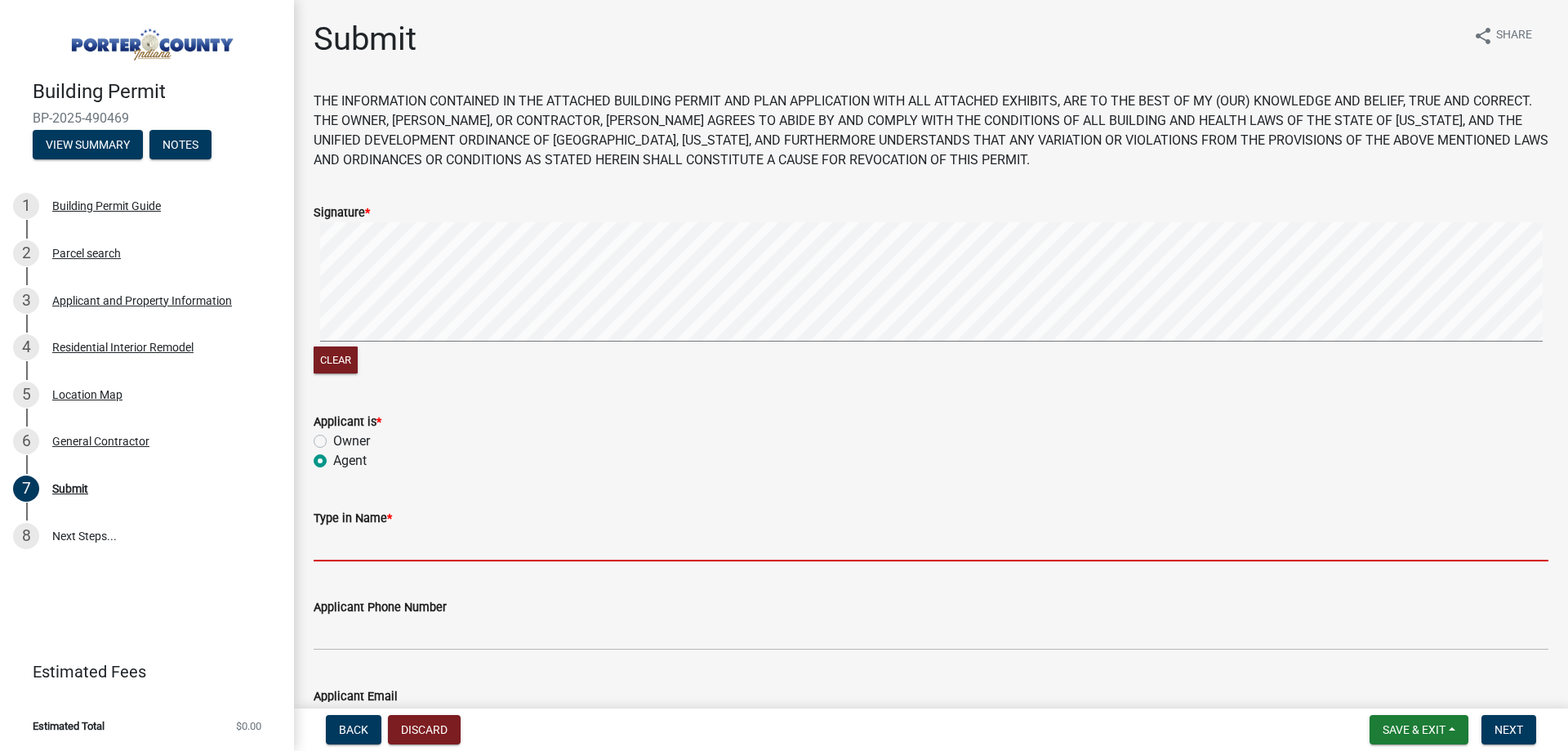
click at [446, 552] on input "Type in Name *" at bounding box center [931, 544] width 1234 height 34
type input "[PERSON_NAME]"
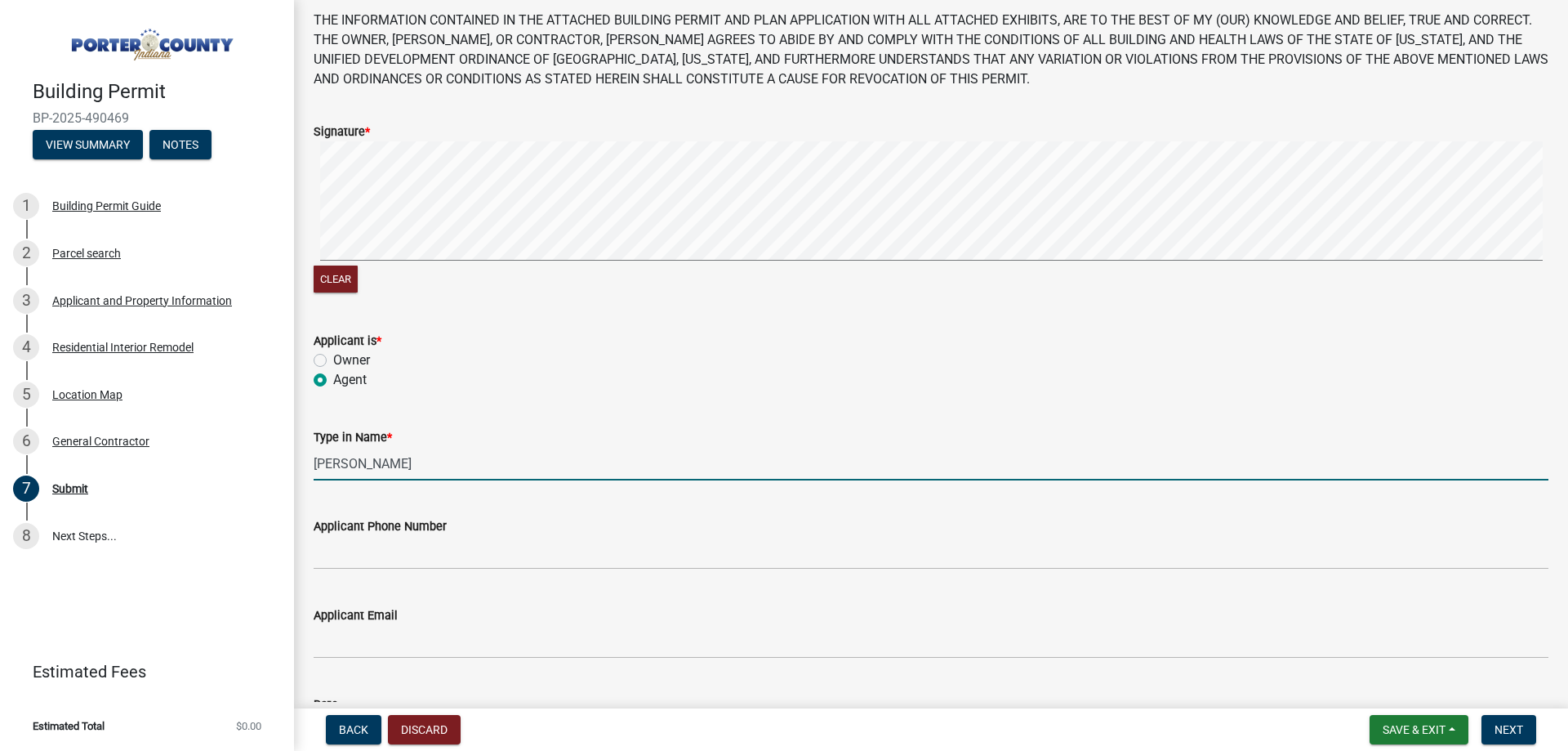
scroll to position [216, 0]
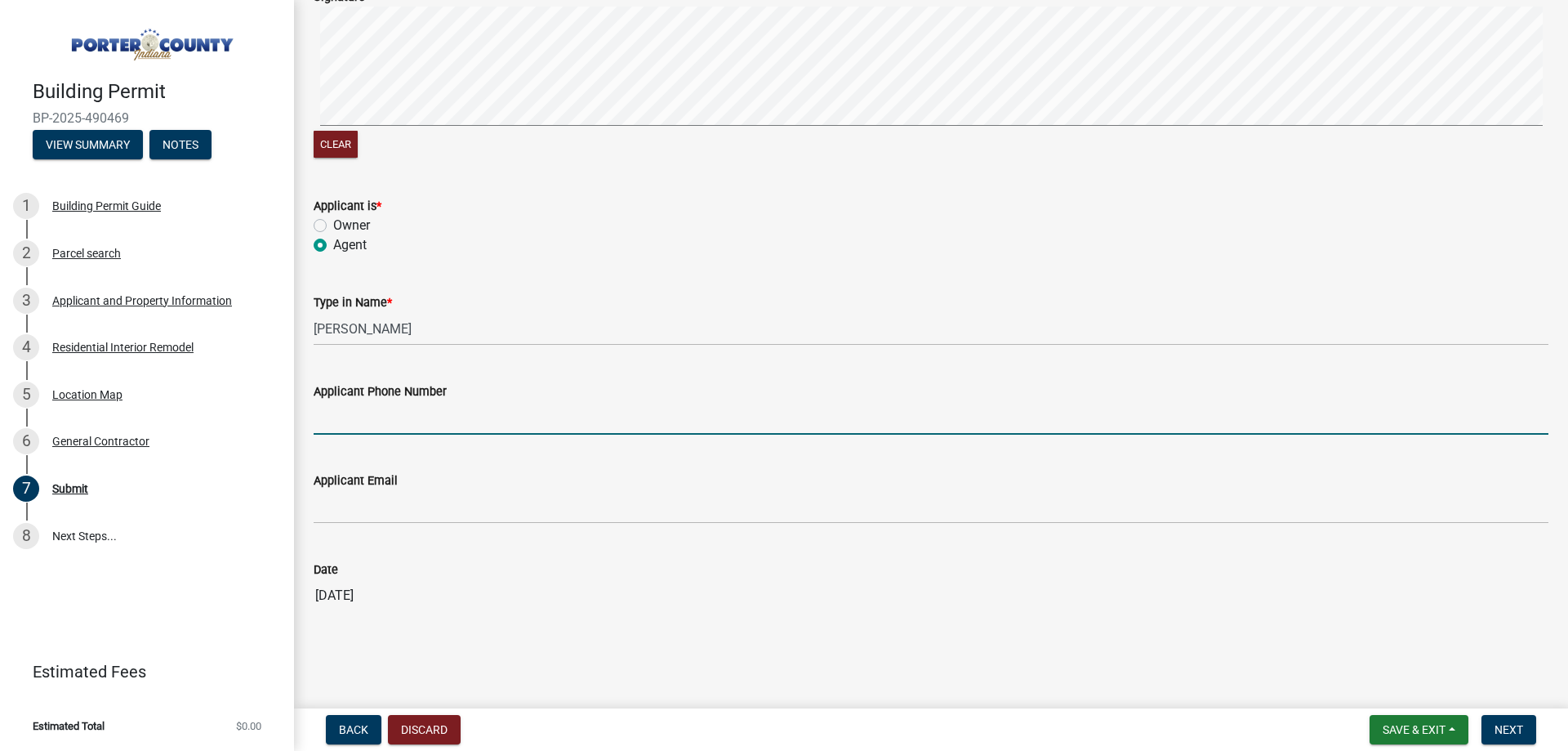
click at [431, 418] on input "Applicant Phone Number" at bounding box center [931, 417] width 1234 height 34
type input "[PHONE_NUMBER]"
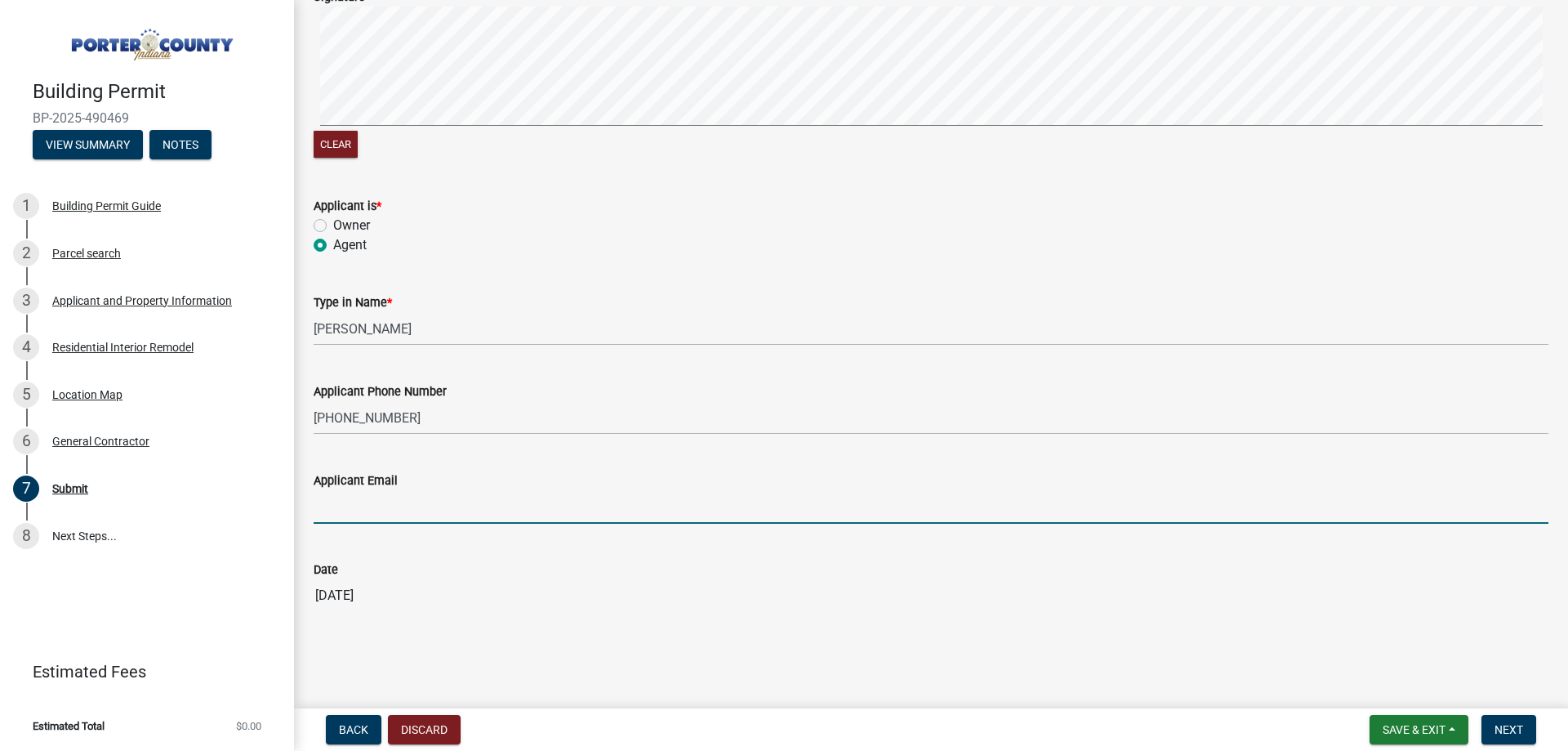
drag, startPoint x: 426, startPoint y: 508, endPoint x: 429, endPoint y: 517, distance: 9.5
click at [426, 508] on input "Applicant Email" at bounding box center [931, 506] width 1234 height 34
type input "[EMAIL_ADDRESS][DOMAIN_NAME]"
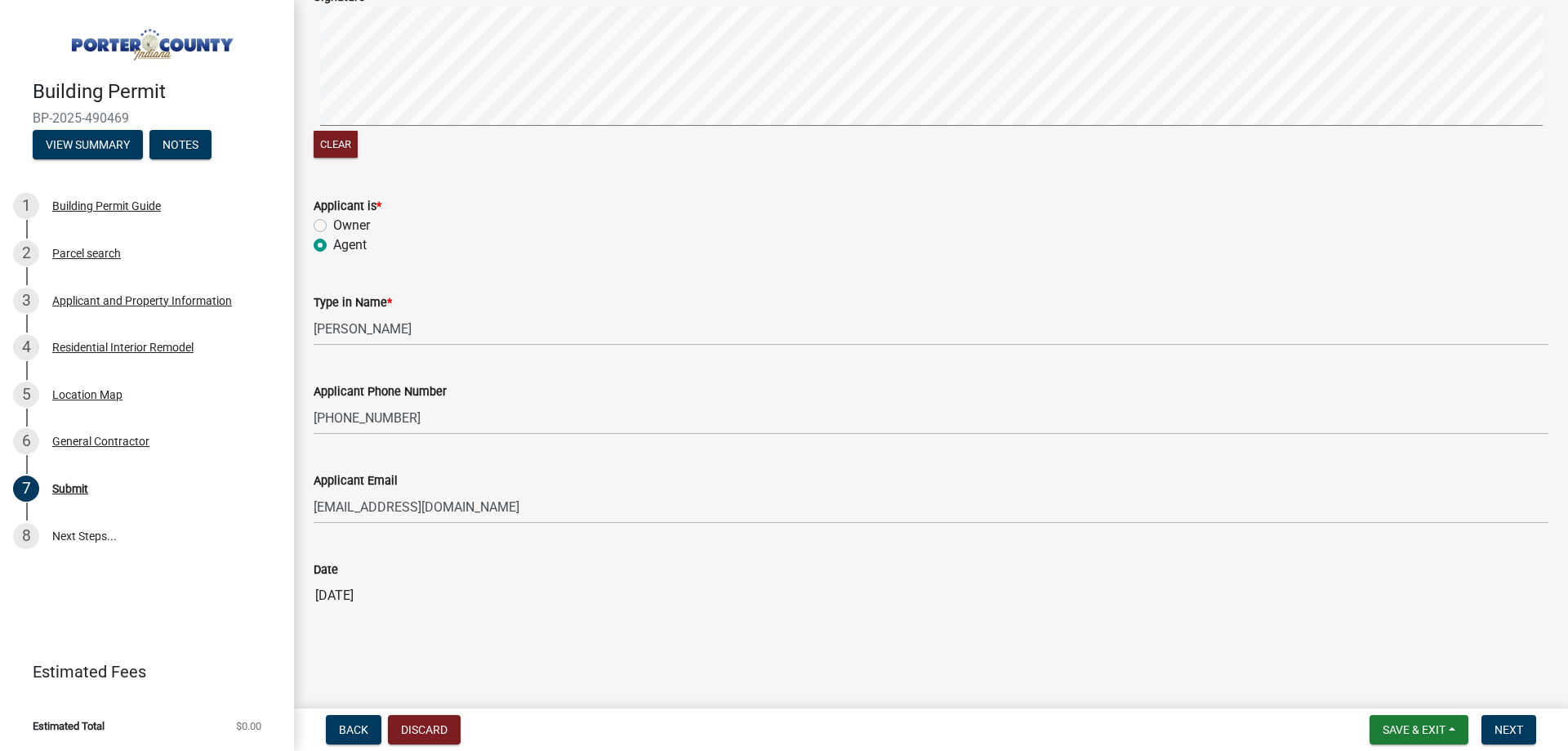
click at [455, 610] on input "[DATE]" at bounding box center [931, 596] width 1234 height 33
click at [580, 670] on main "Submit share Share THE INFORMATION CONTAINED IN THE ATTACHED BUILDING PERMIT AN…" at bounding box center [930, 350] width 1273 height 702
click at [1510, 736] on span "Next" at bounding box center [1508, 729] width 29 height 13
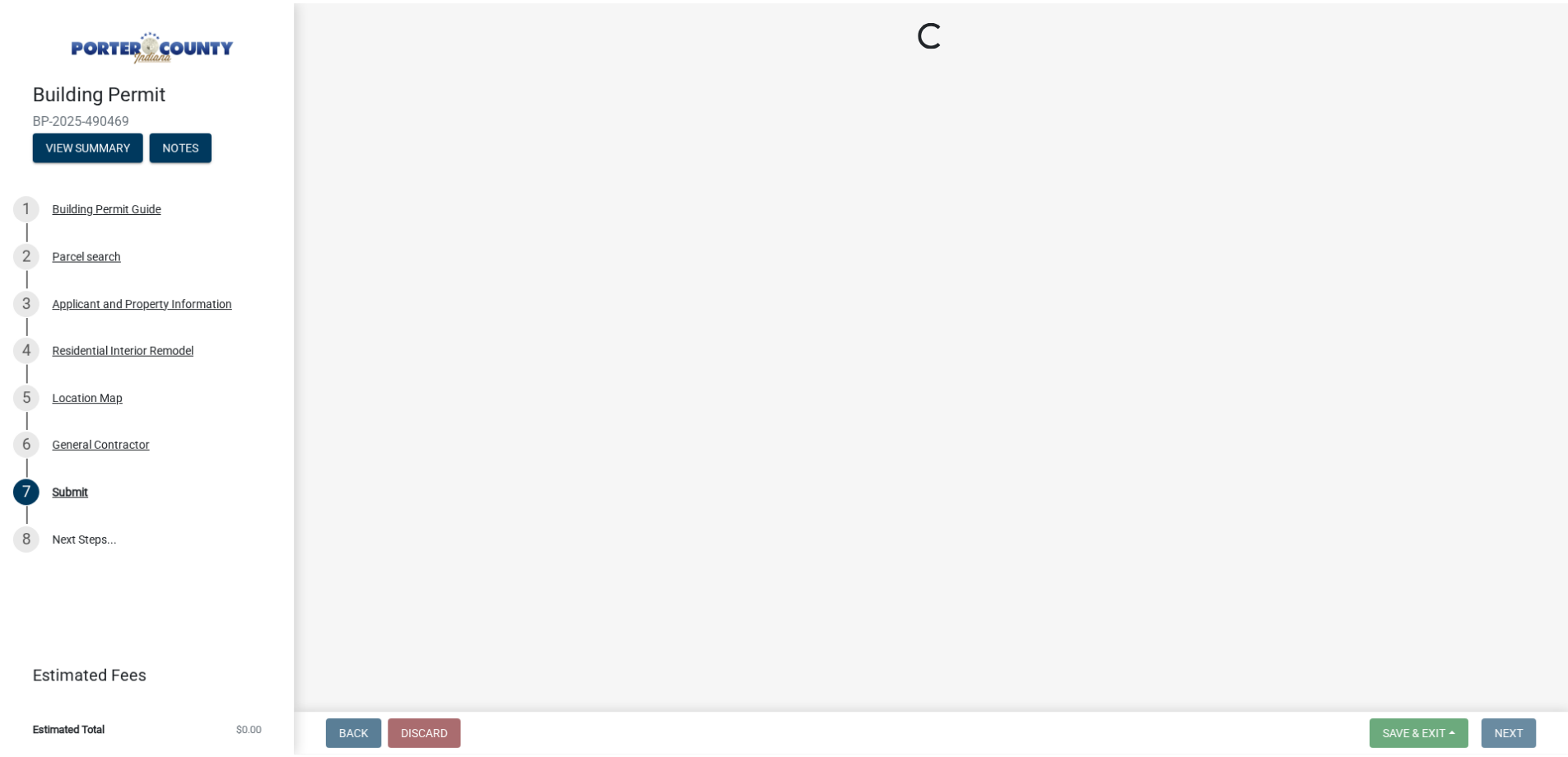
scroll to position [0, 0]
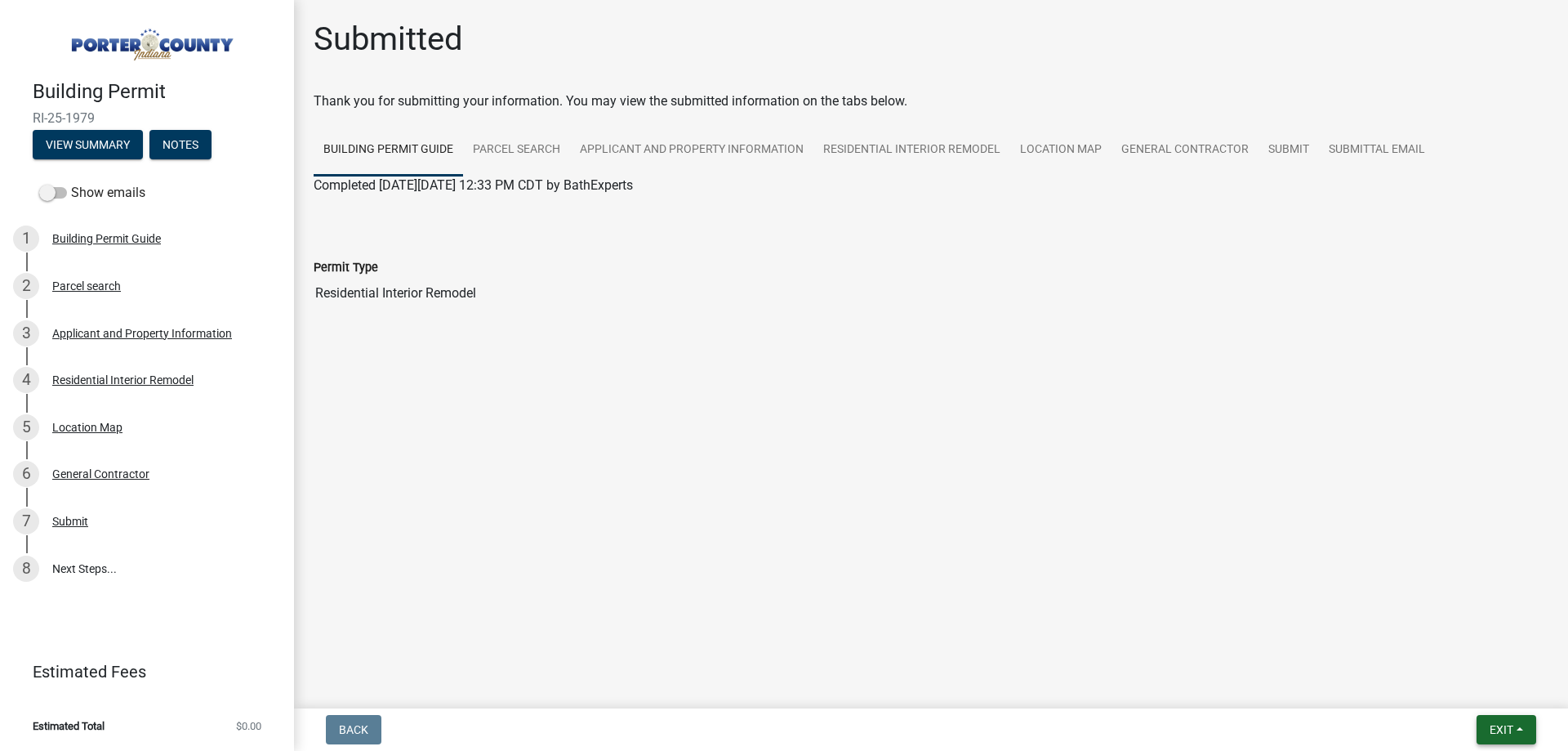
click at [1503, 731] on span "Exit" at bounding box center [1500, 729] width 23 height 13
click at [1470, 687] on button "Save & Exit" at bounding box center [1470, 687] width 131 height 39
